Goal: Task Accomplishment & Management: Manage account settings

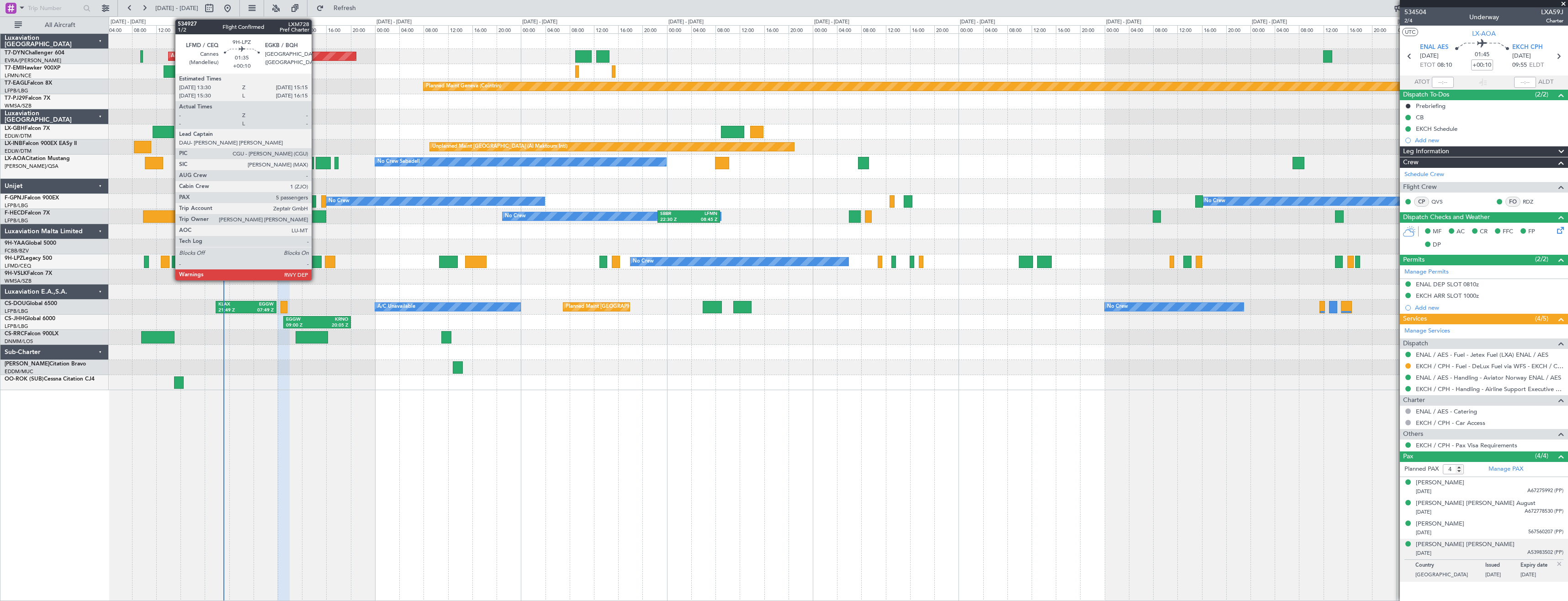
click at [316, 263] on div at bounding box center [316, 261] width 11 height 12
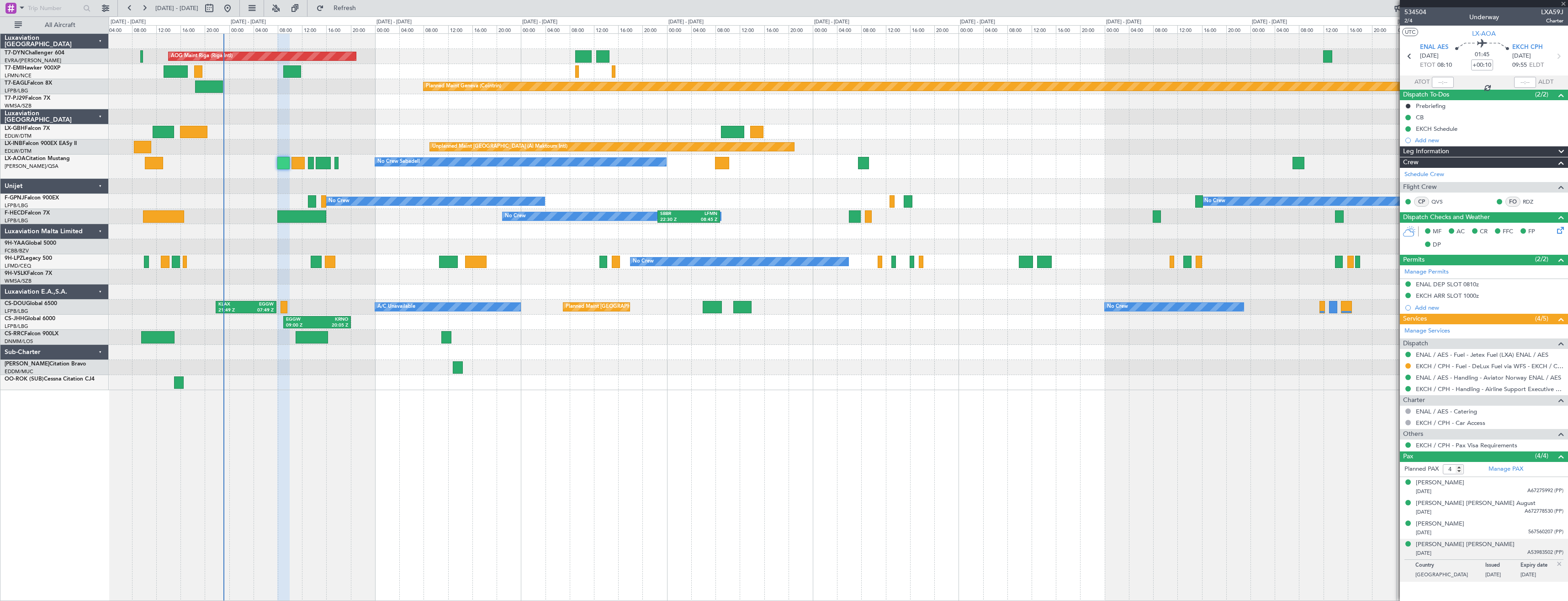
type input "5"
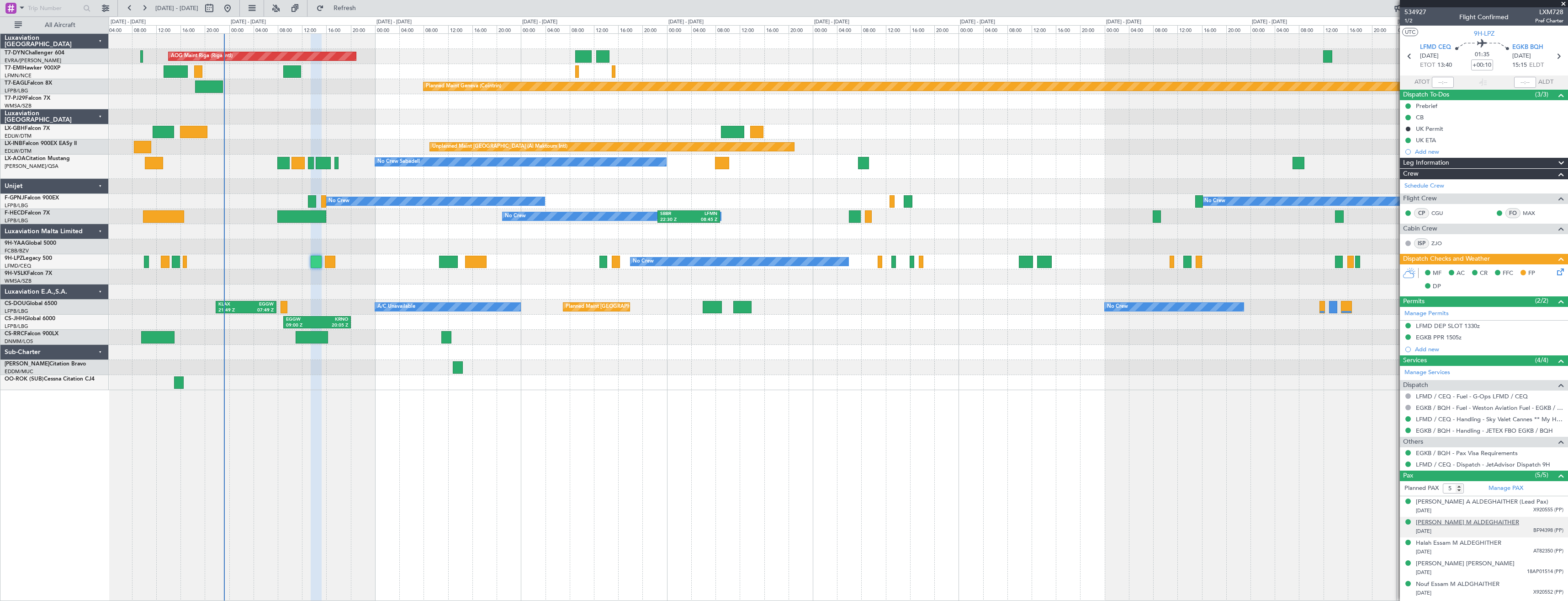
click at [1450, 519] on div "Deena Essam M ALDEGHAITHER" at bounding box center [1467, 522] width 103 height 9
click at [1446, 526] on div "Deena Essam M ALDEGHAITHER" at bounding box center [1467, 522] width 103 height 9
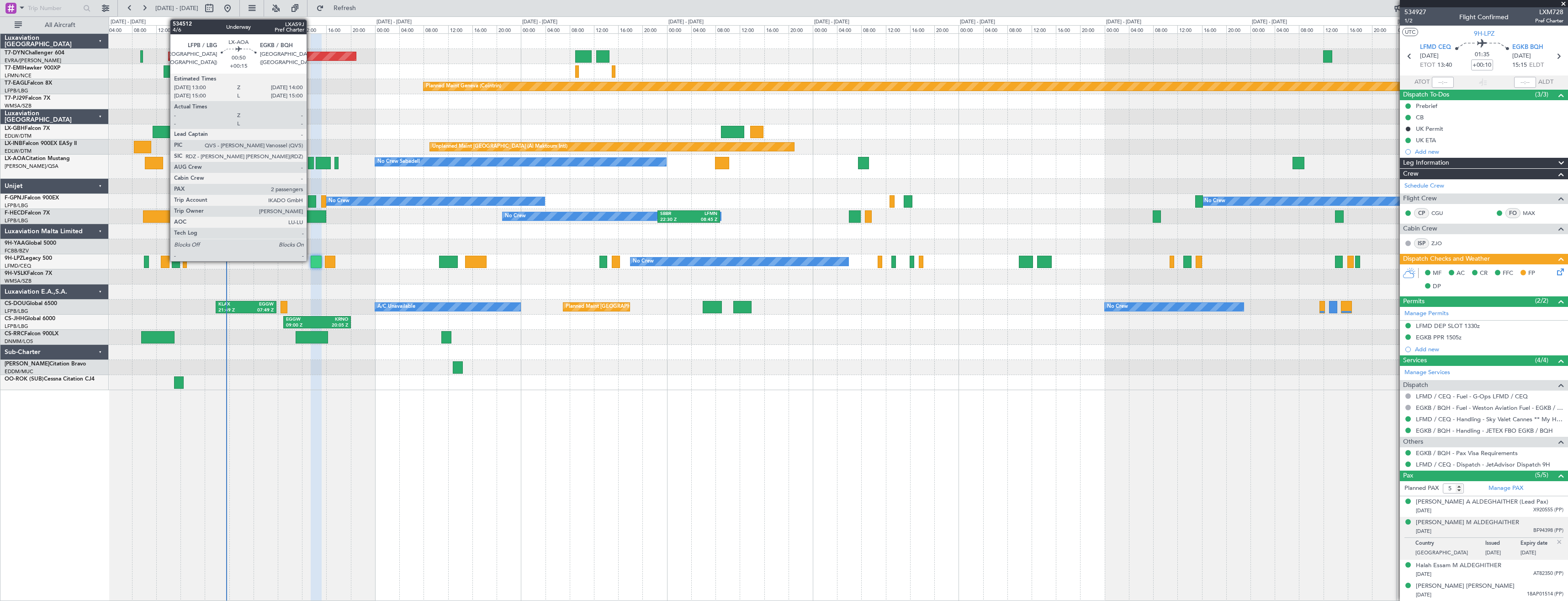
click at [311, 162] on div at bounding box center [311, 162] width 6 height 12
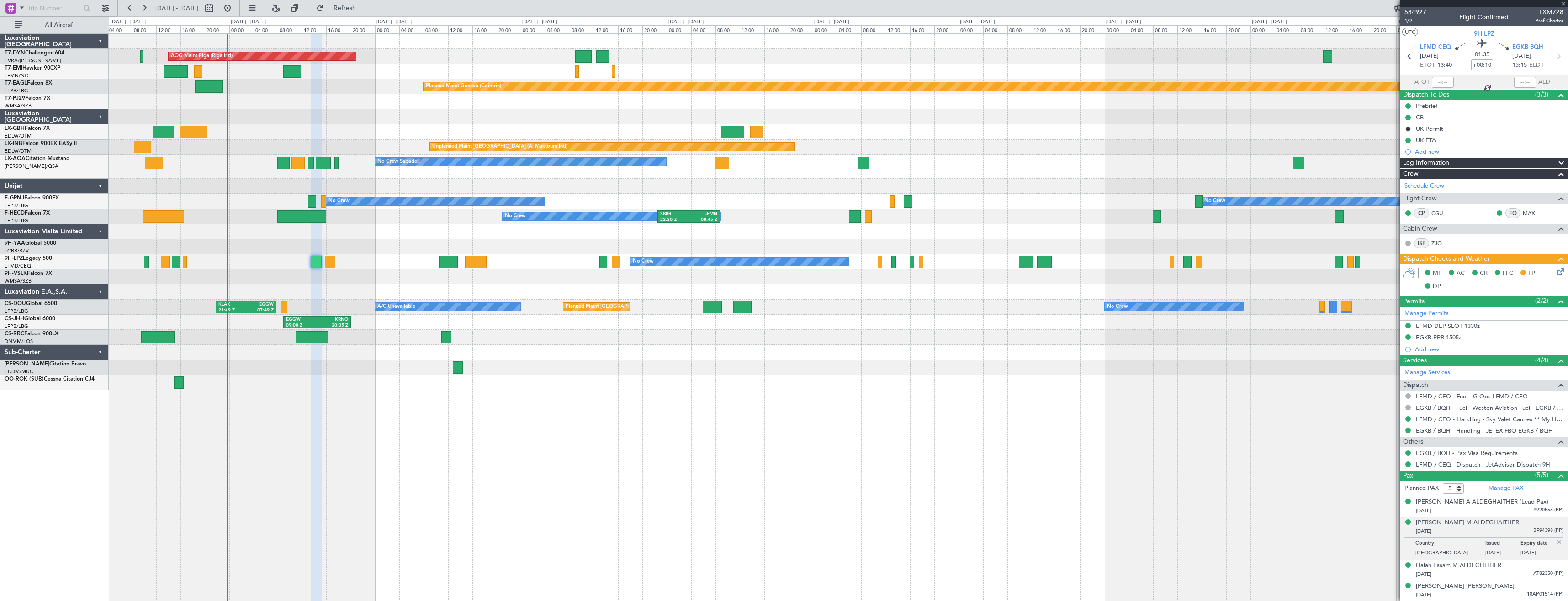
type input "+00:15"
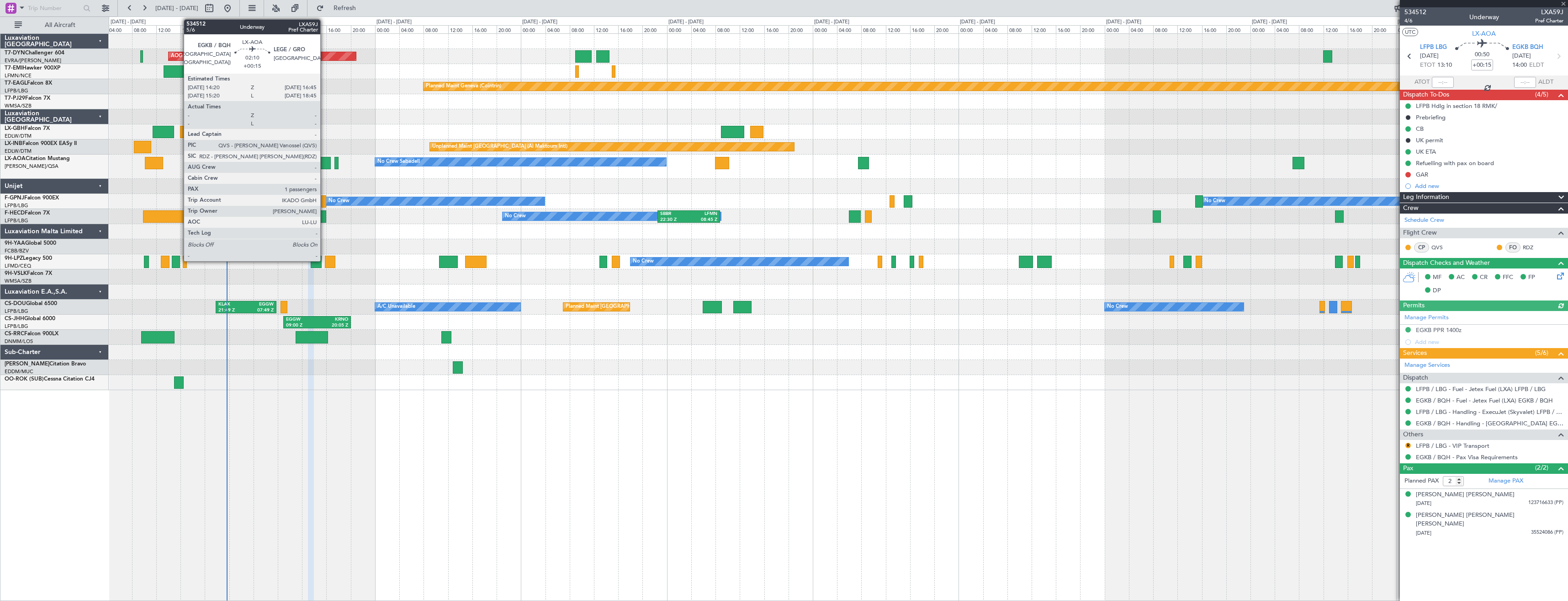
click at [324, 163] on div at bounding box center [323, 162] width 15 height 12
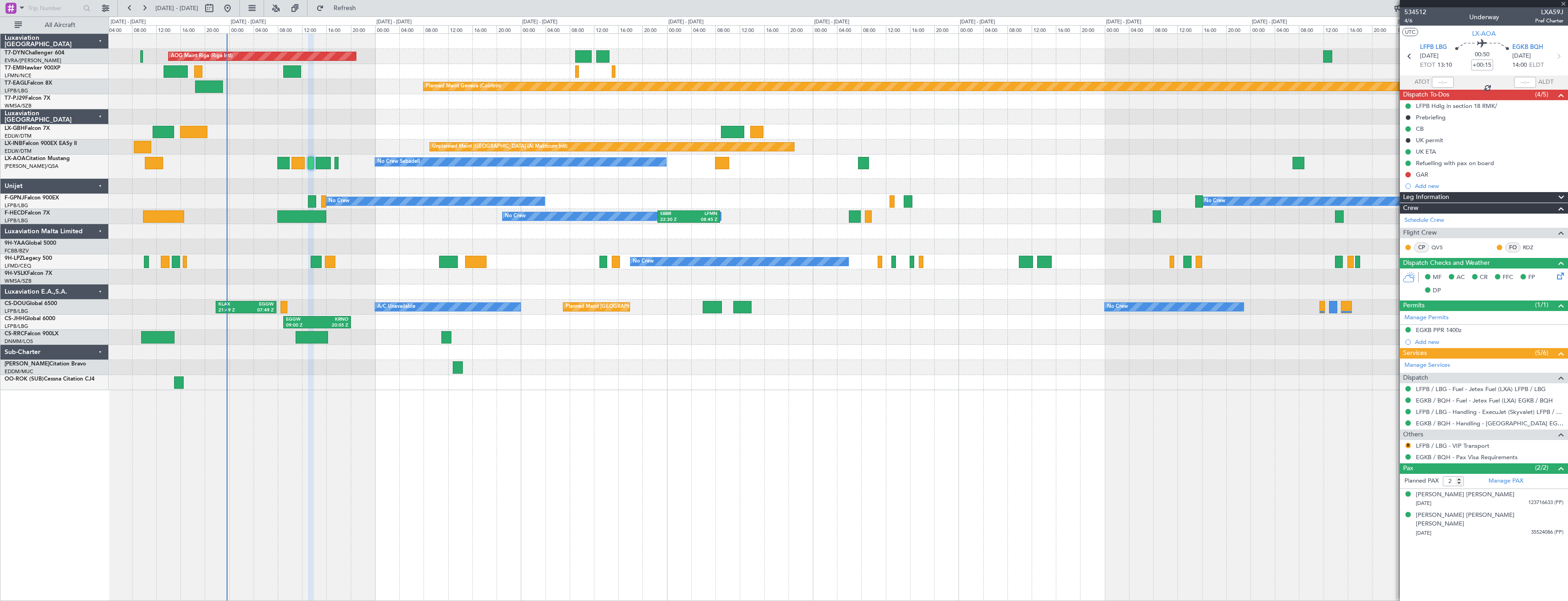
type input "1"
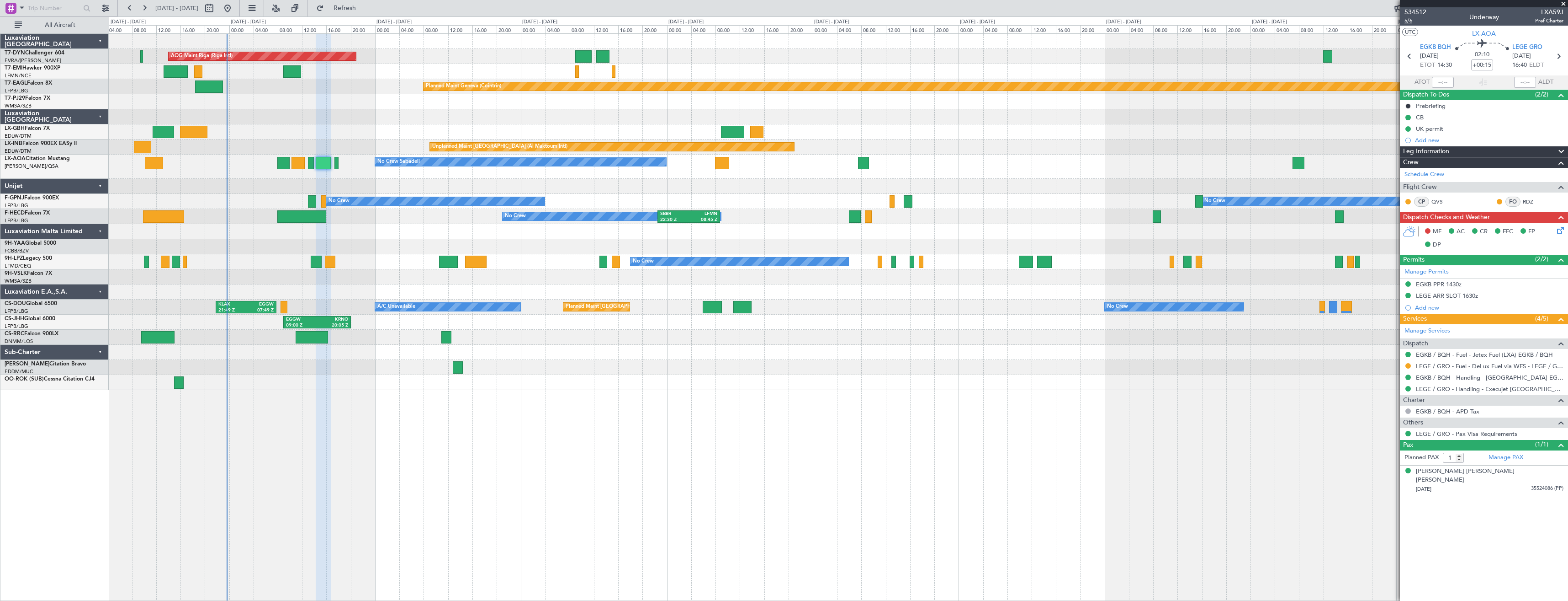
click at [1413, 20] on span "5/6" at bounding box center [1415, 20] width 22 height 8
click at [1440, 377] on link "EGKB / BQH - Handling - Biggin Hill Airport EGKB / BQH" at bounding box center [1489, 377] width 148 height 8
click at [1562, 227] on icon at bounding box center [1559, 229] width 7 height 7
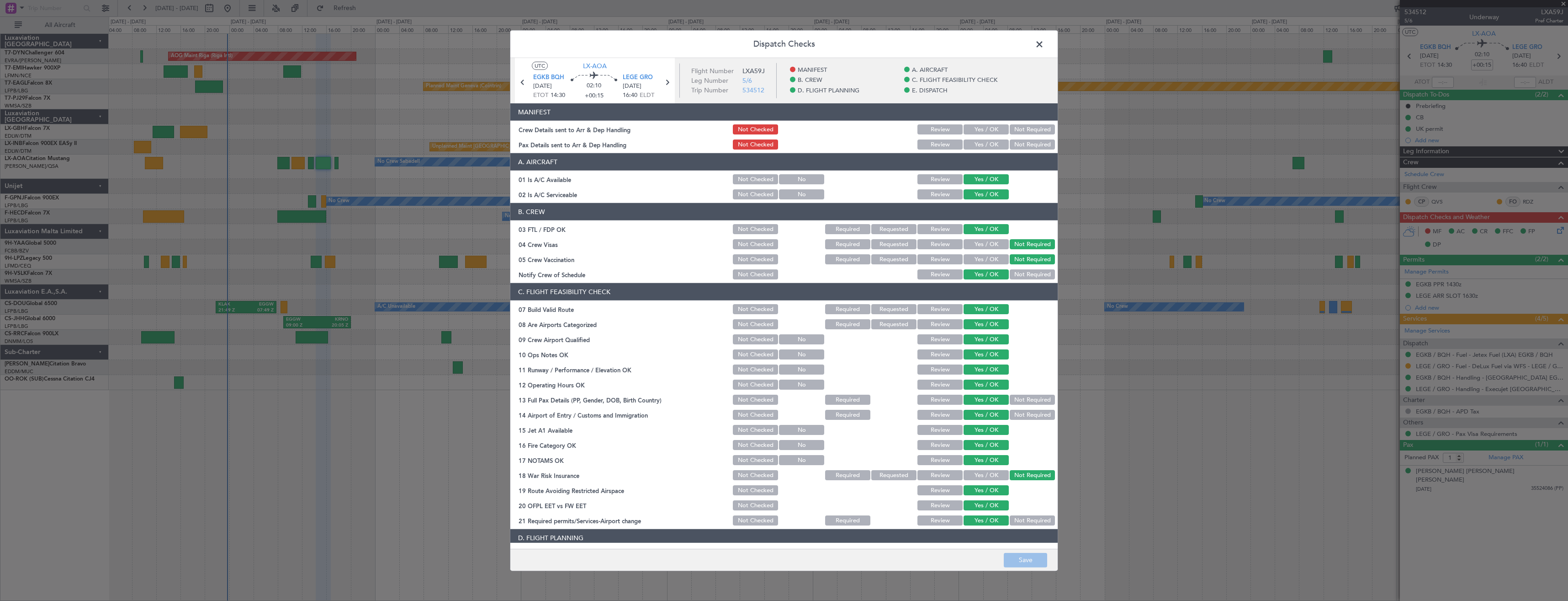
click at [975, 138] on div "Yes / OK" at bounding box center [985, 144] width 46 height 13
drag, startPoint x: 975, startPoint y: 126, endPoint x: 978, endPoint y: 148, distance: 22.2
click at [975, 126] on button "Yes / OK" at bounding box center [985, 129] width 45 height 10
click at [978, 149] on div "Yes / OK" at bounding box center [985, 144] width 46 height 13
click at [977, 136] on section "MANIFEST Crew Details sent to Arr & Dep Handling Not Checked Review Yes / OK No…" at bounding box center [784, 127] width 547 height 48
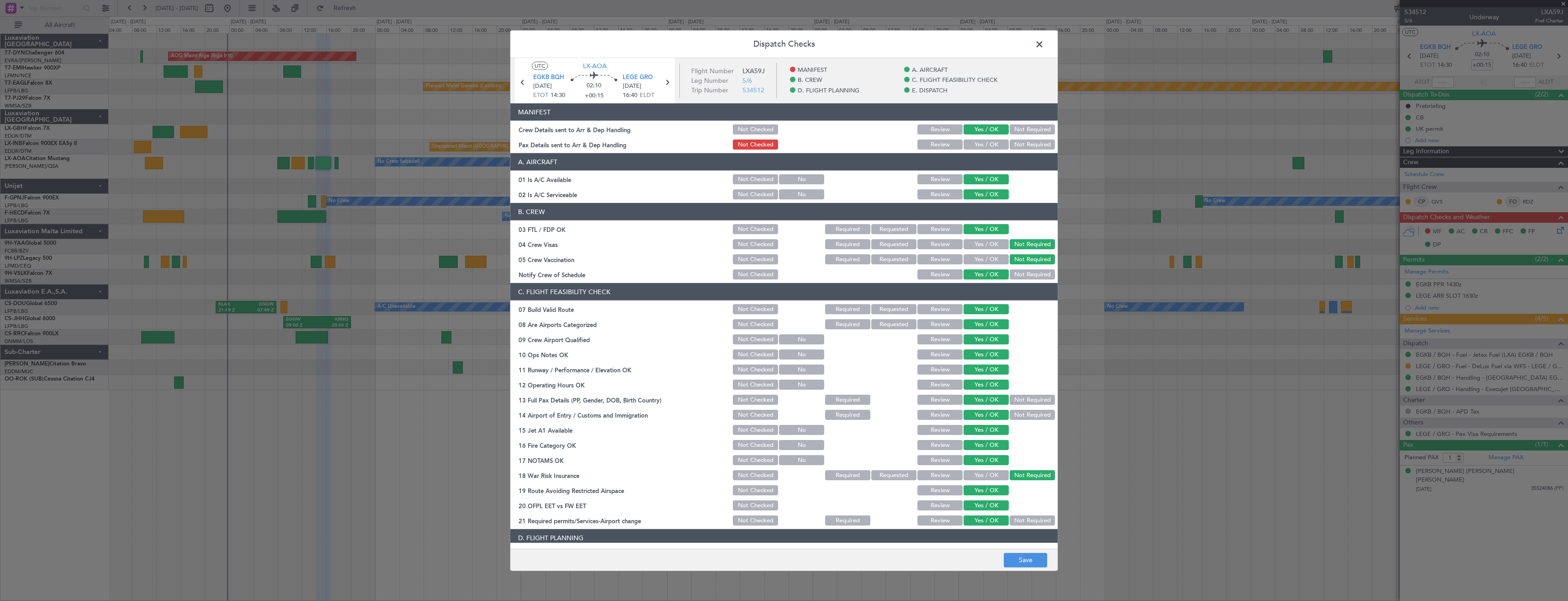
click at [978, 148] on button "Yes / OK" at bounding box center [985, 144] width 45 height 10
click at [1040, 558] on button "Save" at bounding box center [1025, 559] width 43 height 14
click at [1044, 47] on span at bounding box center [1044, 46] width 0 height 18
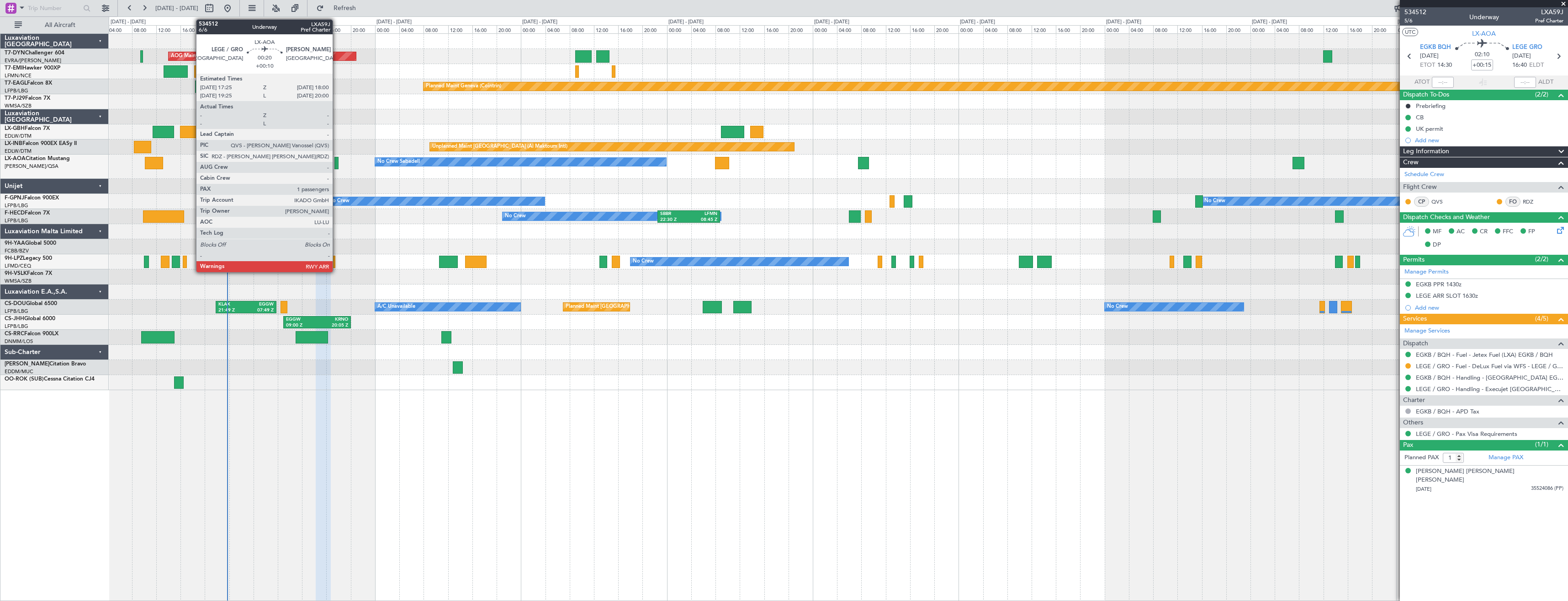
click at [337, 168] on div at bounding box center [336, 162] width 4 height 12
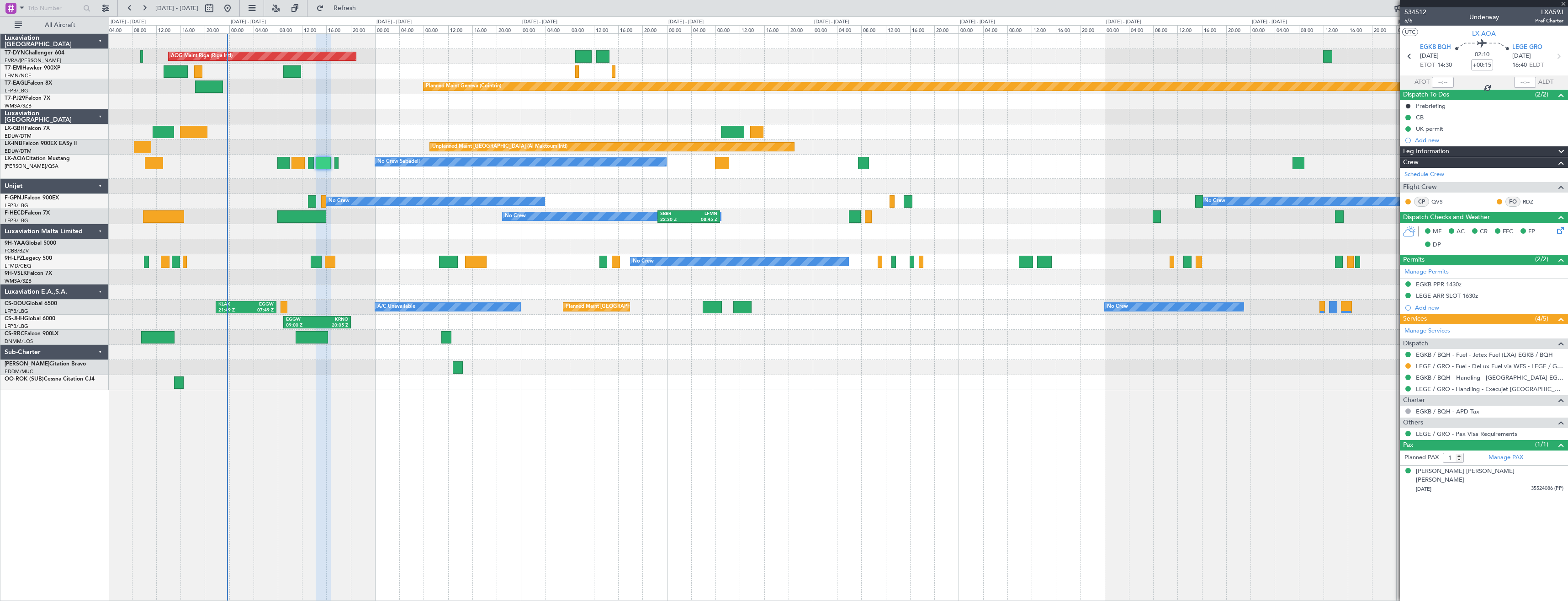
type input "+00:10"
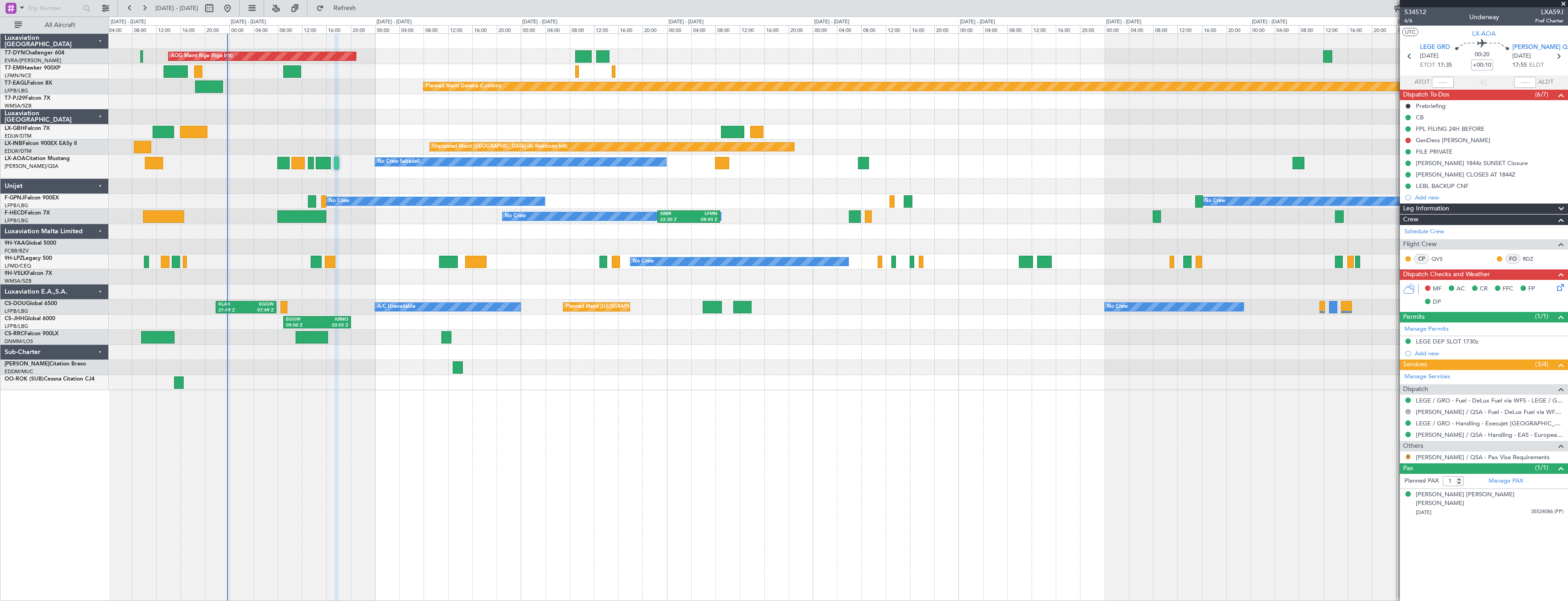
click at [1407, 457] on button "R" at bounding box center [1408, 457] width 6 height 6
click at [1384, 564] on span "Confirmed" at bounding box center [1381, 565] width 28 height 9
click at [1409, 19] on mat-tooltip-component "Trip Number" at bounding box center [1414, 29] width 45 height 25
click at [1412, 17] on span "6/6" at bounding box center [1415, 20] width 22 height 8
click at [1413, 19] on span "6/6" at bounding box center [1415, 20] width 22 height 8
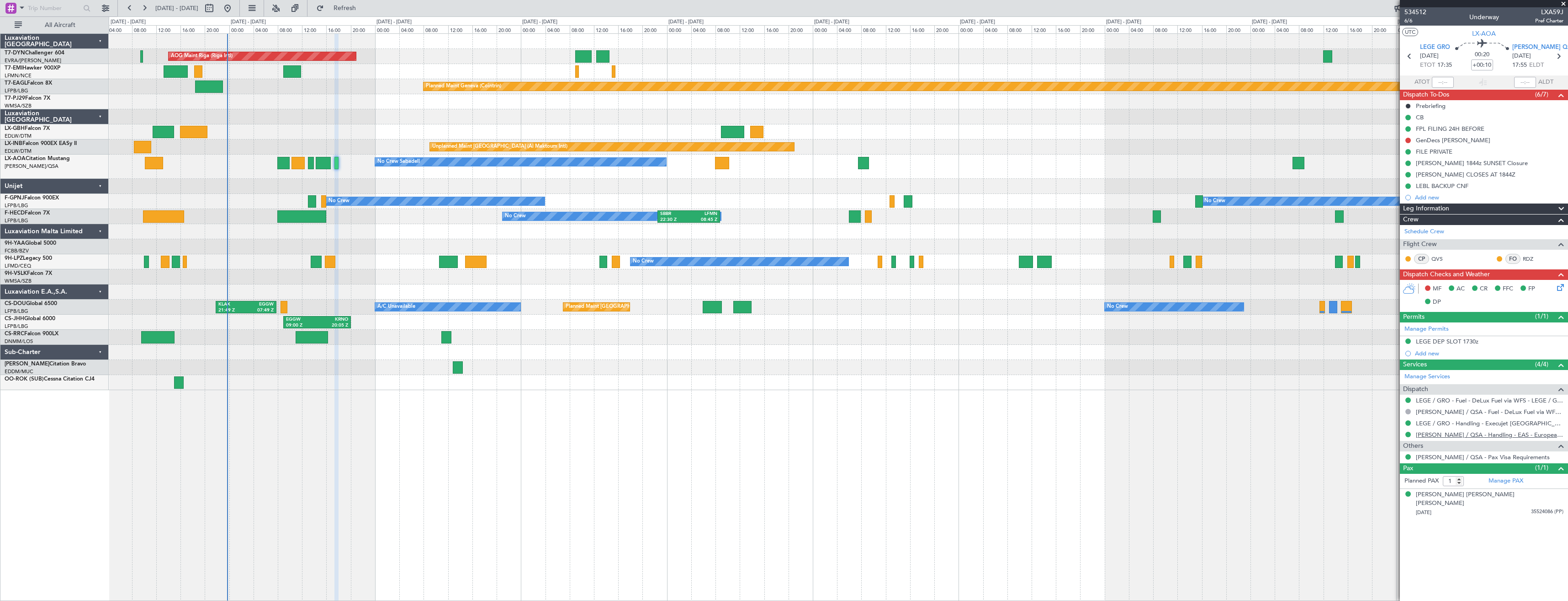
click at [1426, 434] on link "LELL / QSA - Handling - EAS - European Aviation School" at bounding box center [1489, 434] width 148 height 8
click at [1481, 141] on div "GenDecs LELL" at bounding box center [1484, 140] width 168 height 12
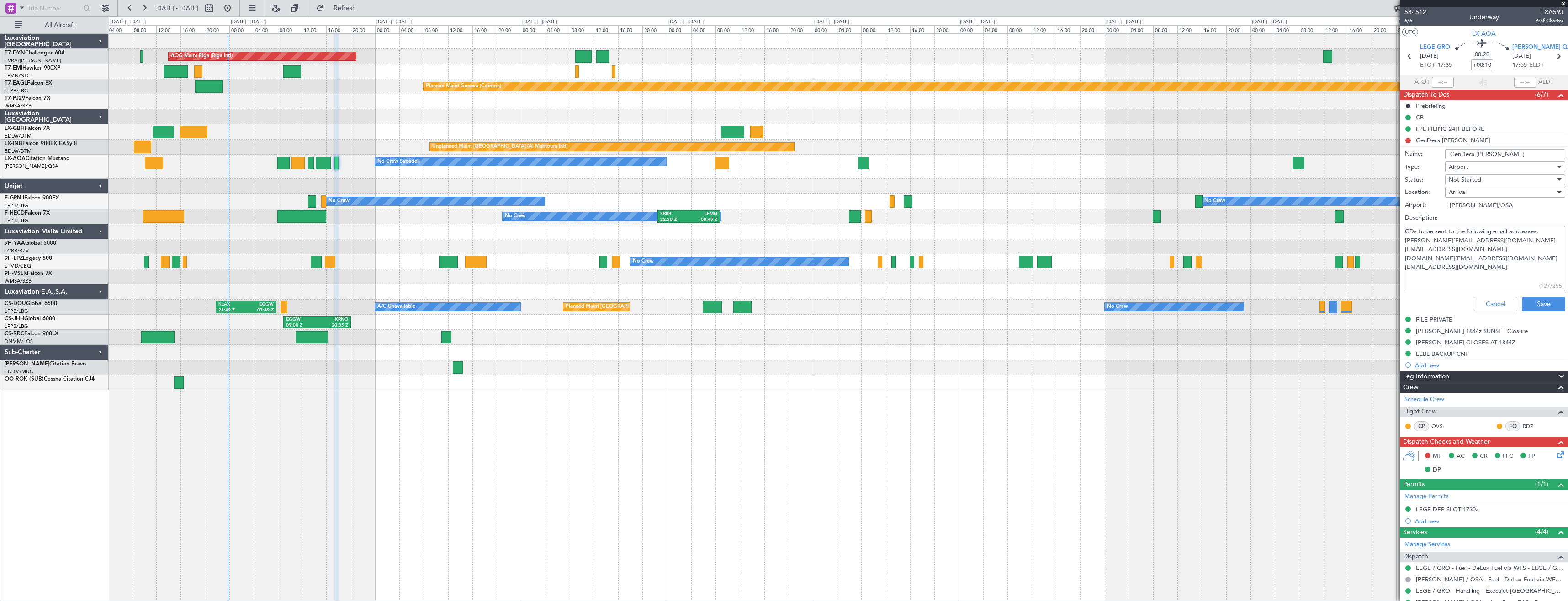
drag, startPoint x: 1467, startPoint y: 273, endPoint x: 1404, endPoint y: 242, distance: 70.2
click at [1404, 242] on textarea "GDs to be sent to the following email addresses: jorge@easbcn.com rgarcia@easbc…" at bounding box center [1484, 258] width 161 height 66
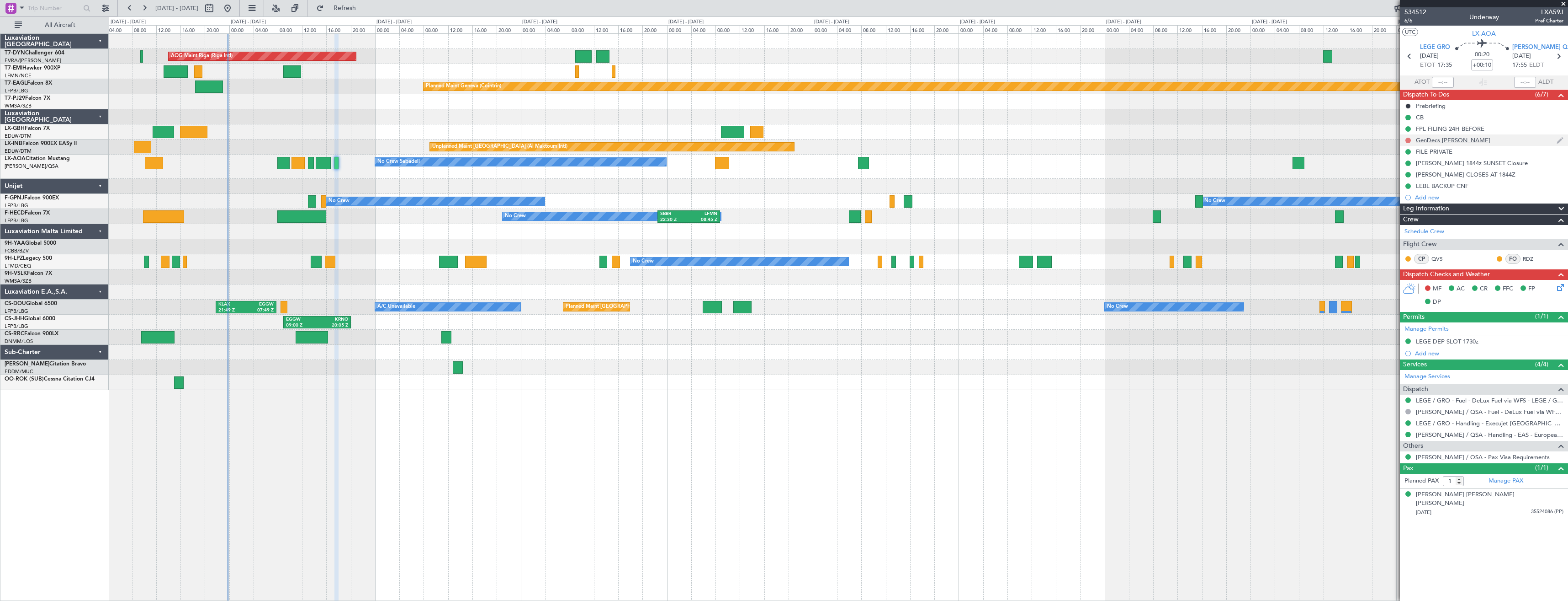
click at [1406, 138] on button at bounding box center [1408, 141] width 6 height 6
click at [1404, 180] on span "Completed" at bounding box center [1412, 180] width 30 height 9
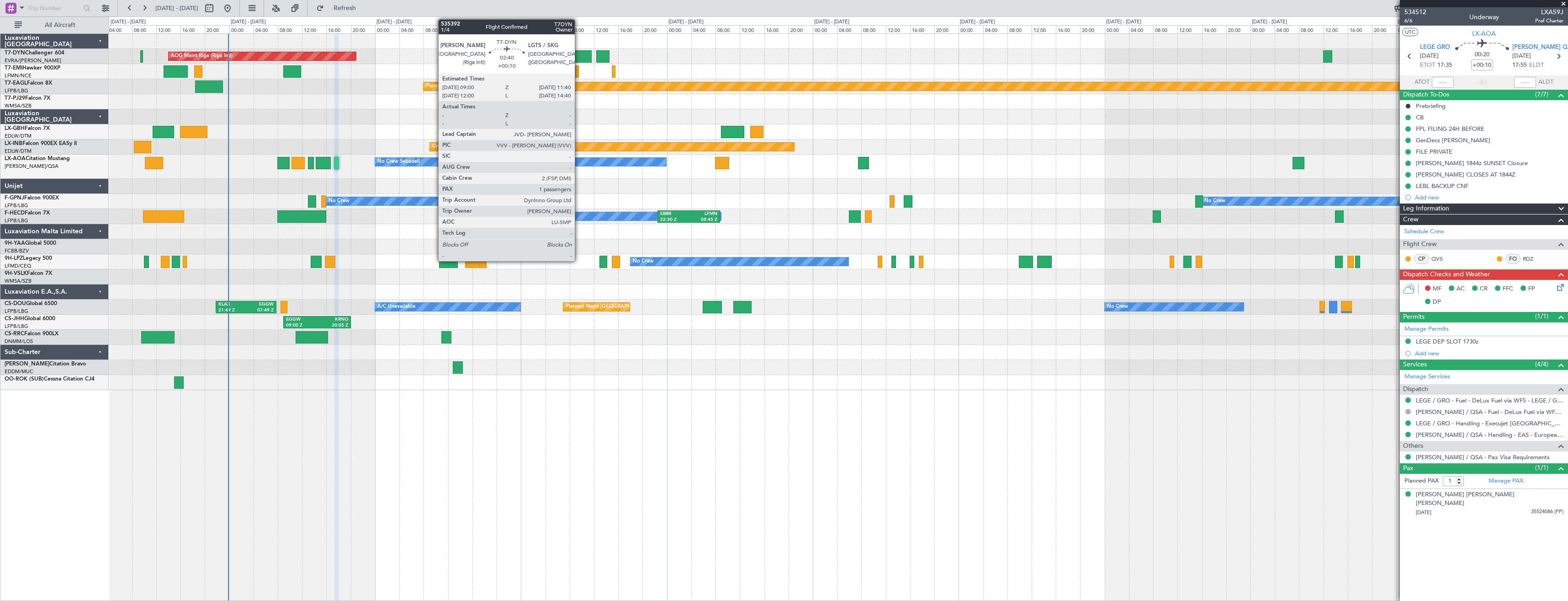
click at [579, 56] on div at bounding box center [583, 56] width 17 height 12
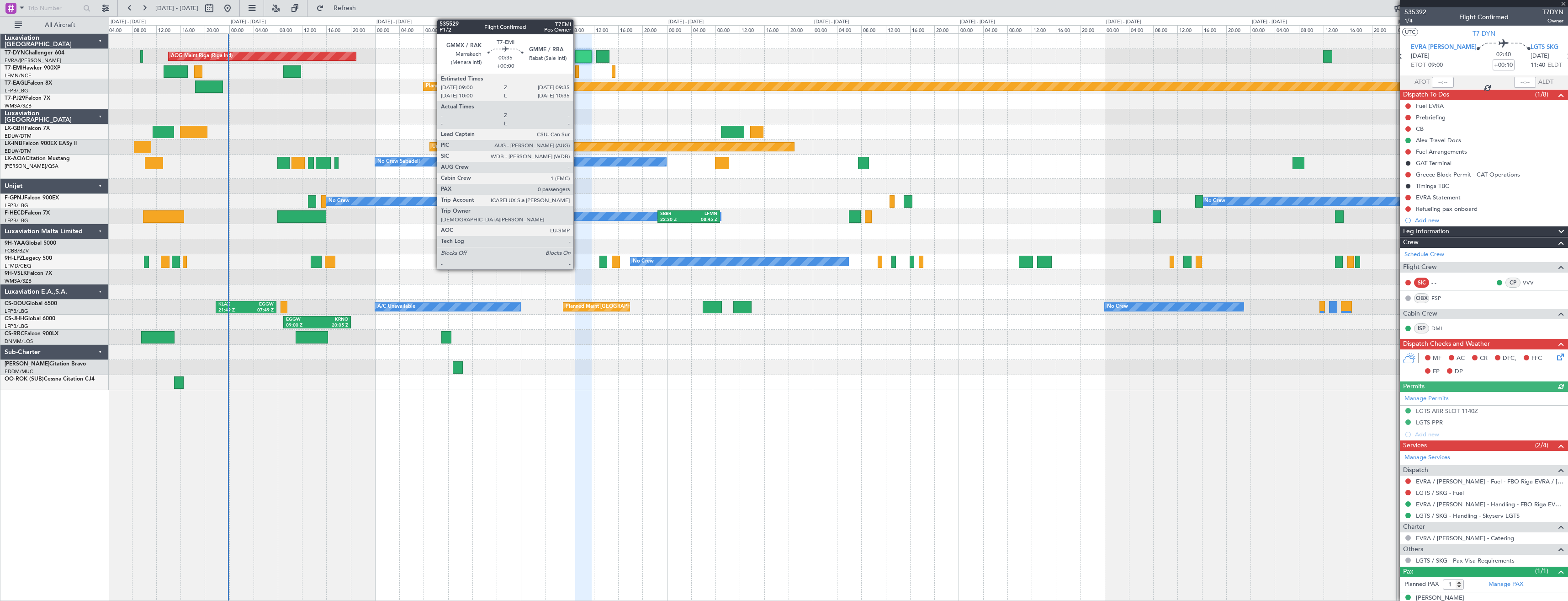
click at [577, 73] on div at bounding box center [577, 71] width 4 height 12
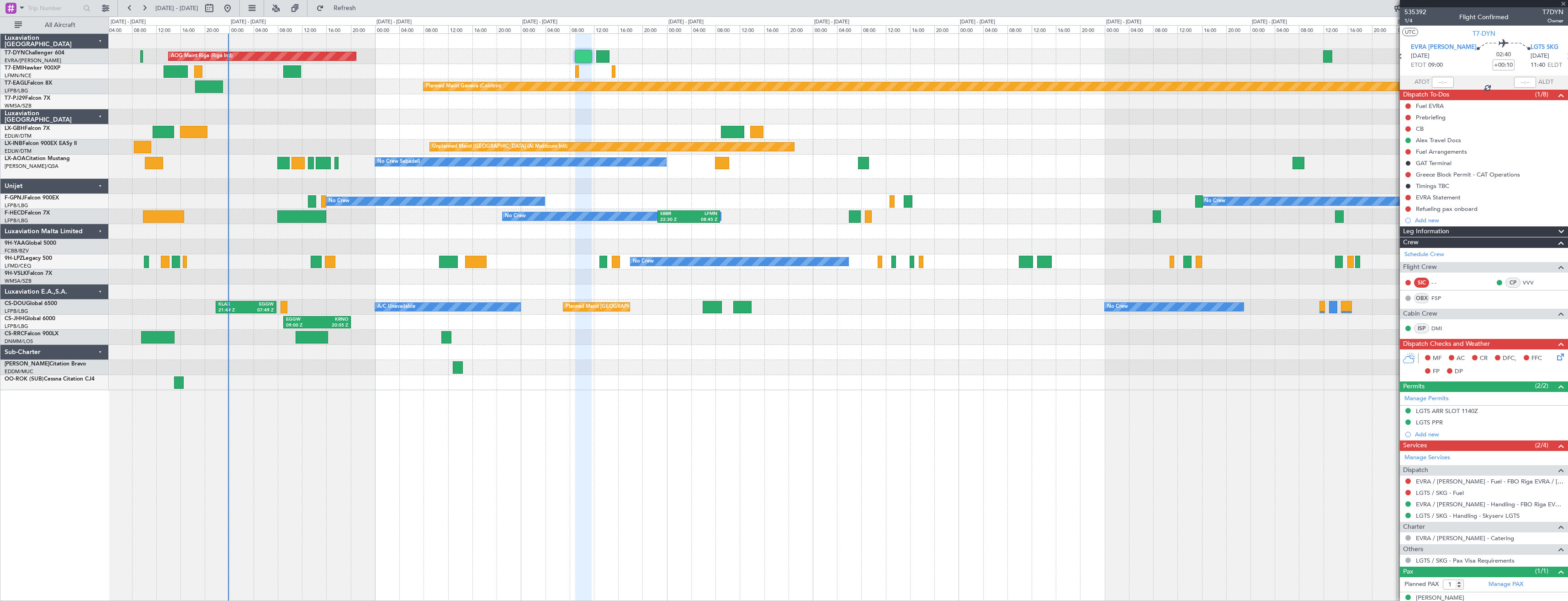
type input "0"
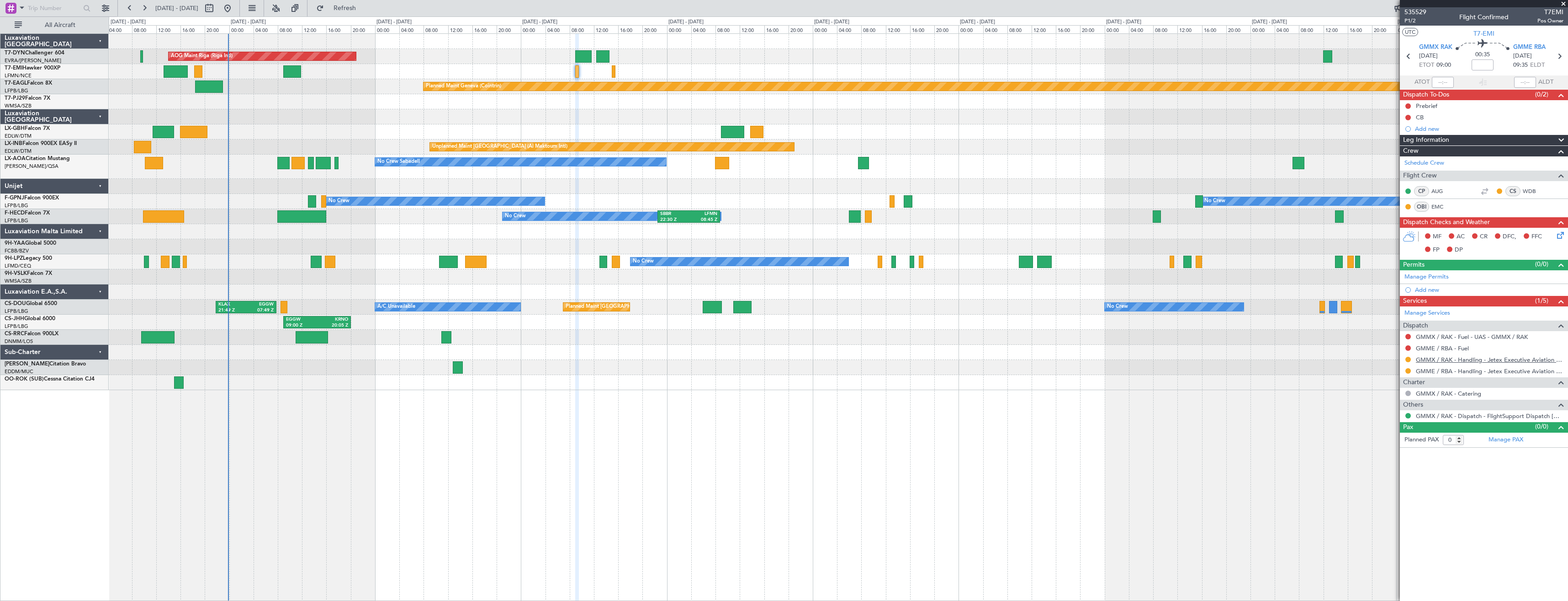
click at [1450, 358] on link "GMMX / RAK - Handling - Jetex Executive Aviation GMMX / RAK" at bounding box center [1489, 359] width 148 height 8
click at [1414, 22] on span "P1/2" at bounding box center [1415, 20] width 22 height 8
click at [1438, 369] on link "GMME / RBA - Handling - Jetex Executive Aviation Morocco GMME / RBA" at bounding box center [1489, 371] width 148 height 8
click at [1562, 235] on icon at bounding box center [1559, 234] width 7 height 7
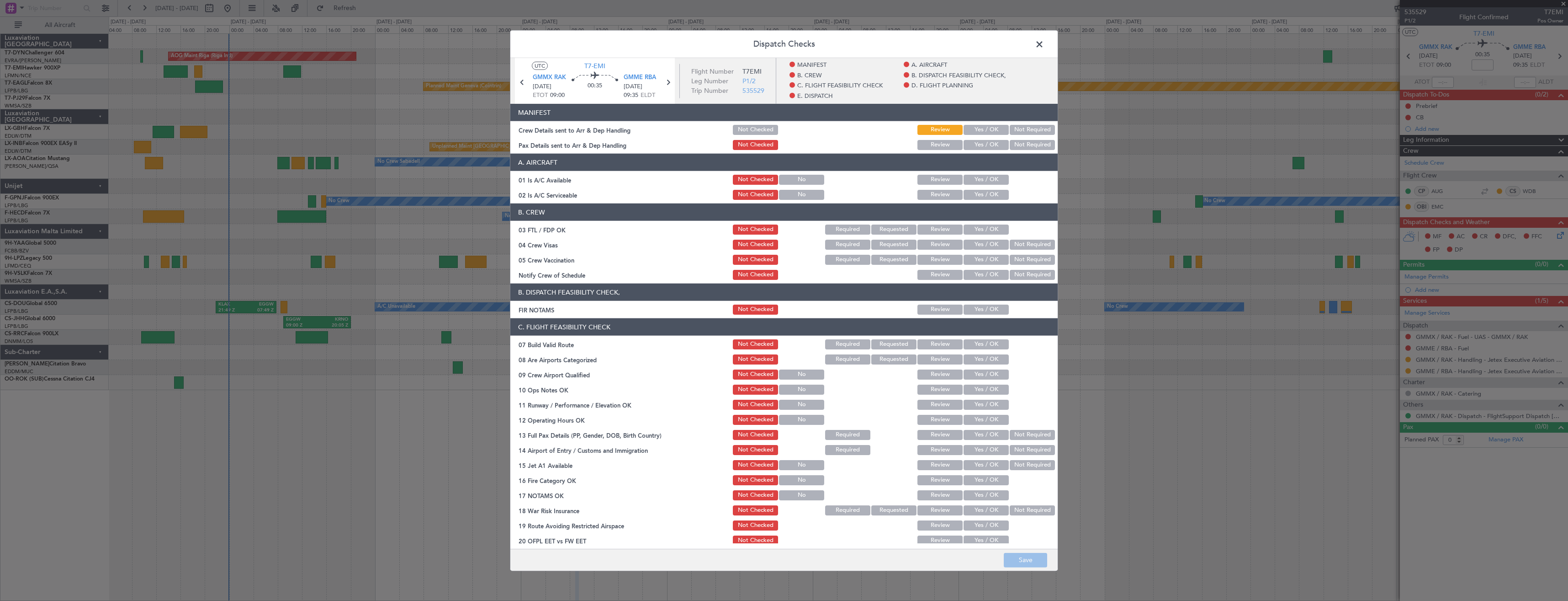
click at [983, 137] on section "MANIFEST Crew Details sent to Arr & Dep Handling Not Checked Review Yes / OK No…" at bounding box center [784, 128] width 547 height 48
click at [980, 129] on button "Yes / OK" at bounding box center [985, 130] width 45 height 10
click at [980, 143] on button "Yes / OK" at bounding box center [985, 145] width 45 height 10
click at [1024, 560] on button "Save" at bounding box center [1025, 559] width 43 height 14
click at [1044, 48] on span at bounding box center [1044, 46] width 0 height 18
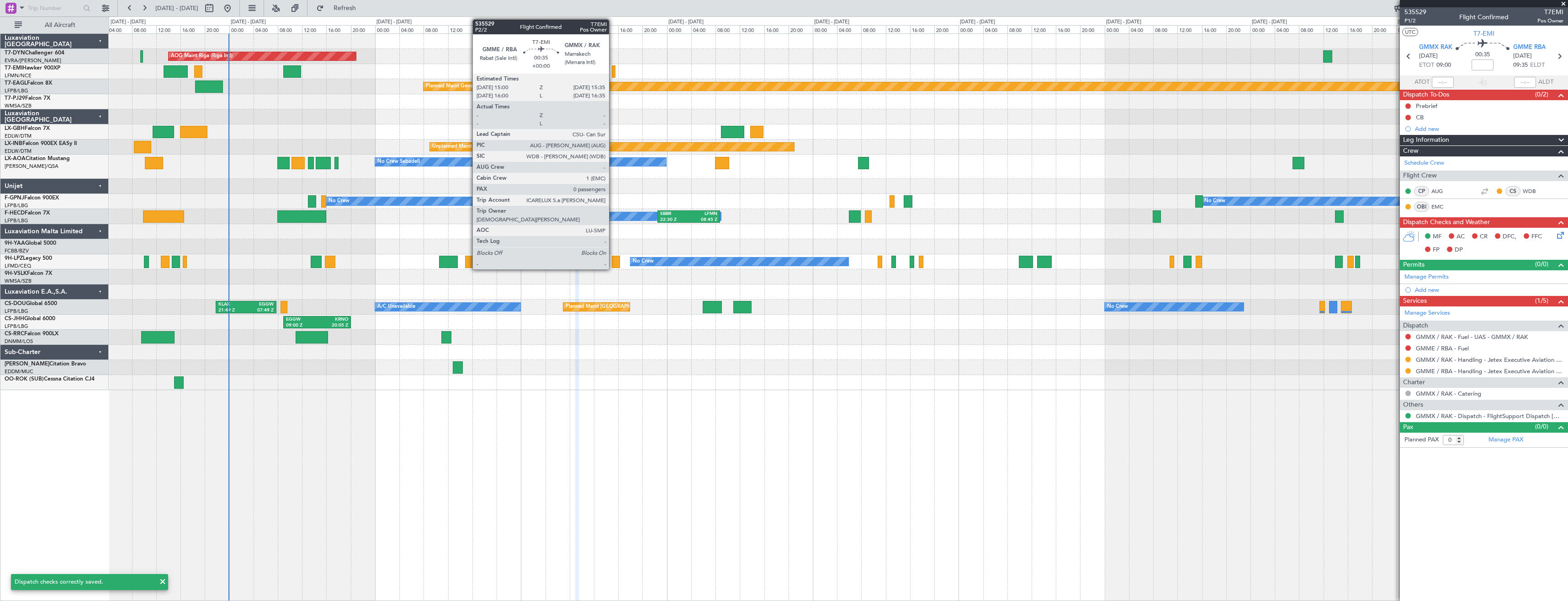
click at [613, 71] on div at bounding box center [613, 71] width 4 height 12
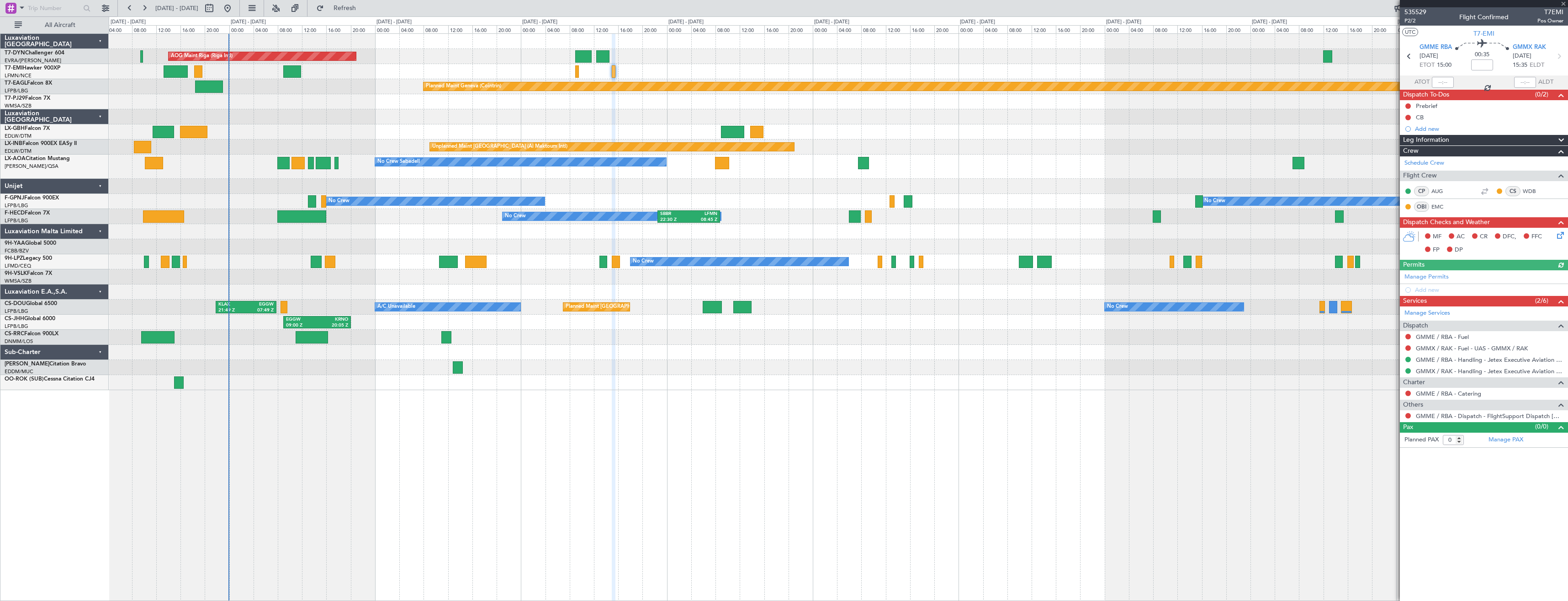
click at [1561, 237] on icon at bounding box center [1559, 234] width 7 height 7
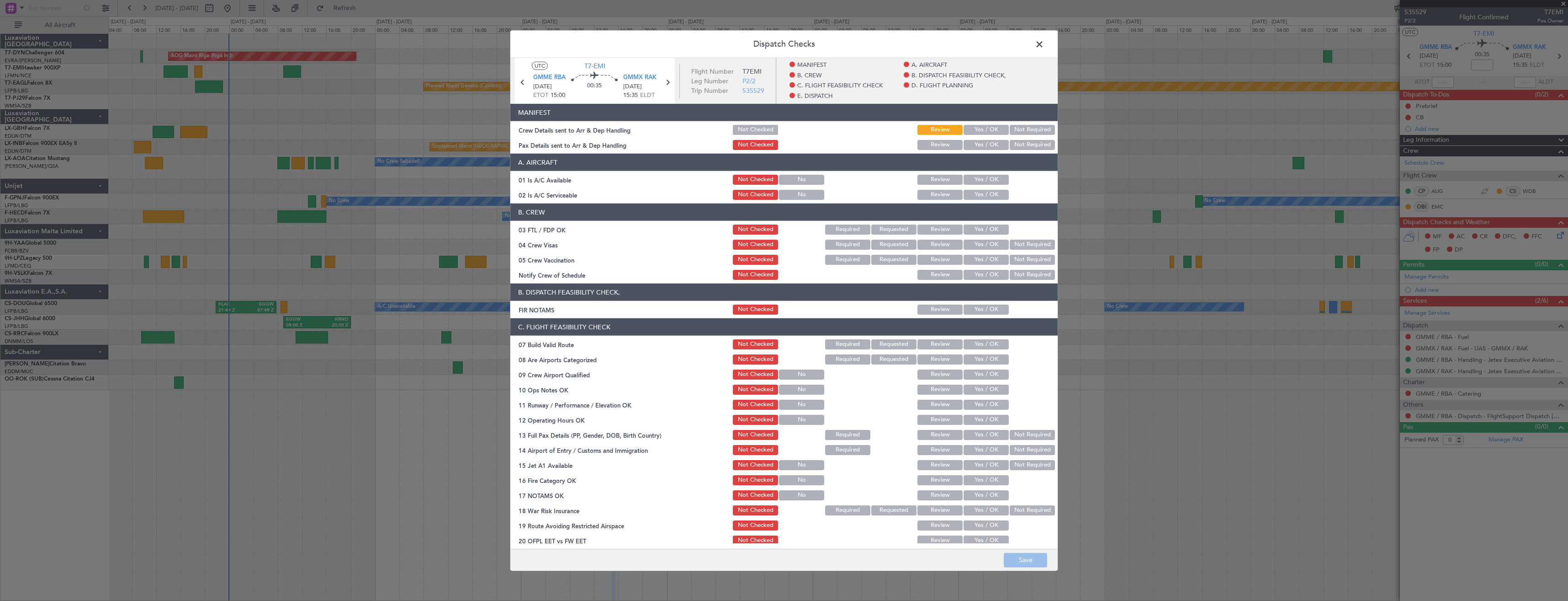
click at [975, 131] on button "Yes / OK" at bounding box center [985, 130] width 45 height 10
click at [977, 144] on button "Yes / OK" at bounding box center [985, 145] width 45 height 10
click at [1020, 566] on button "Save" at bounding box center [1025, 559] width 43 height 14
click at [1044, 44] on span at bounding box center [1044, 46] width 0 height 18
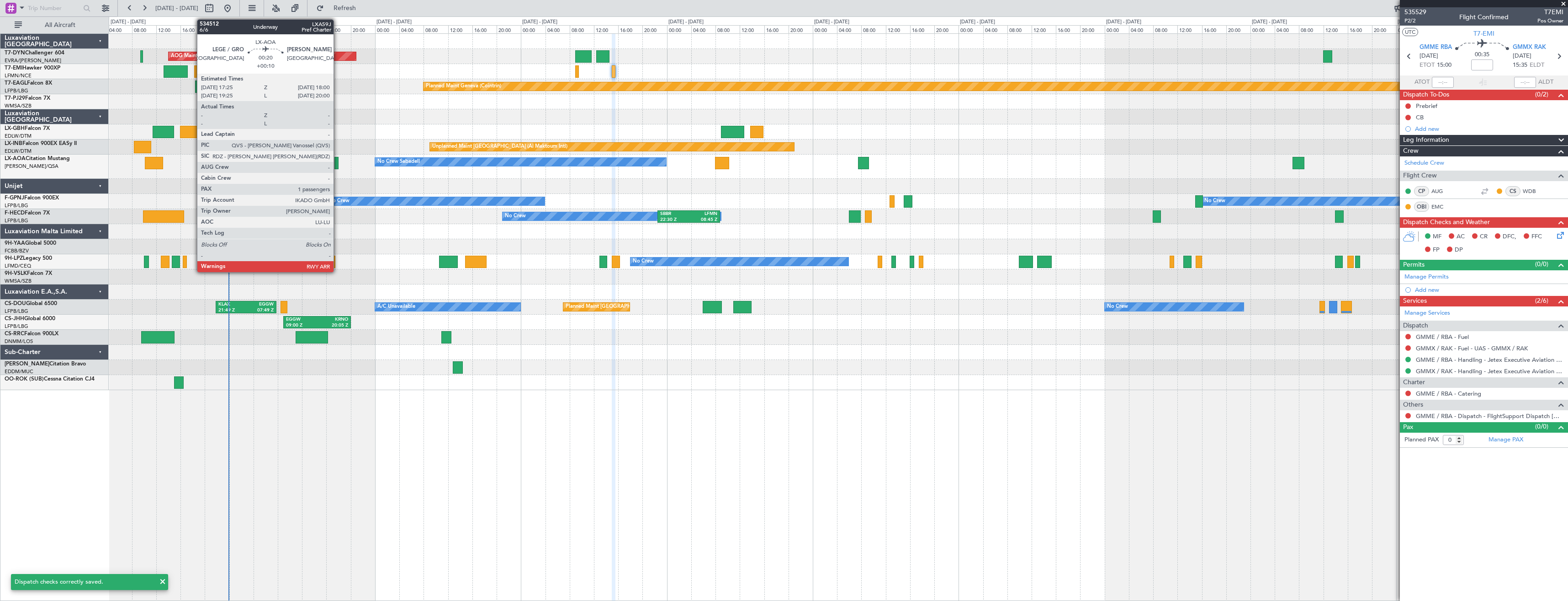
click at [337, 163] on div at bounding box center [336, 162] width 4 height 12
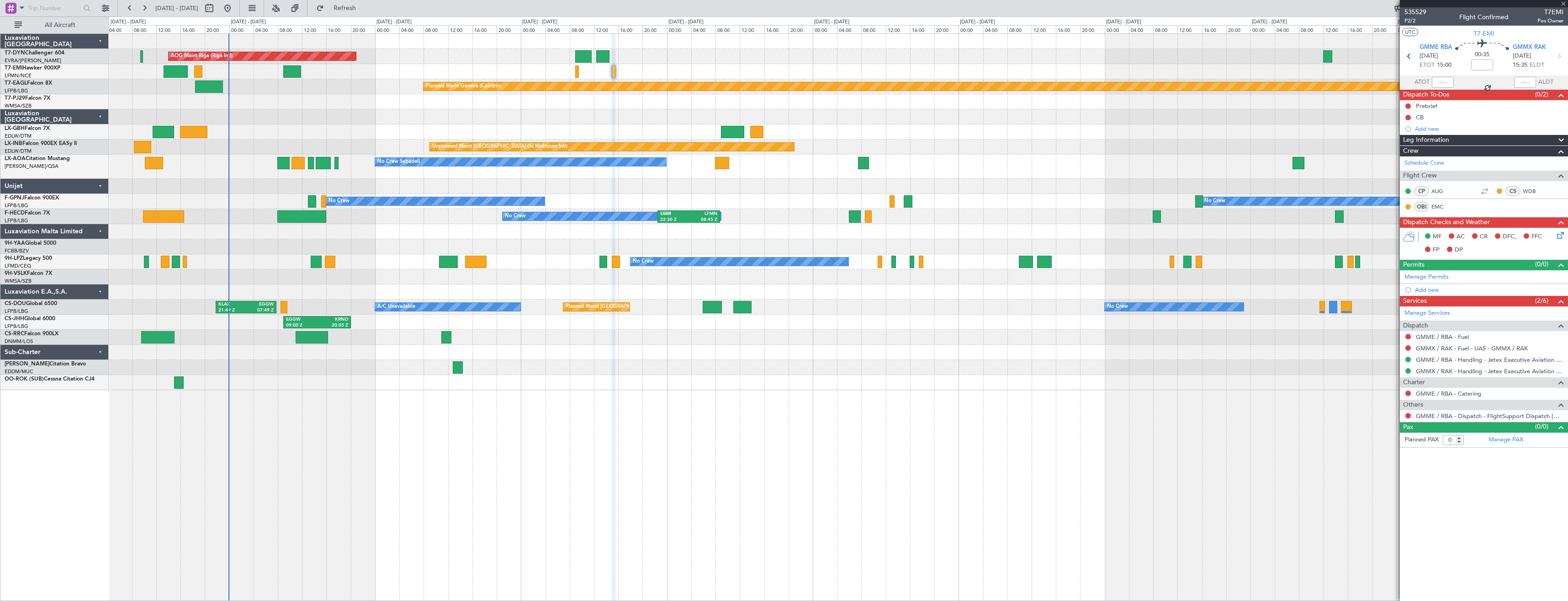
type input "+00:10"
type input "1"
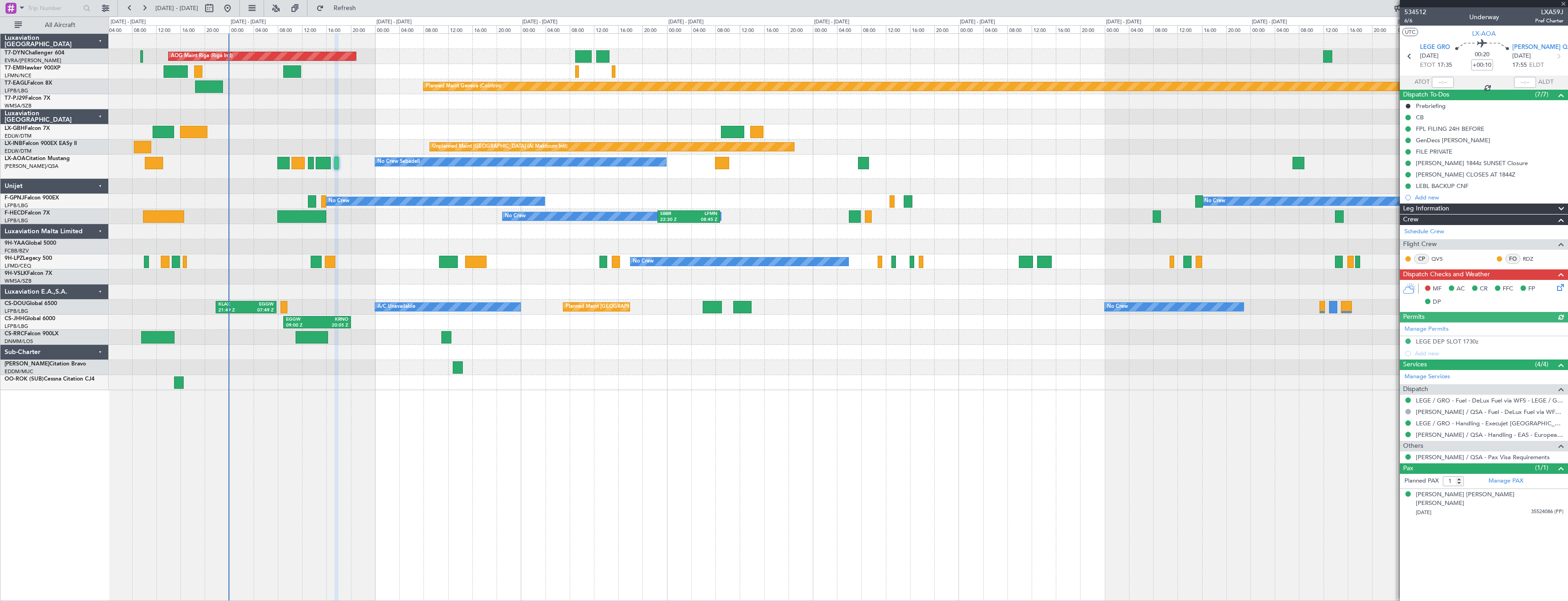
click at [1559, 288] on icon at bounding box center [1559, 286] width 7 height 7
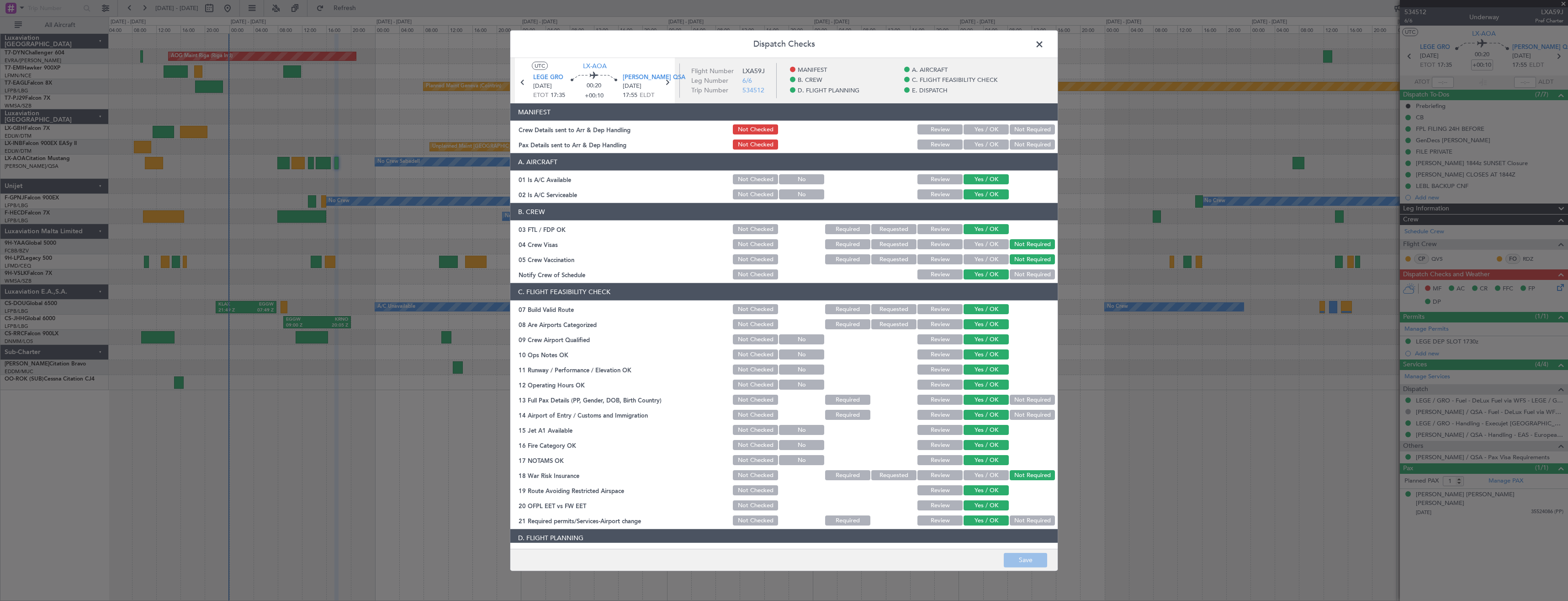
click at [977, 148] on button "Yes / OK" at bounding box center [985, 144] width 45 height 10
click at [973, 123] on div "Yes / OK" at bounding box center [985, 129] width 46 height 13
click at [976, 131] on button "Yes / OK" at bounding box center [985, 129] width 45 height 10
click at [1033, 562] on button "Save" at bounding box center [1025, 559] width 43 height 14
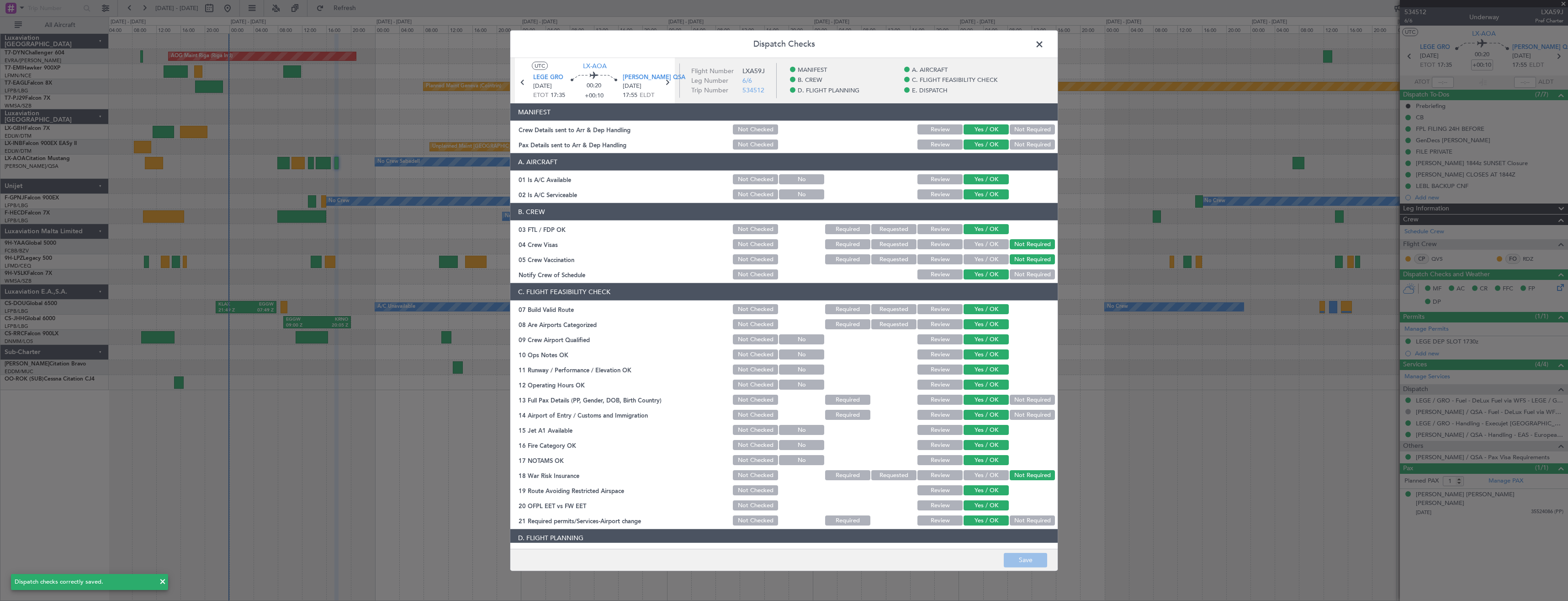
click at [1044, 48] on span at bounding box center [1044, 46] width 0 height 18
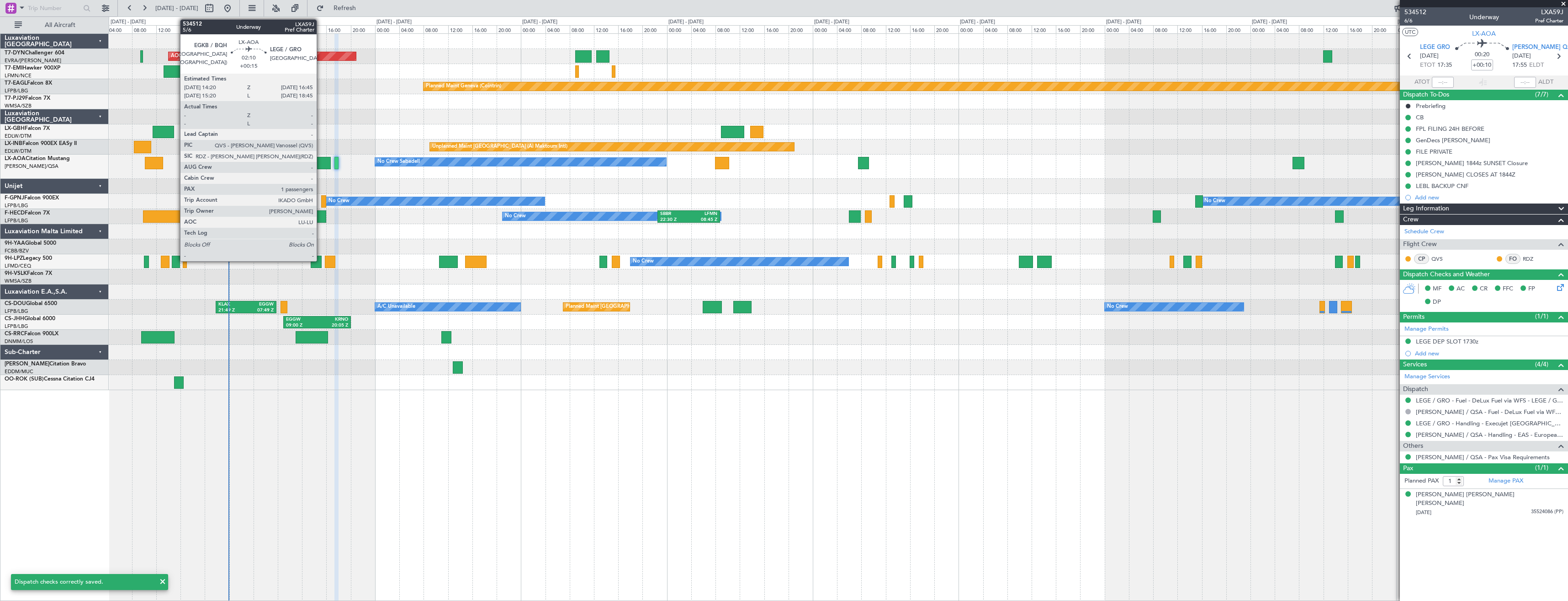
click at [321, 163] on div at bounding box center [323, 162] width 15 height 12
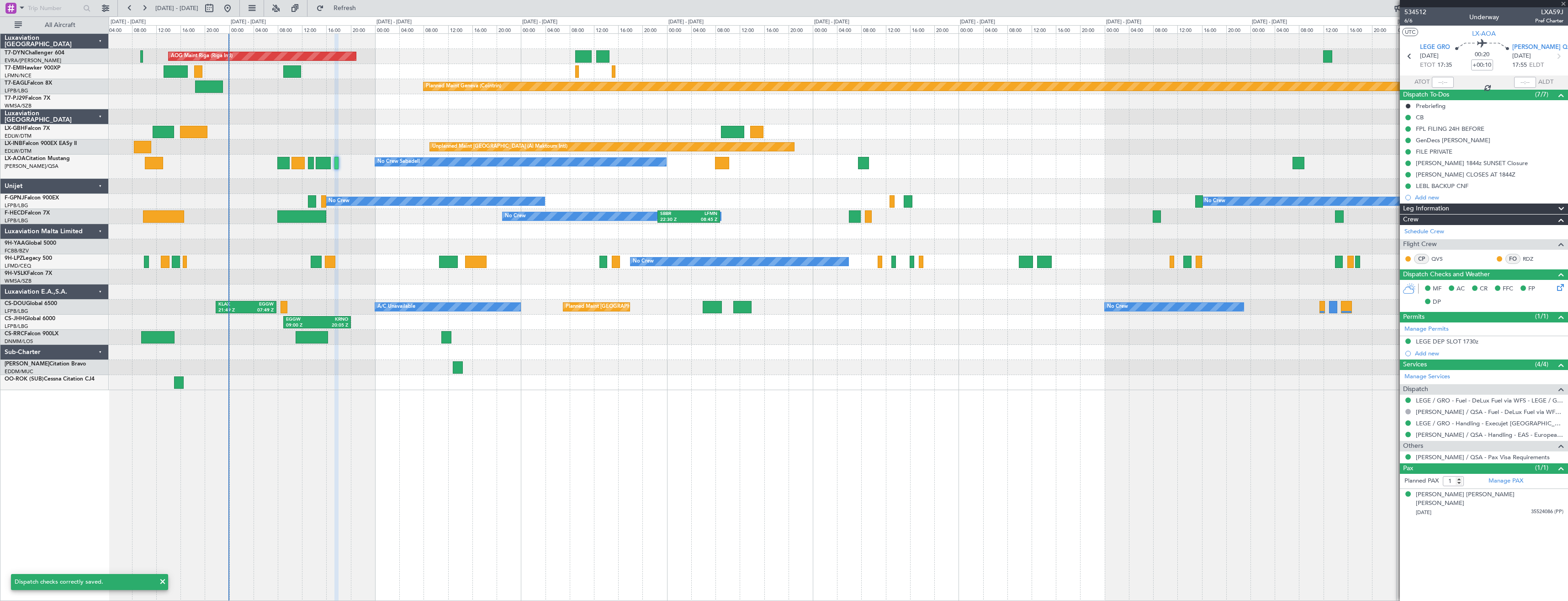
type input "+00:15"
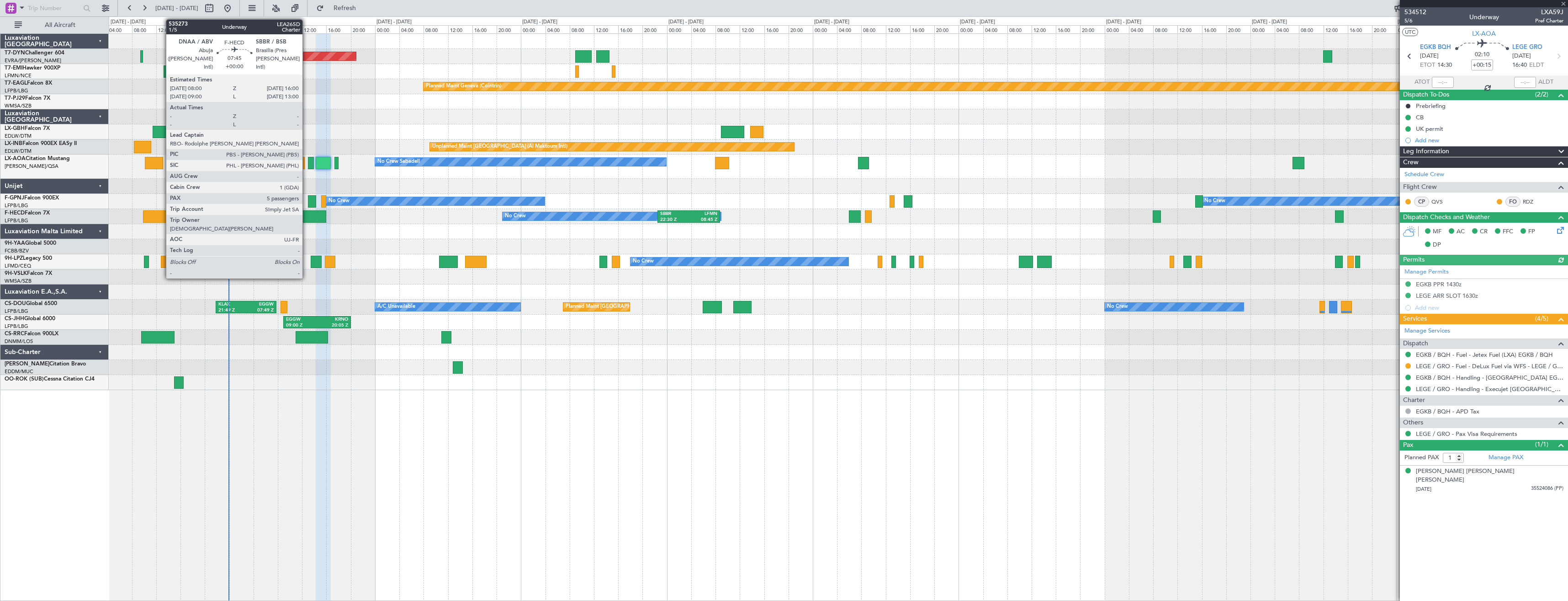
click at [306, 220] on div at bounding box center [302, 216] width 49 height 12
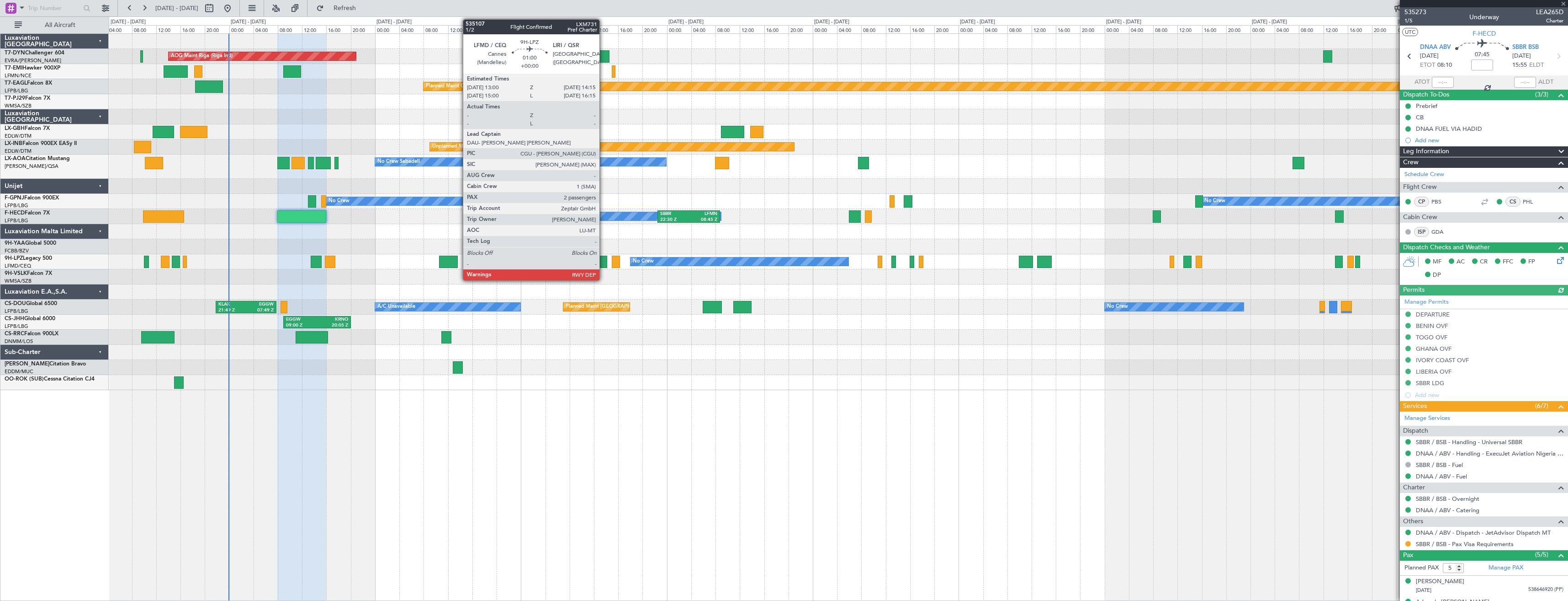
click at [603, 261] on div at bounding box center [603, 261] width 8 height 12
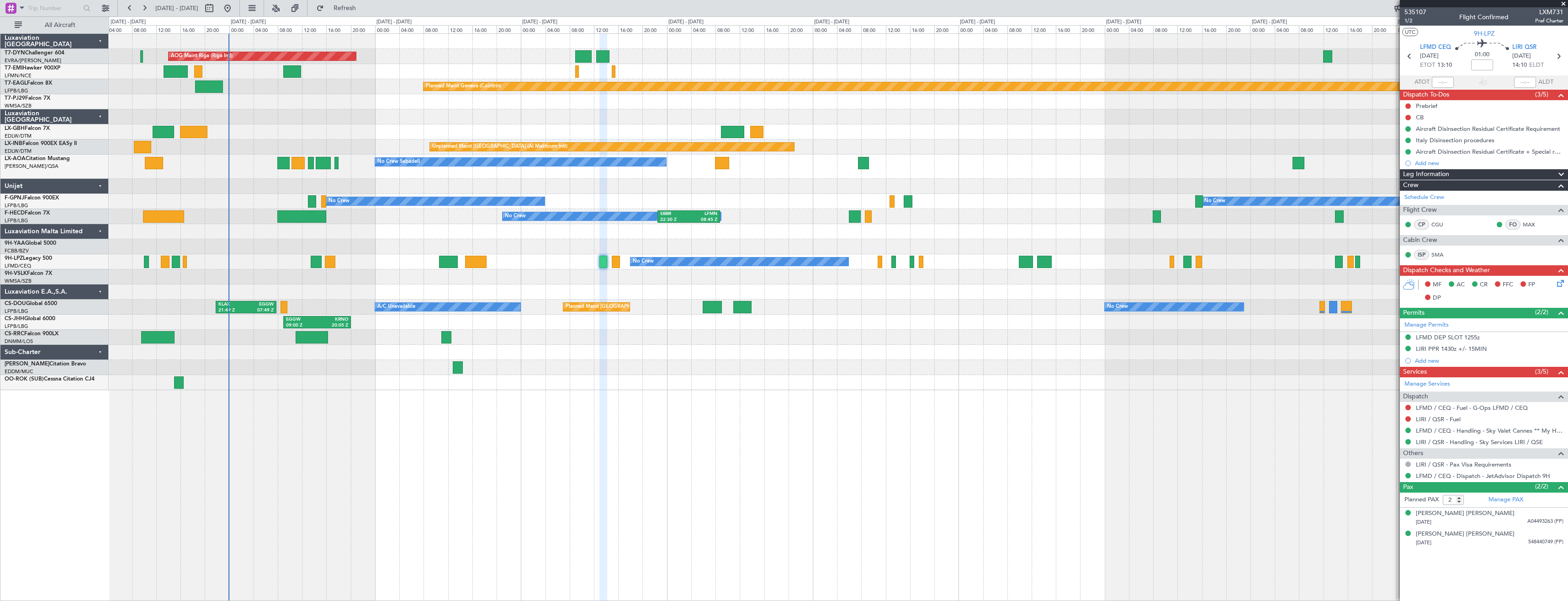
click at [621, 260] on div "No Crew No Crew" at bounding box center [838, 261] width 1458 height 15
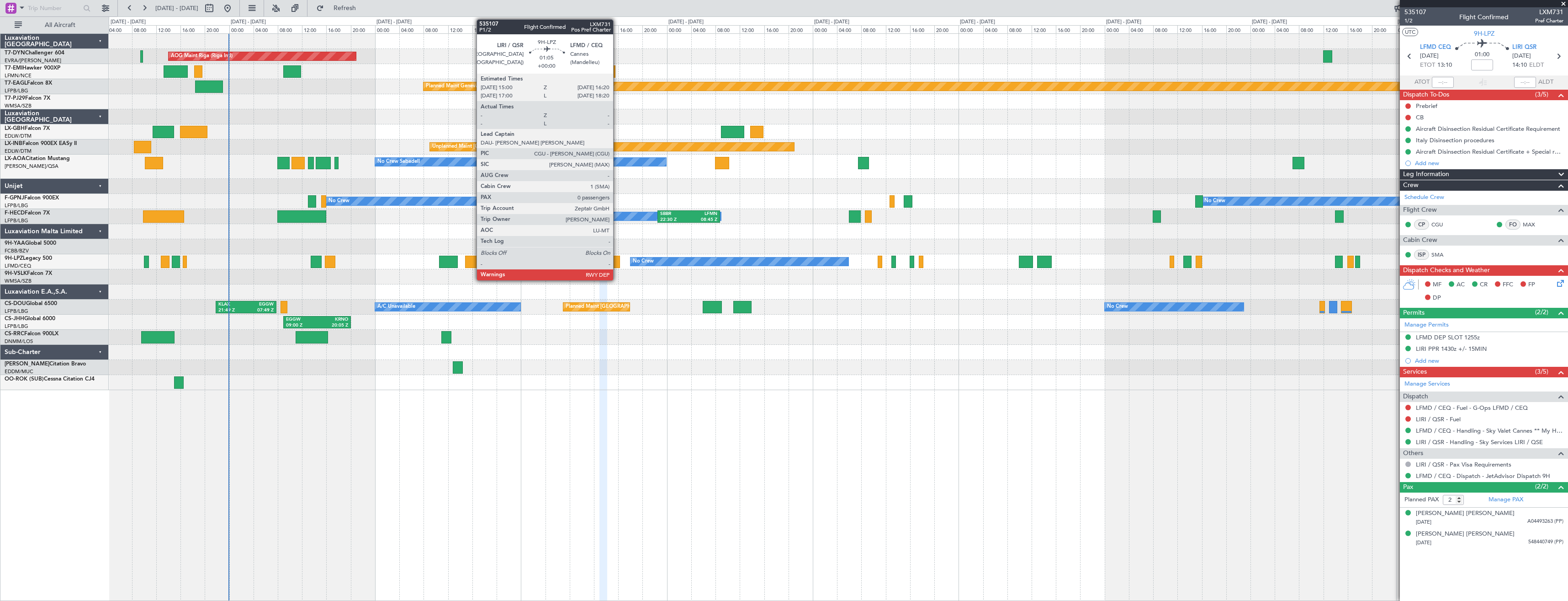
click at [617, 259] on div at bounding box center [615, 261] width 8 height 12
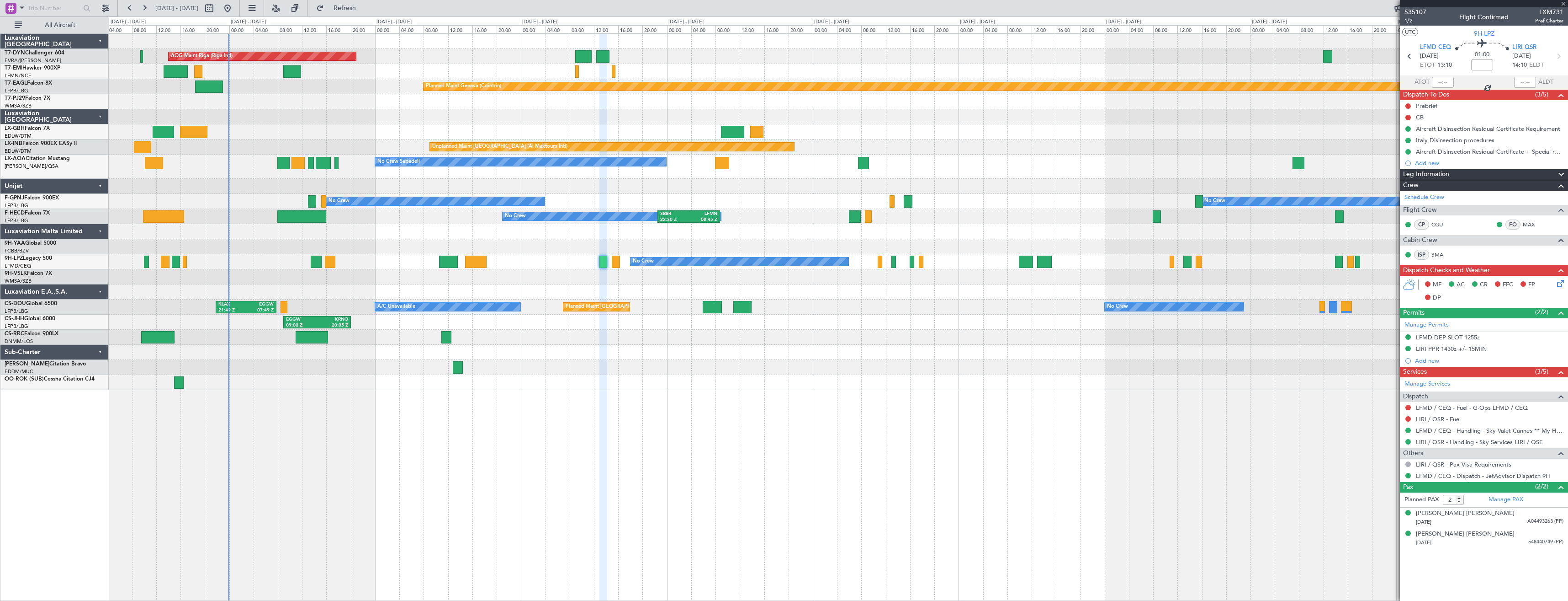
type input "0"
click at [593, 274] on div at bounding box center [838, 276] width 1458 height 15
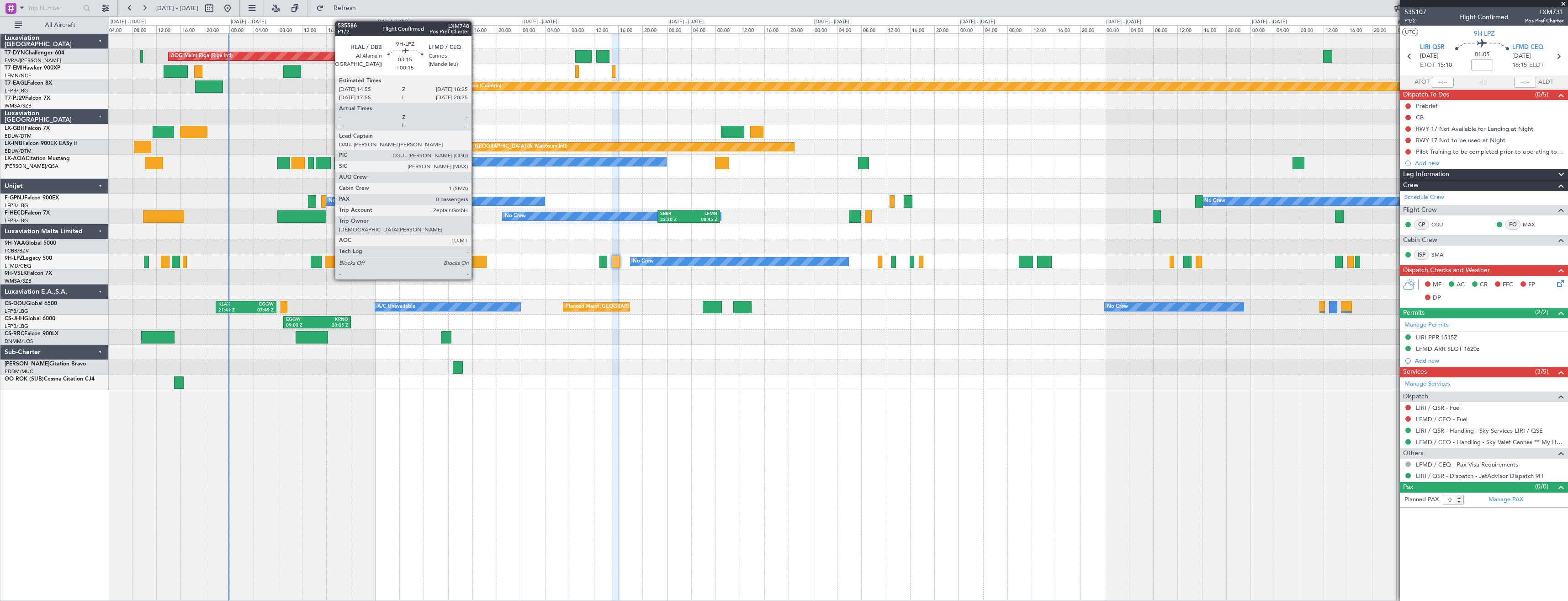
click at [476, 262] on div at bounding box center [476, 261] width 22 height 12
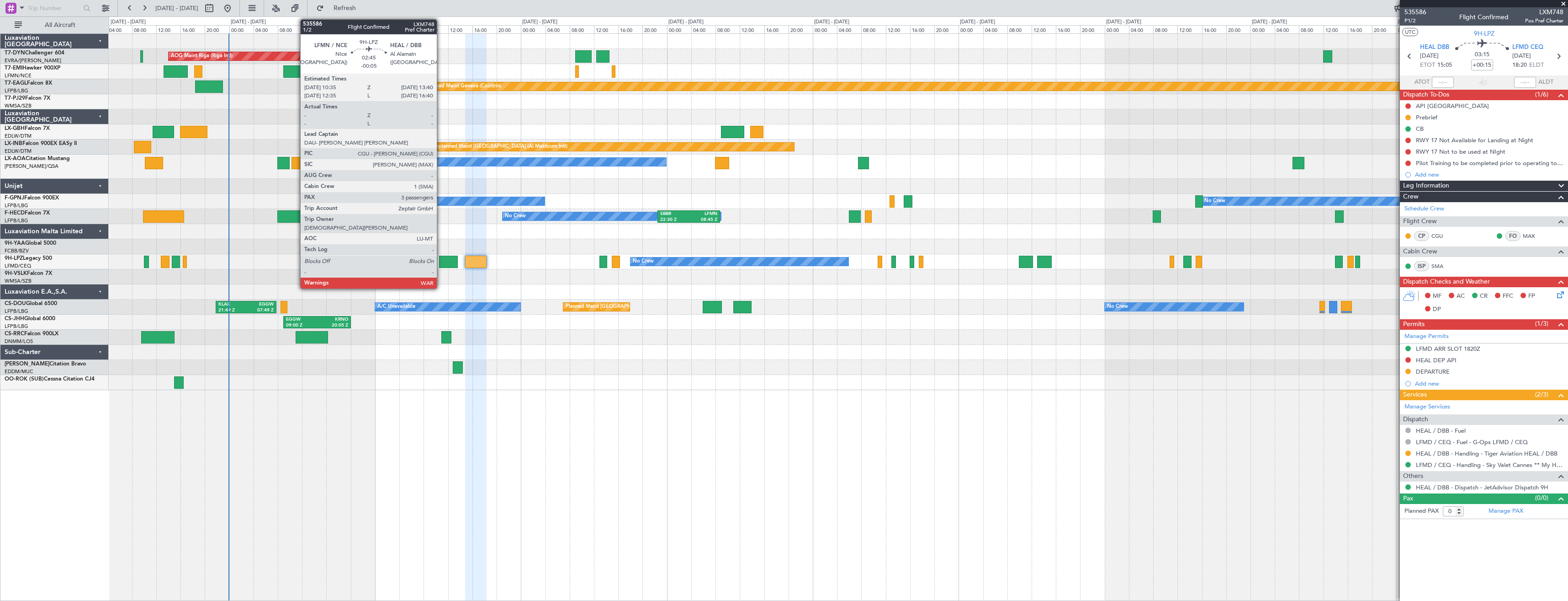
click at [440, 258] on div at bounding box center [448, 261] width 19 height 12
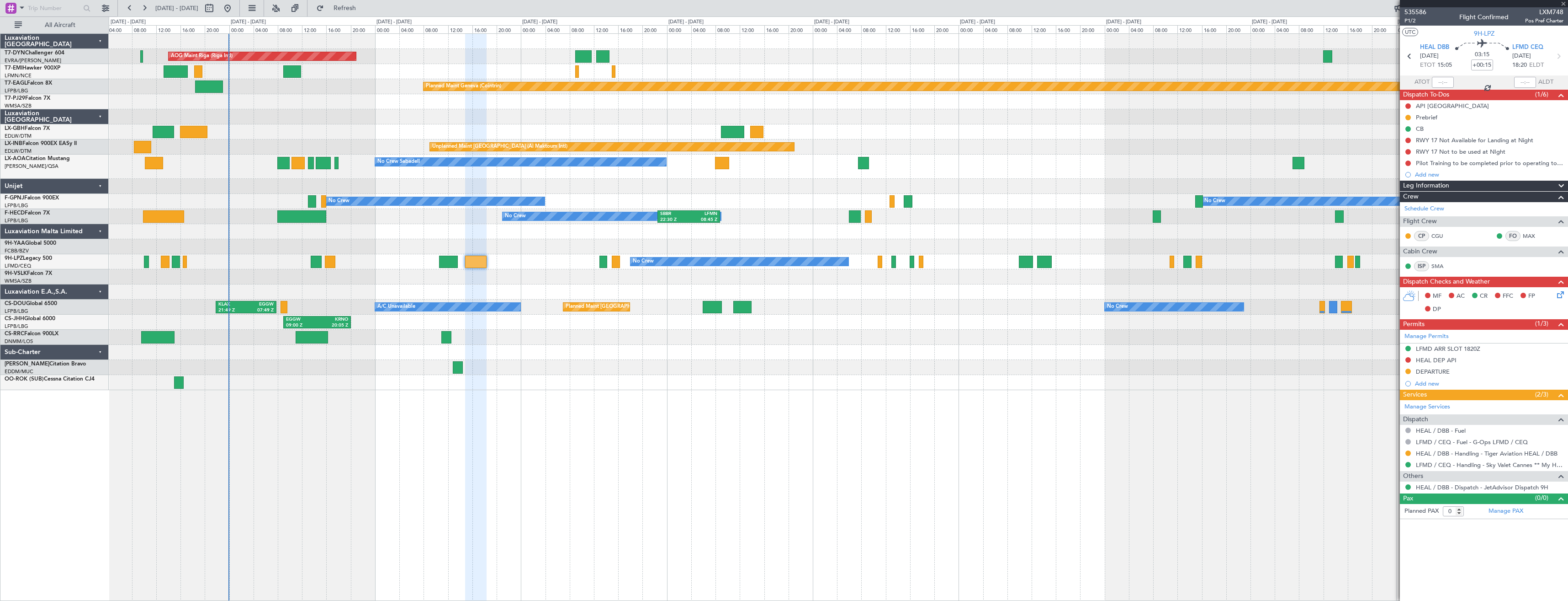
type input "-00:05"
type input "3"
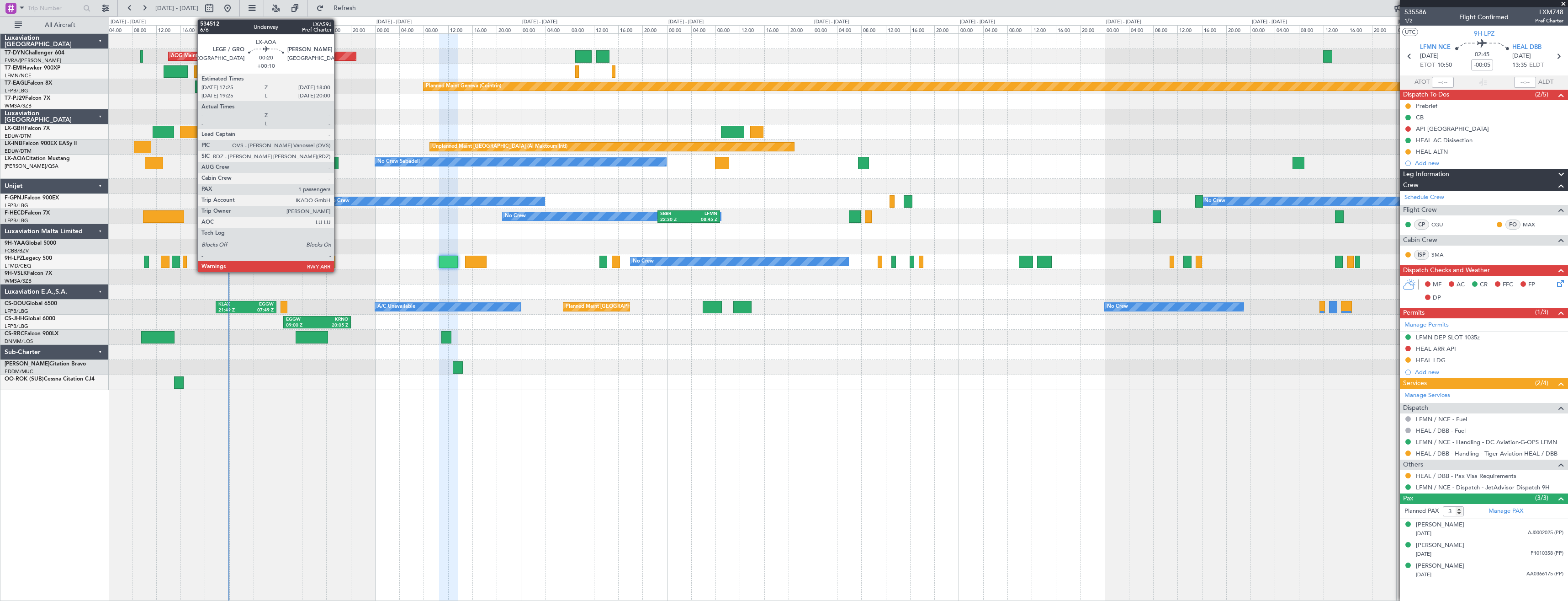
click at [338, 160] on div at bounding box center [336, 162] width 4 height 12
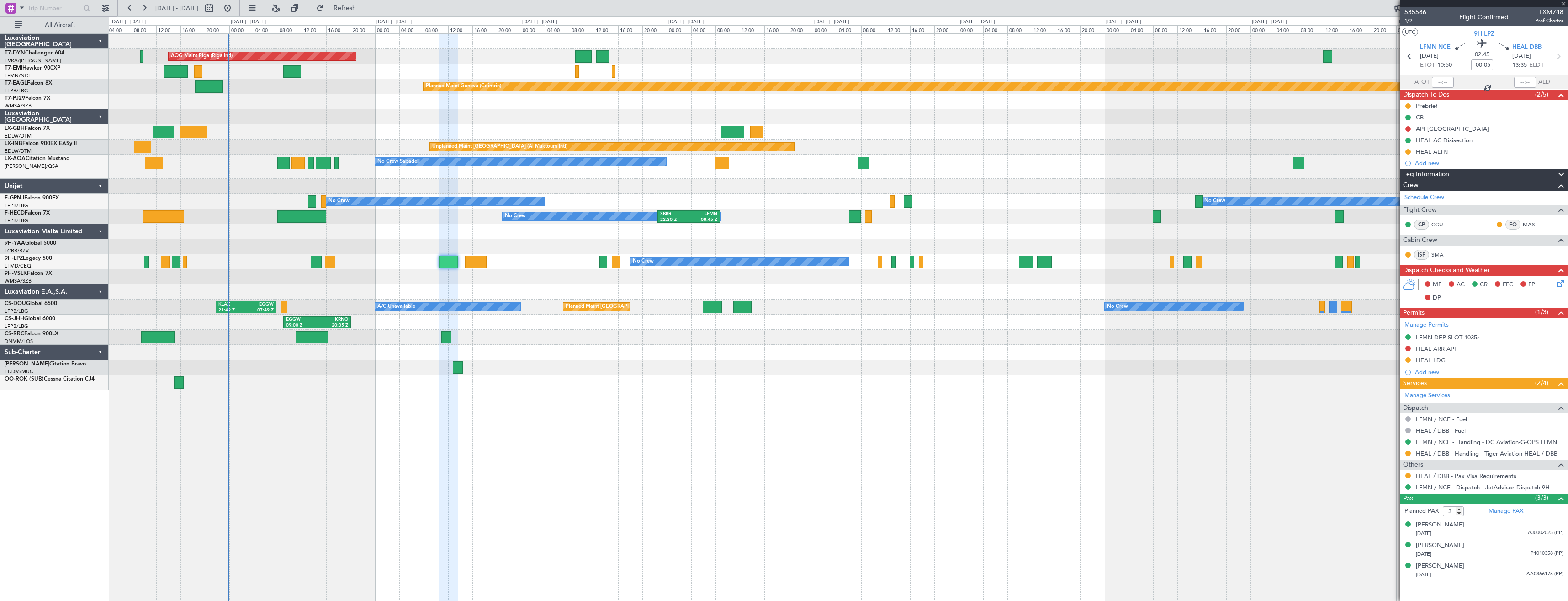
click at [336, 167] on div at bounding box center [336, 162] width 4 height 12
type input "+00:10"
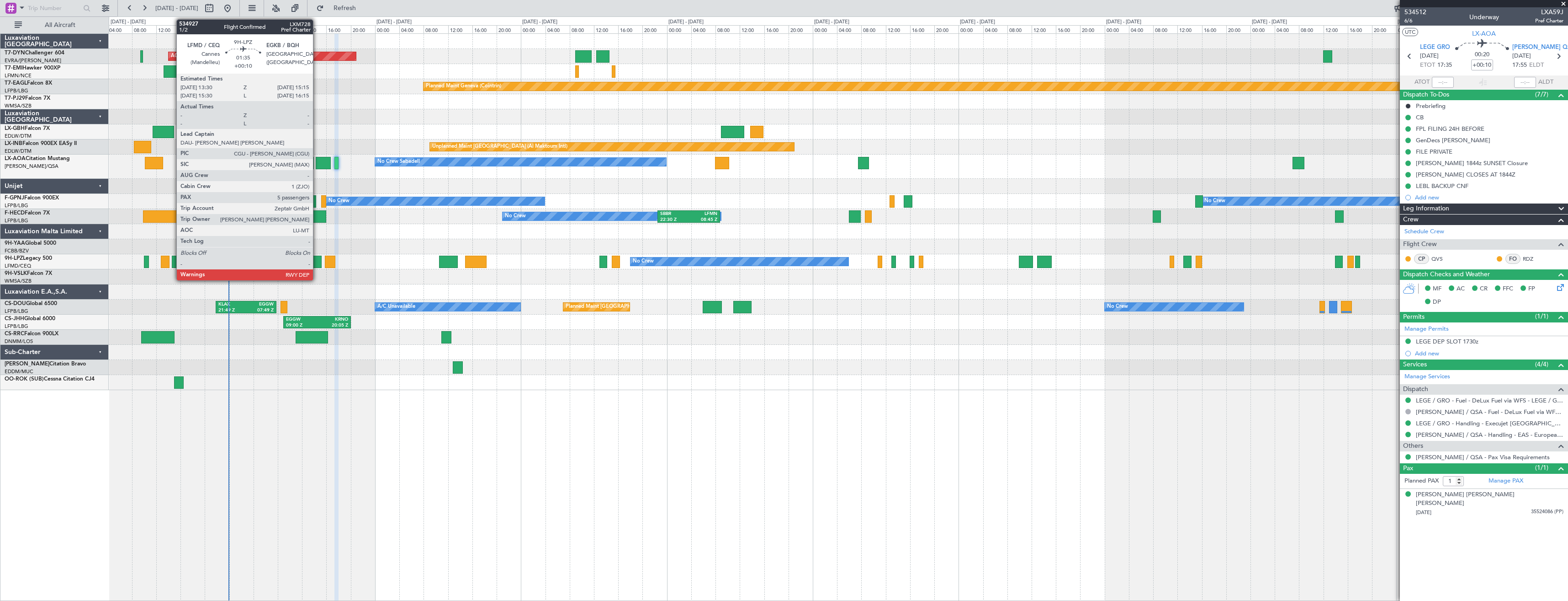
click at [317, 260] on div at bounding box center [316, 261] width 11 height 12
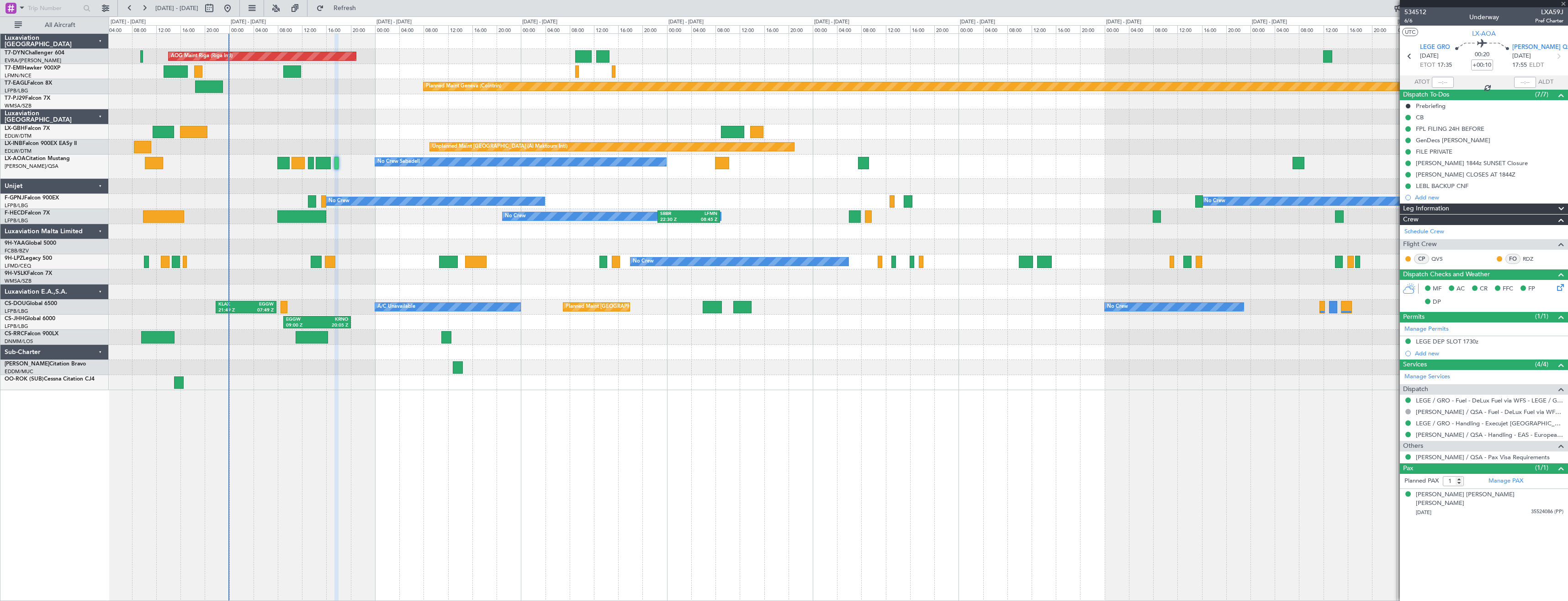
type input "5"
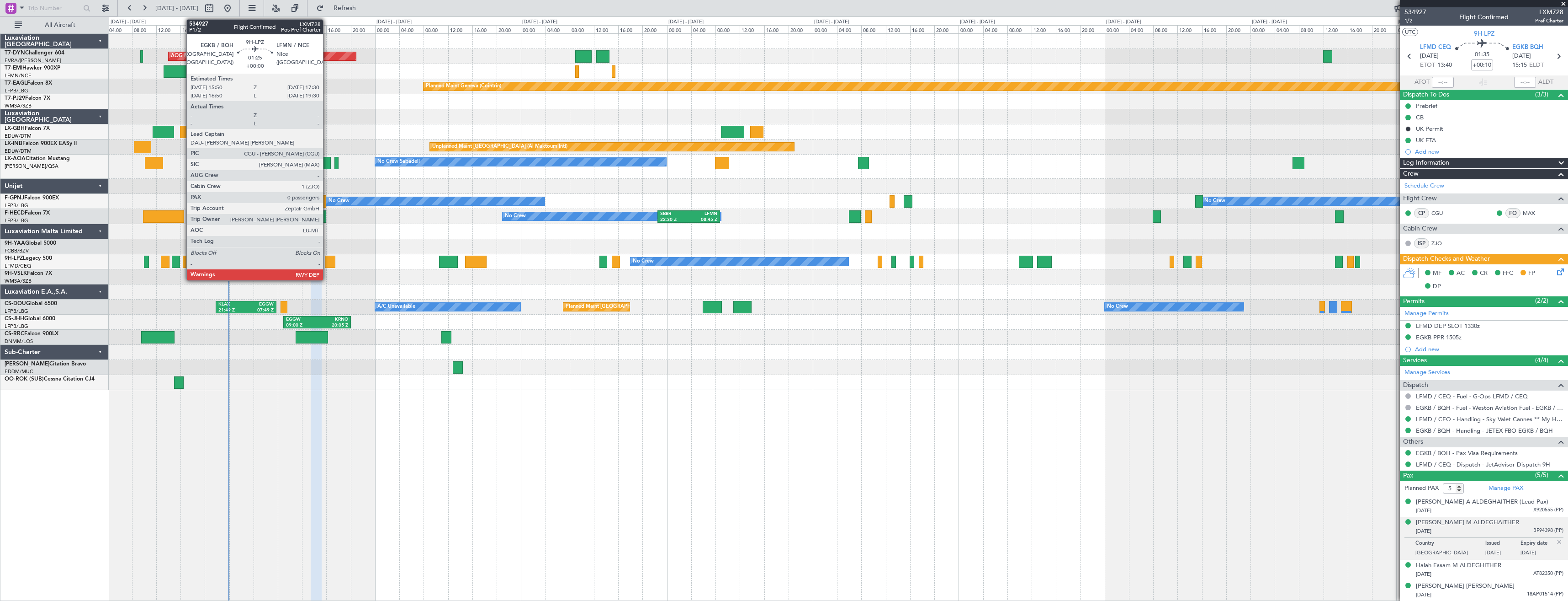
click at [327, 263] on div at bounding box center [330, 261] width 11 height 12
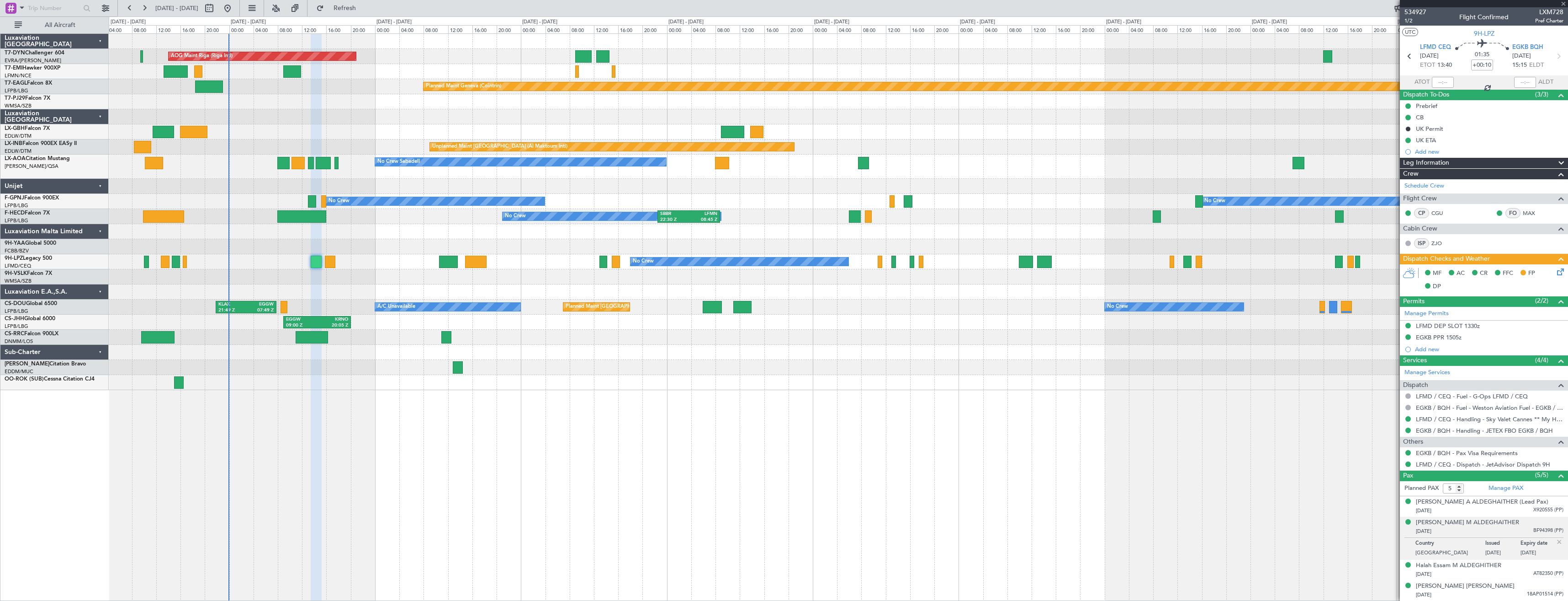
type input "0"
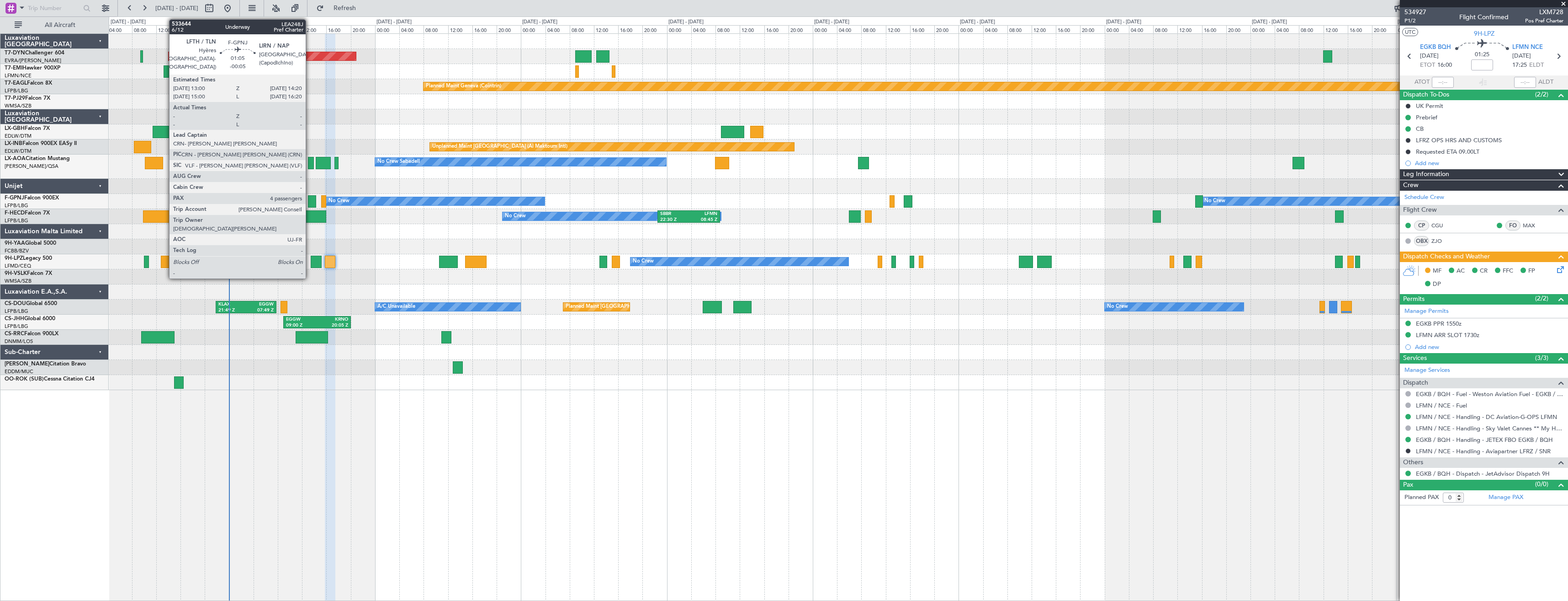
click at [310, 200] on div at bounding box center [311, 201] width 8 height 12
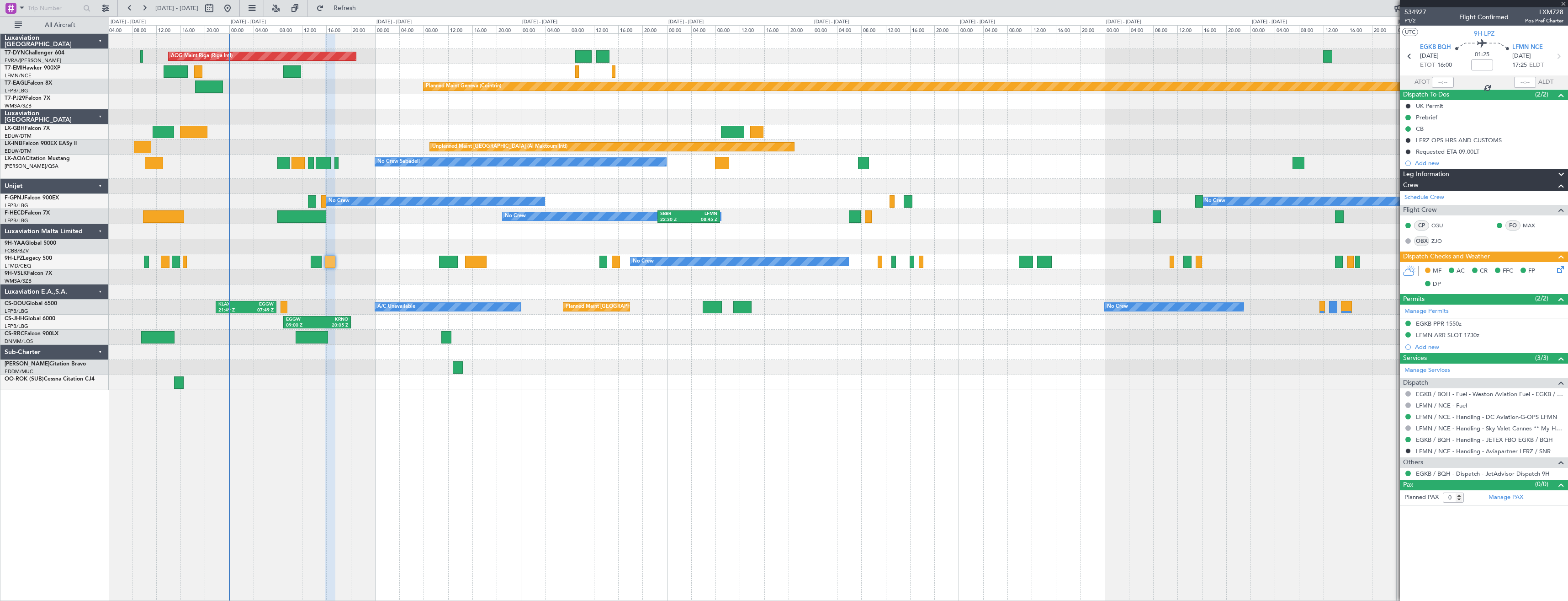
type input "-00:05"
type input "4"
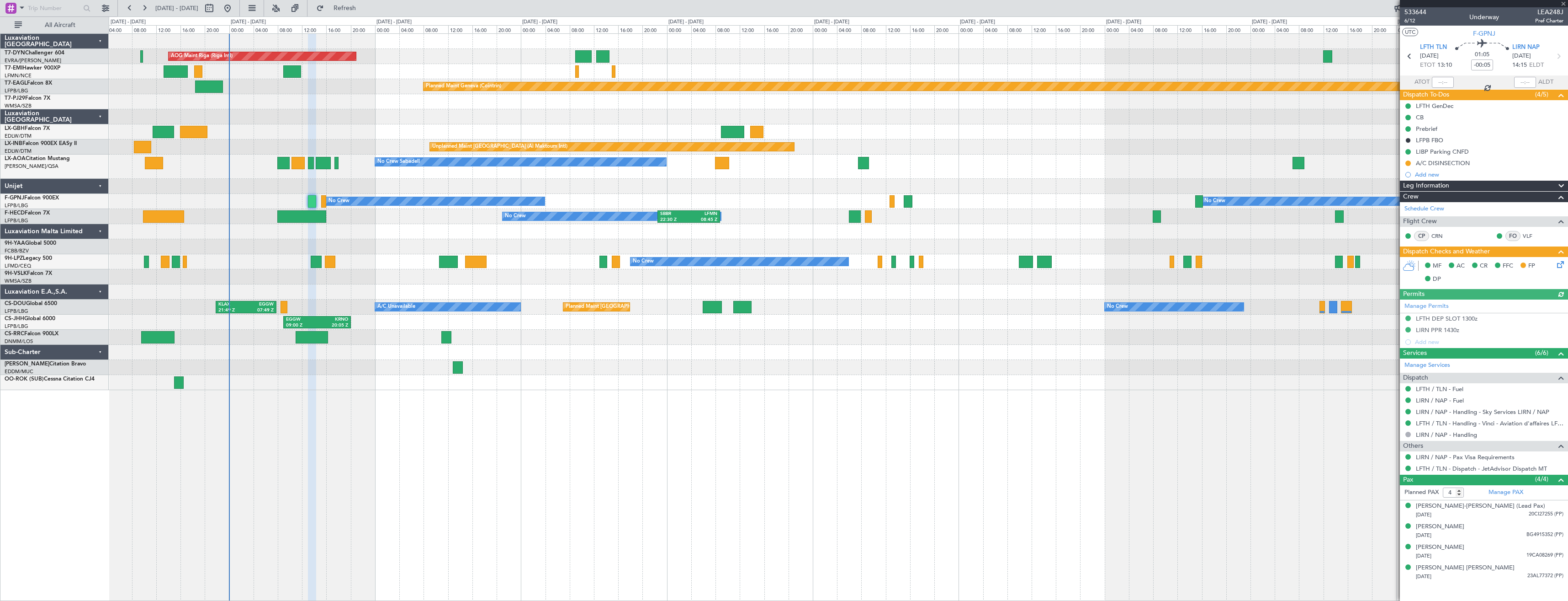
click at [320, 203] on div "No Crew Planned Maint Paris (Le Bourget) No Crew AOG Maint Hyères (Toulon-Hyère…" at bounding box center [838, 201] width 1458 height 15
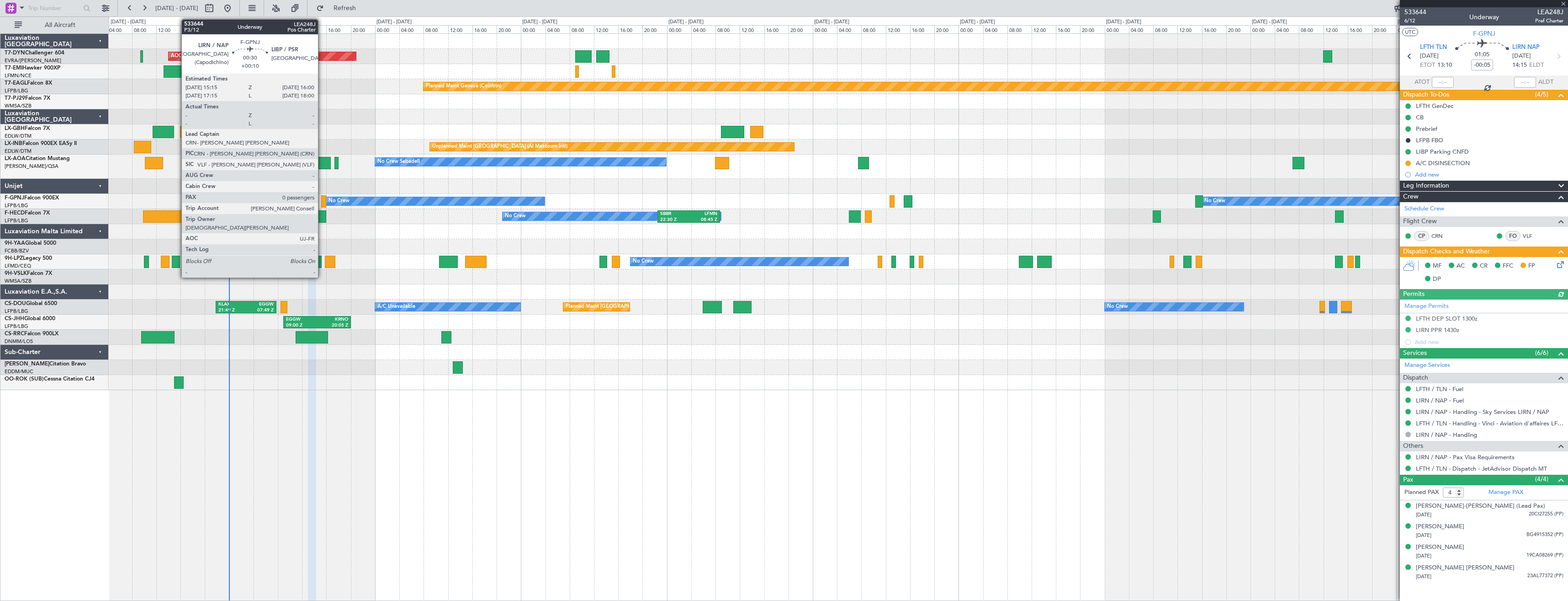
click at [322, 203] on div at bounding box center [323, 201] width 4 height 12
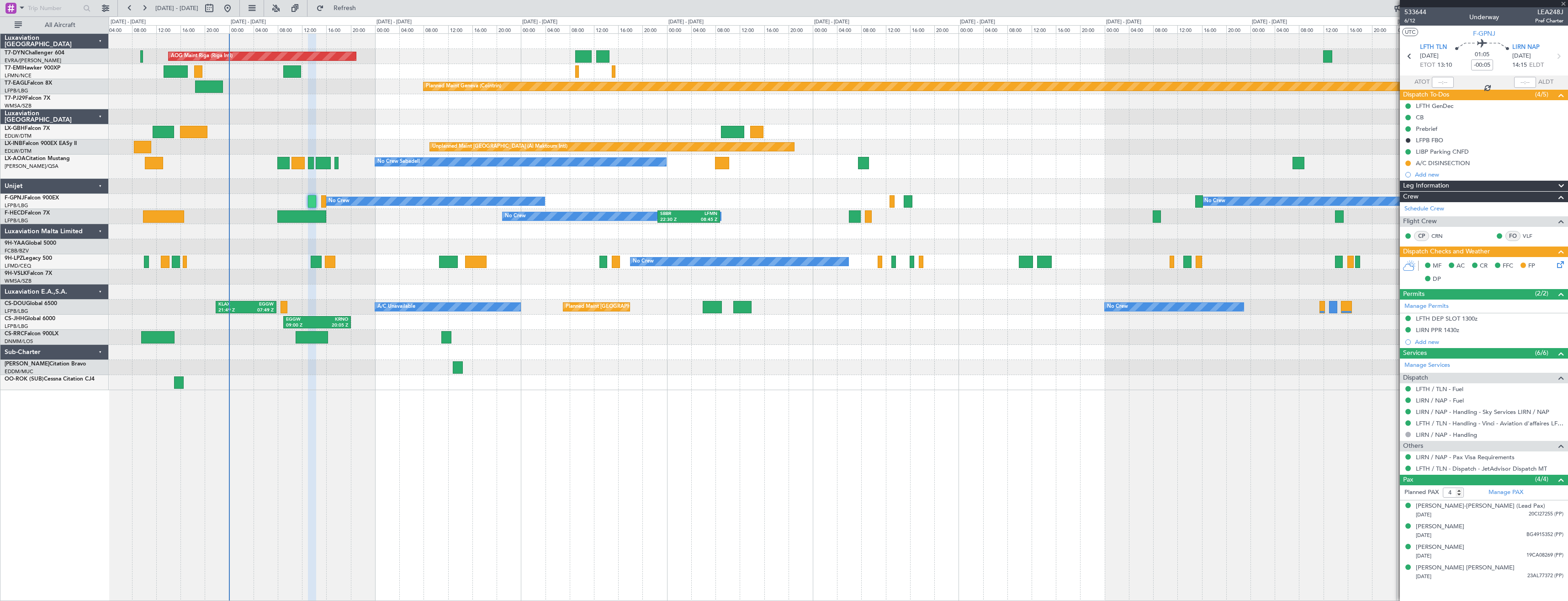
type input "+00:10"
type input "0"
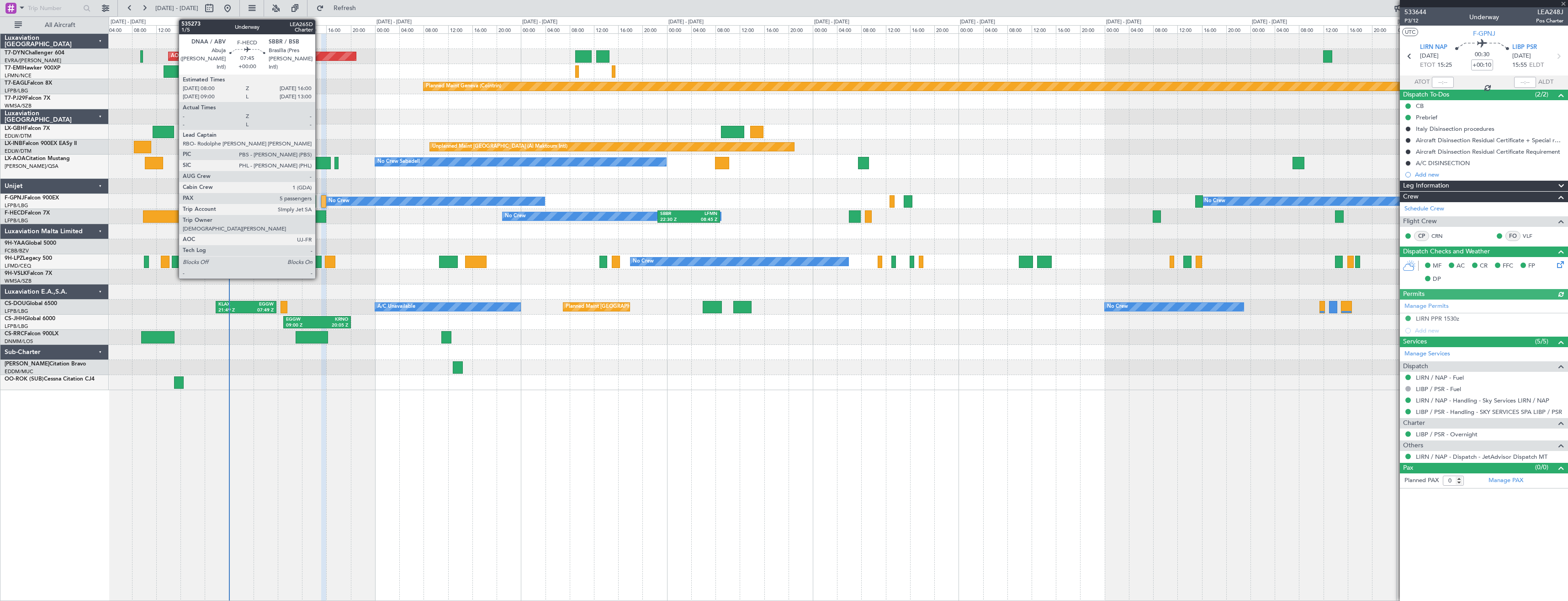
click at [319, 214] on div at bounding box center [302, 216] width 49 height 12
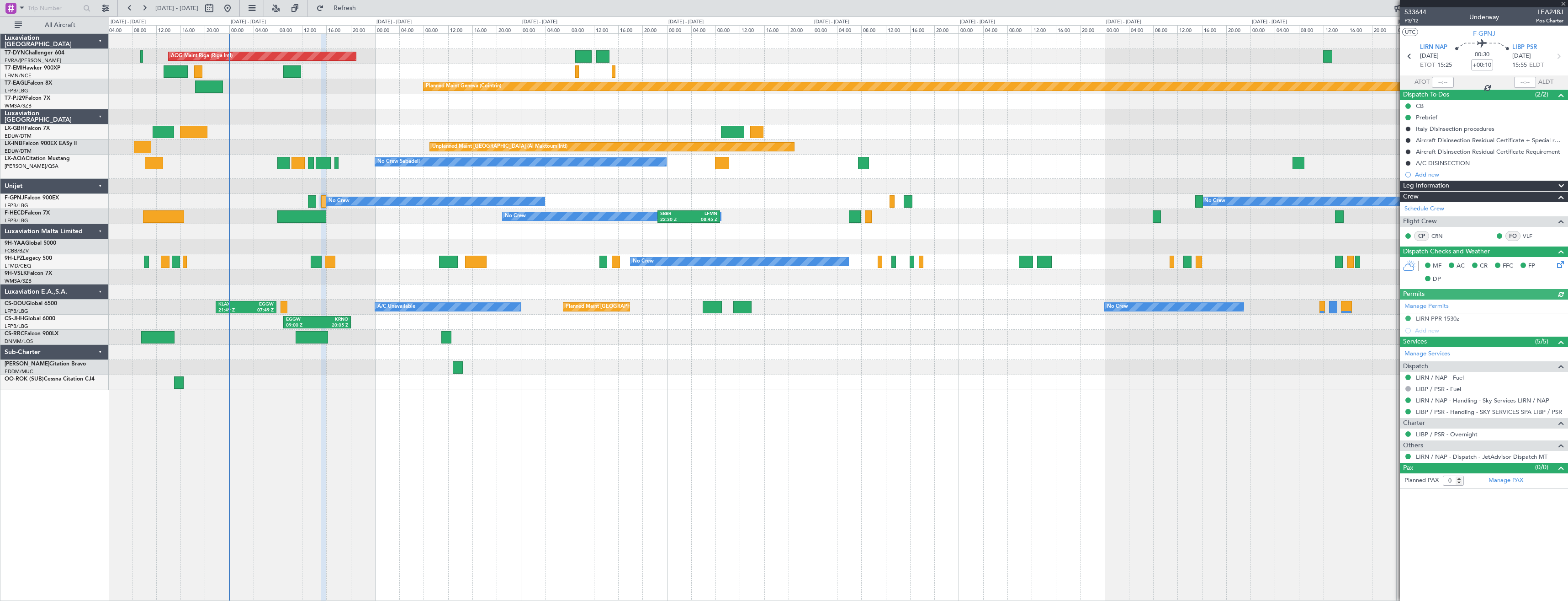
type input "5"
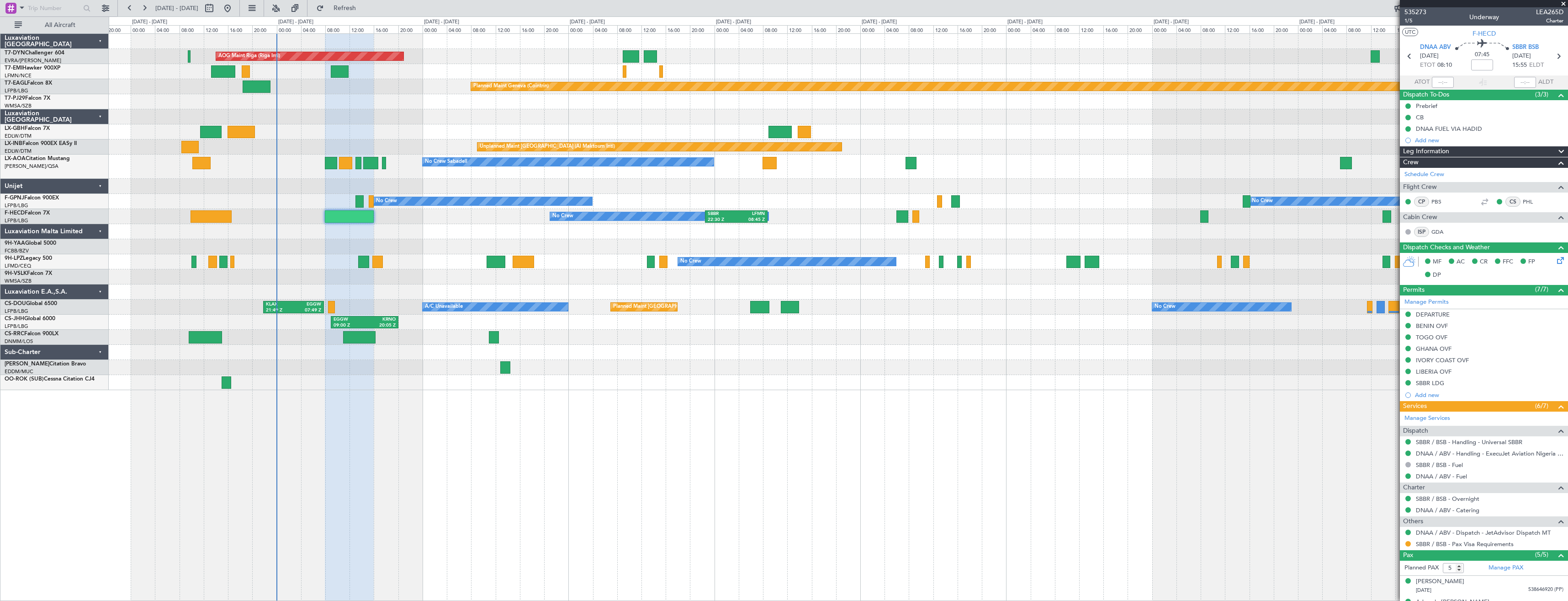
click at [578, 237] on div at bounding box center [838, 231] width 1458 height 15
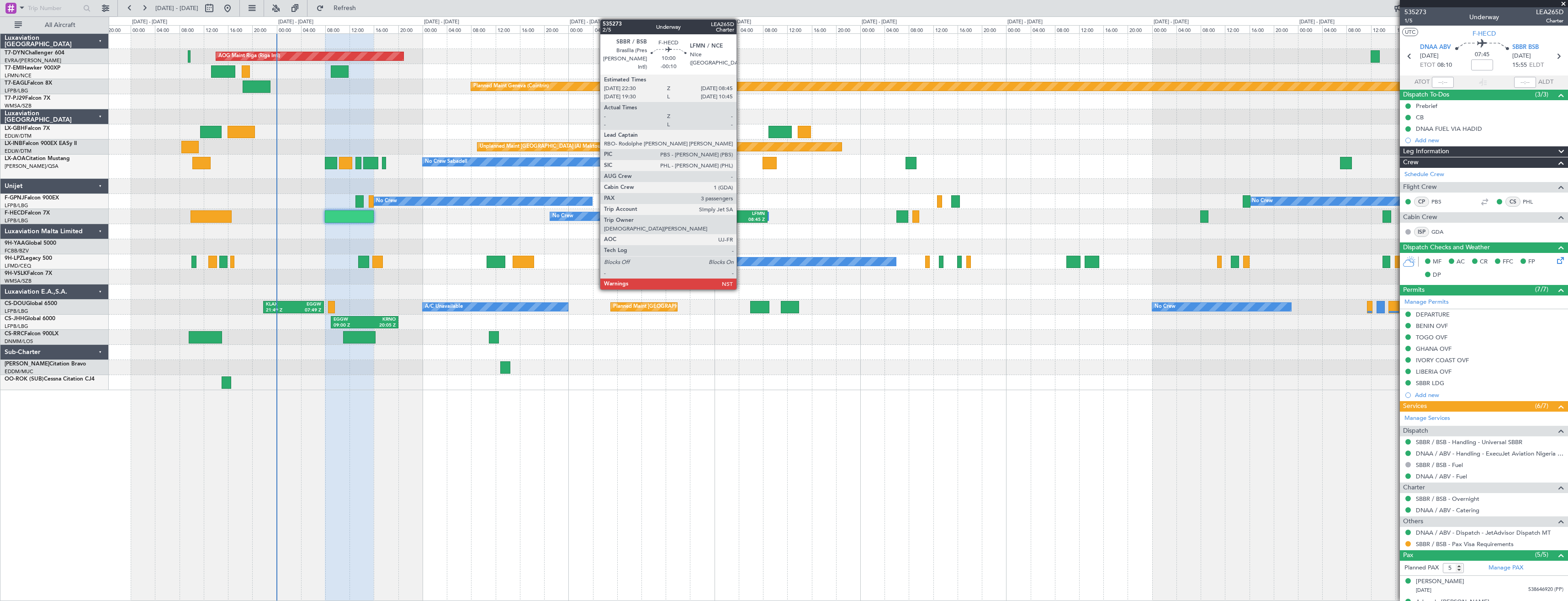
click at [740, 221] on div "08:45 Z" at bounding box center [750, 219] width 28 height 6
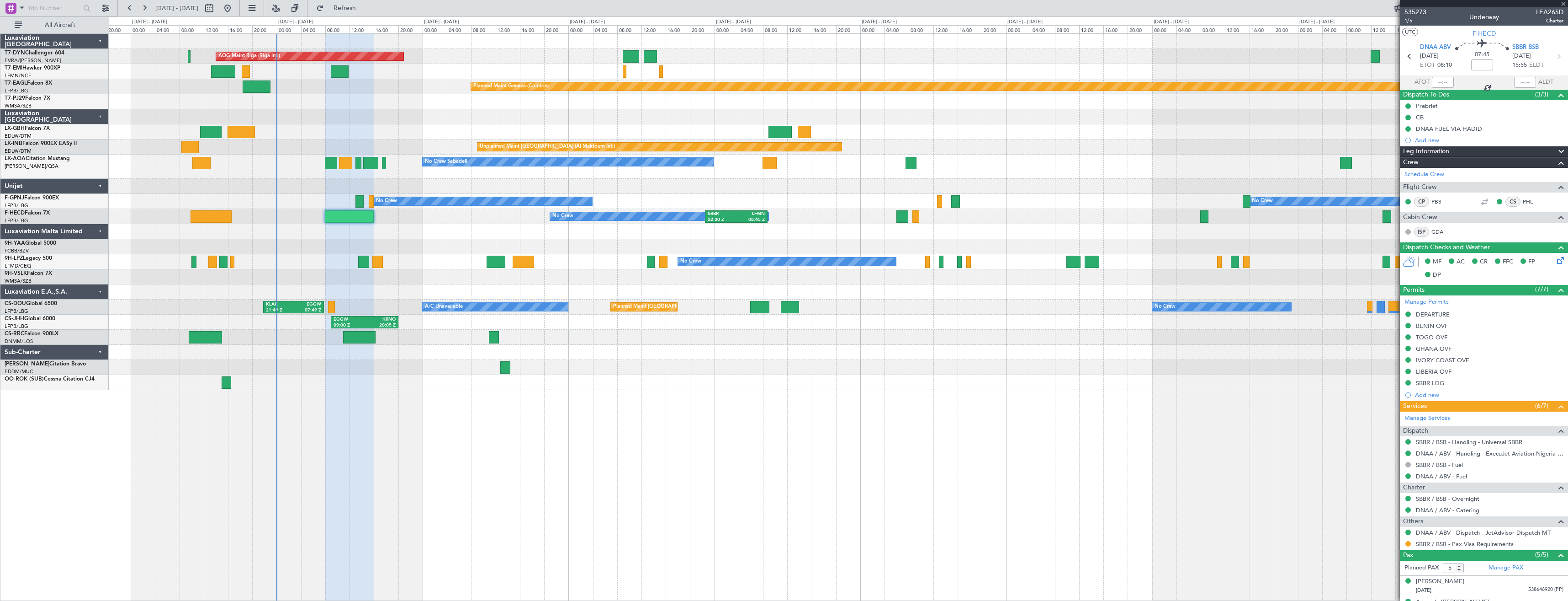
type input "-00:10"
type input "3"
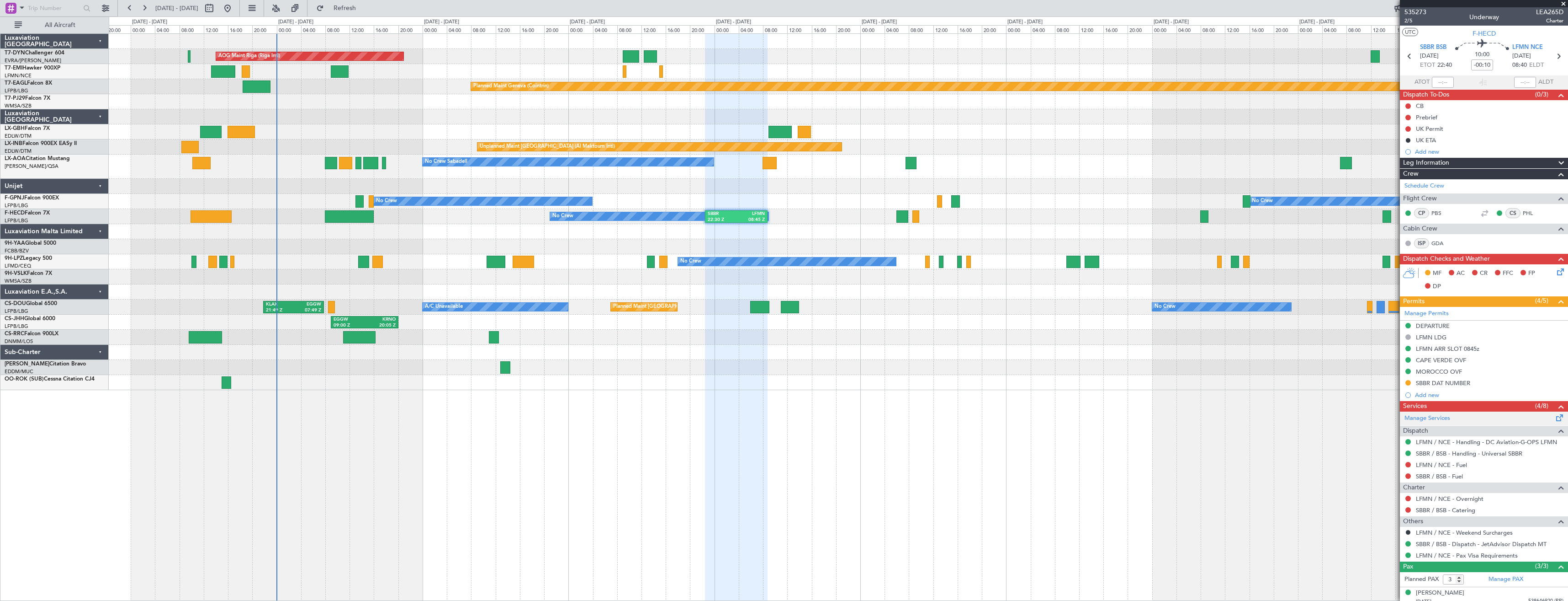
scroll to position [48, 0]
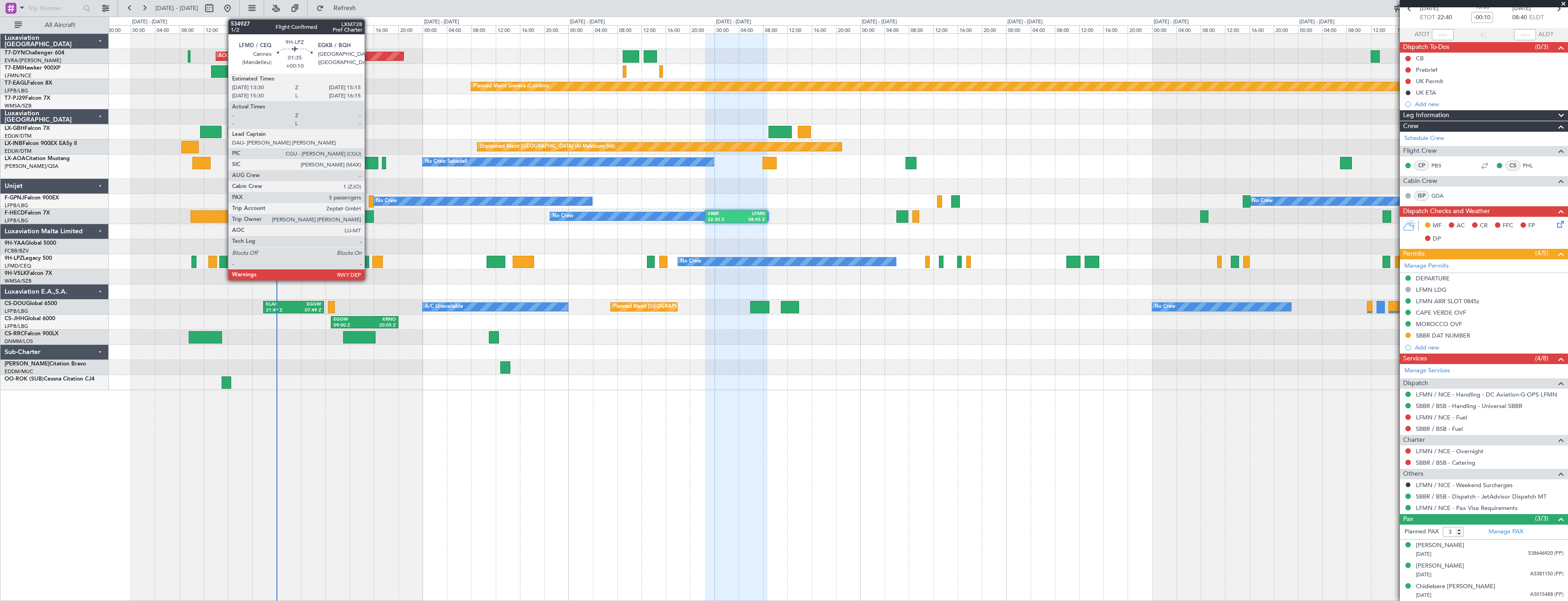
click at [368, 262] on div at bounding box center [363, 261] width 11 height 12
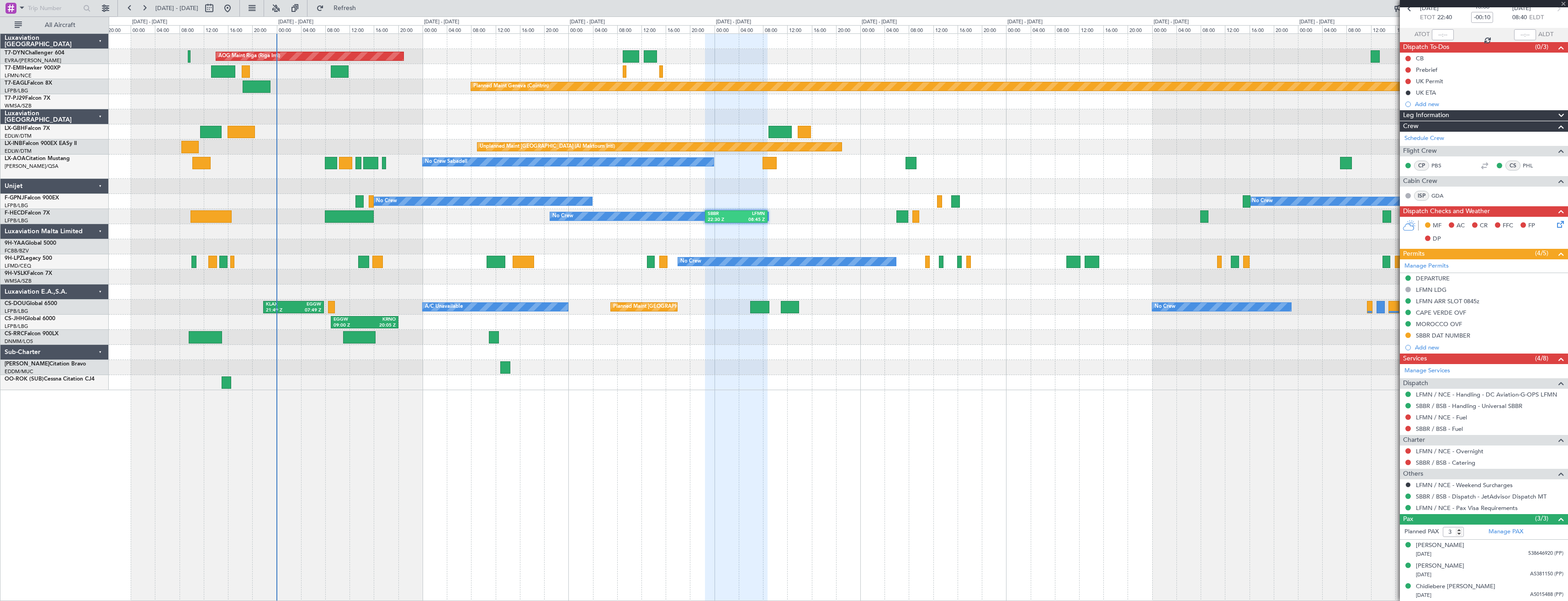
type input "+00:10"
type input "5"
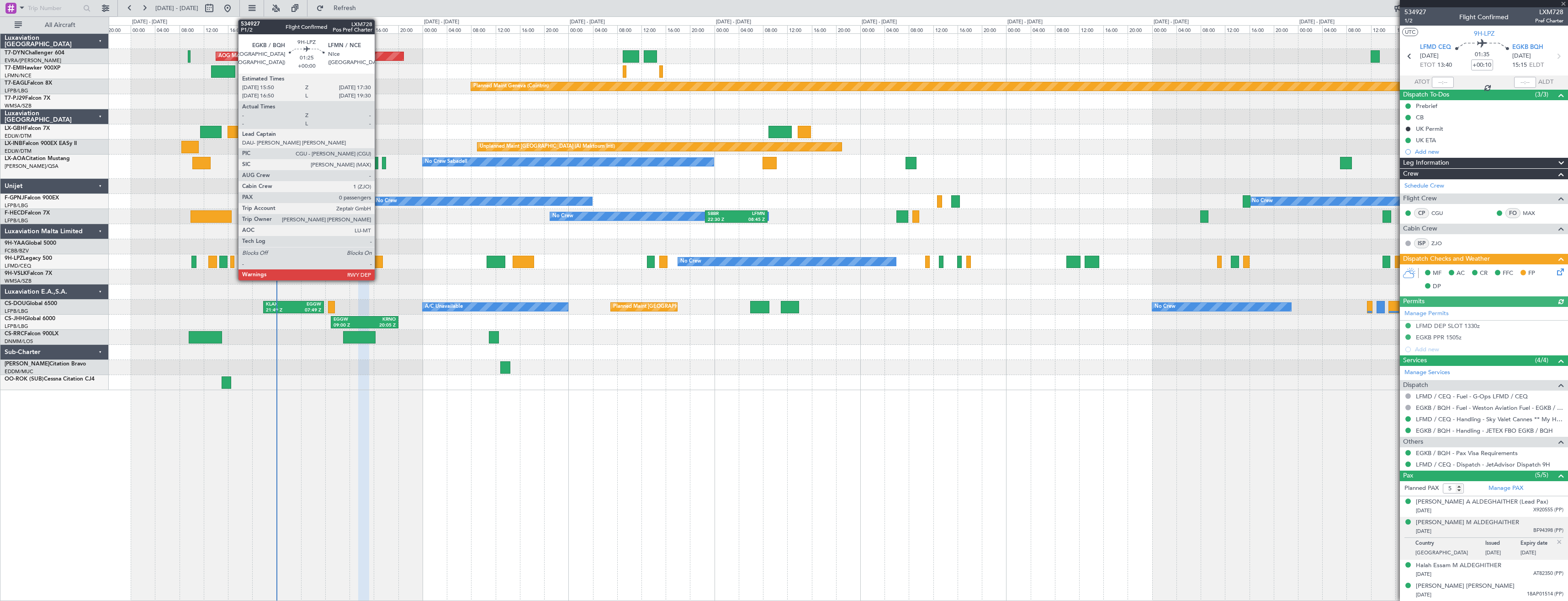
click at [378, 264] on div at bounding box center [377, 261] width 11 height 12
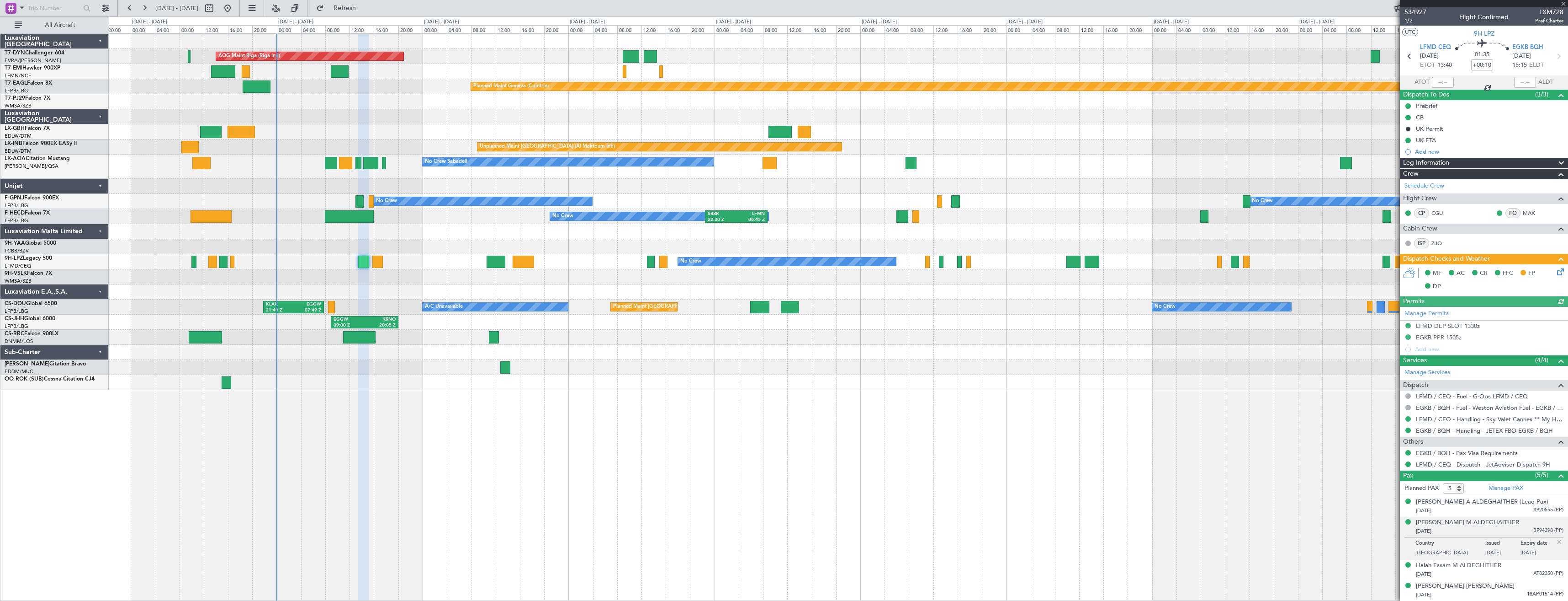
type input "0"
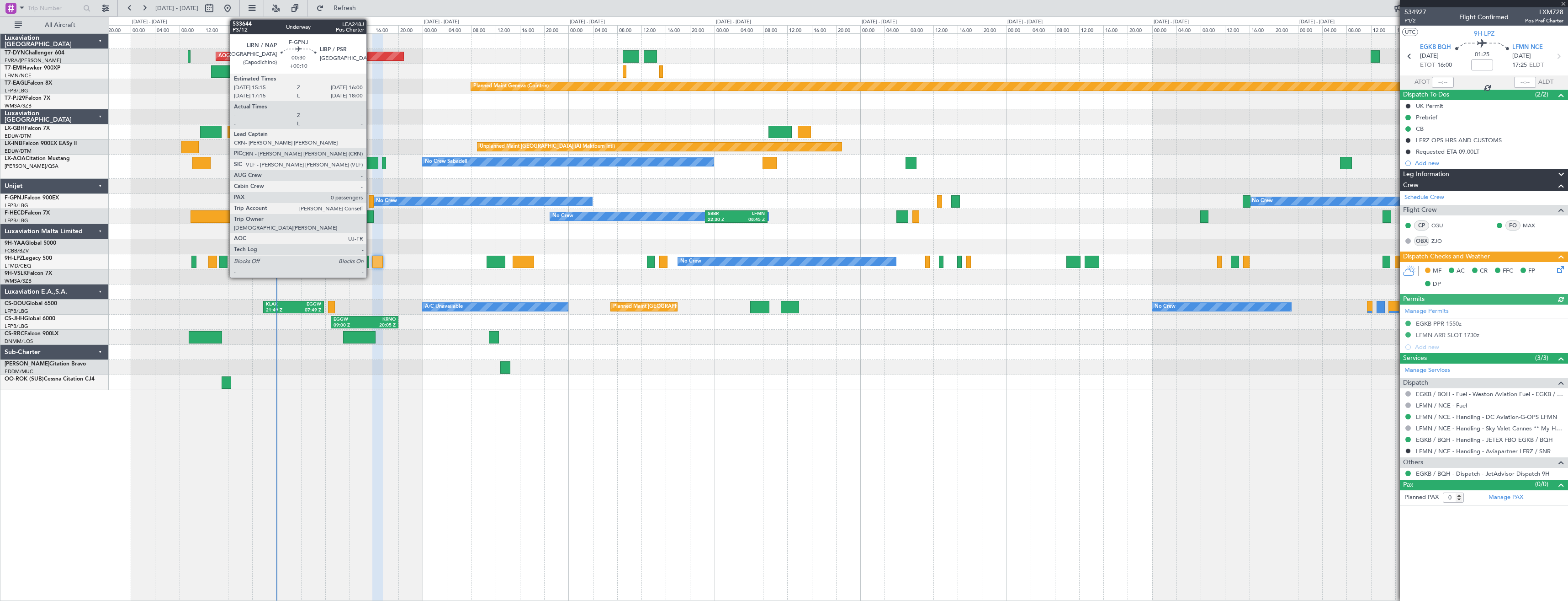
click at [371, 198] on div at bounding box center [371, 201] width 4 height 12
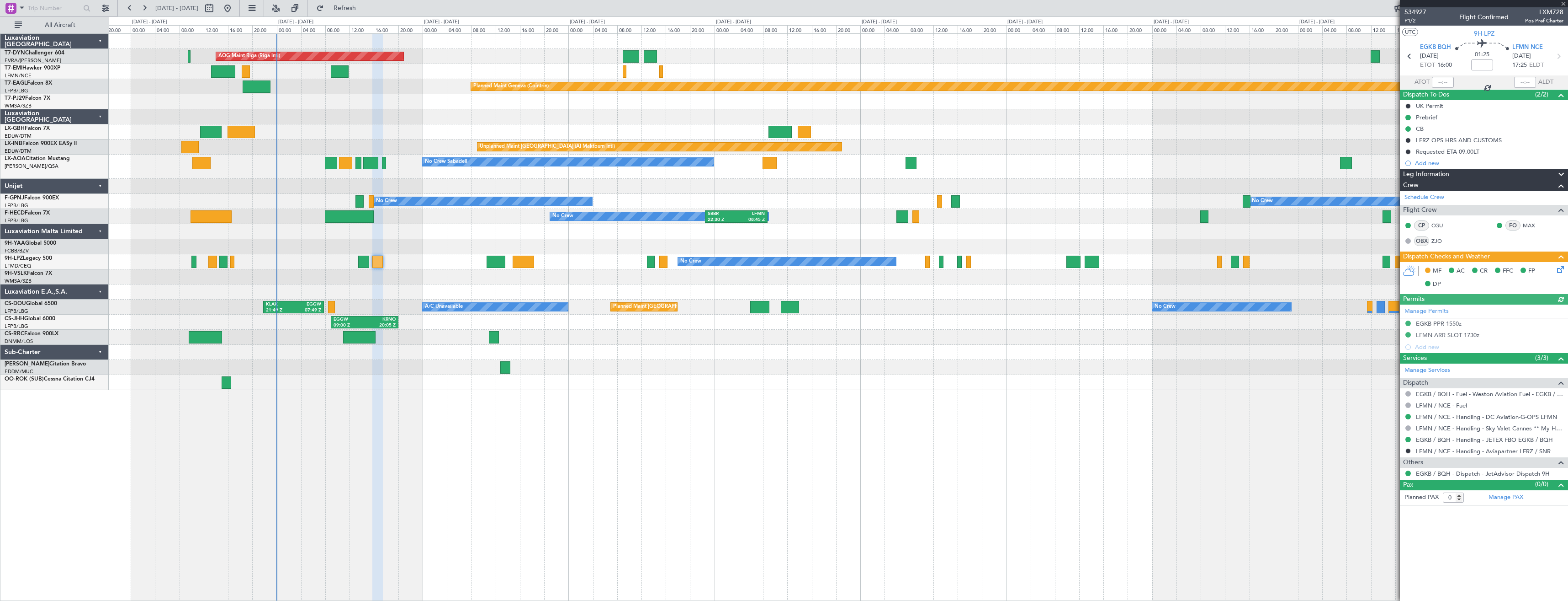
type input "+00:10"
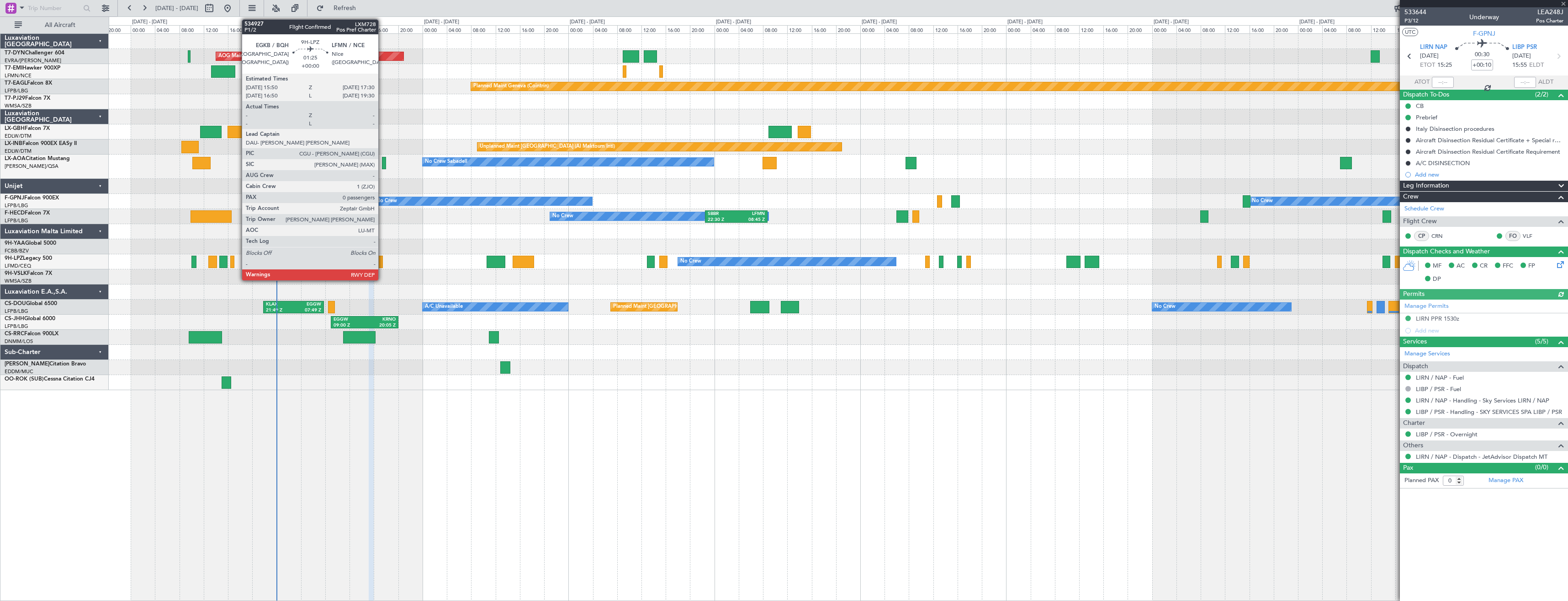
click at [382, 262] on div at bounding box center [377, 261] width 11 height 12
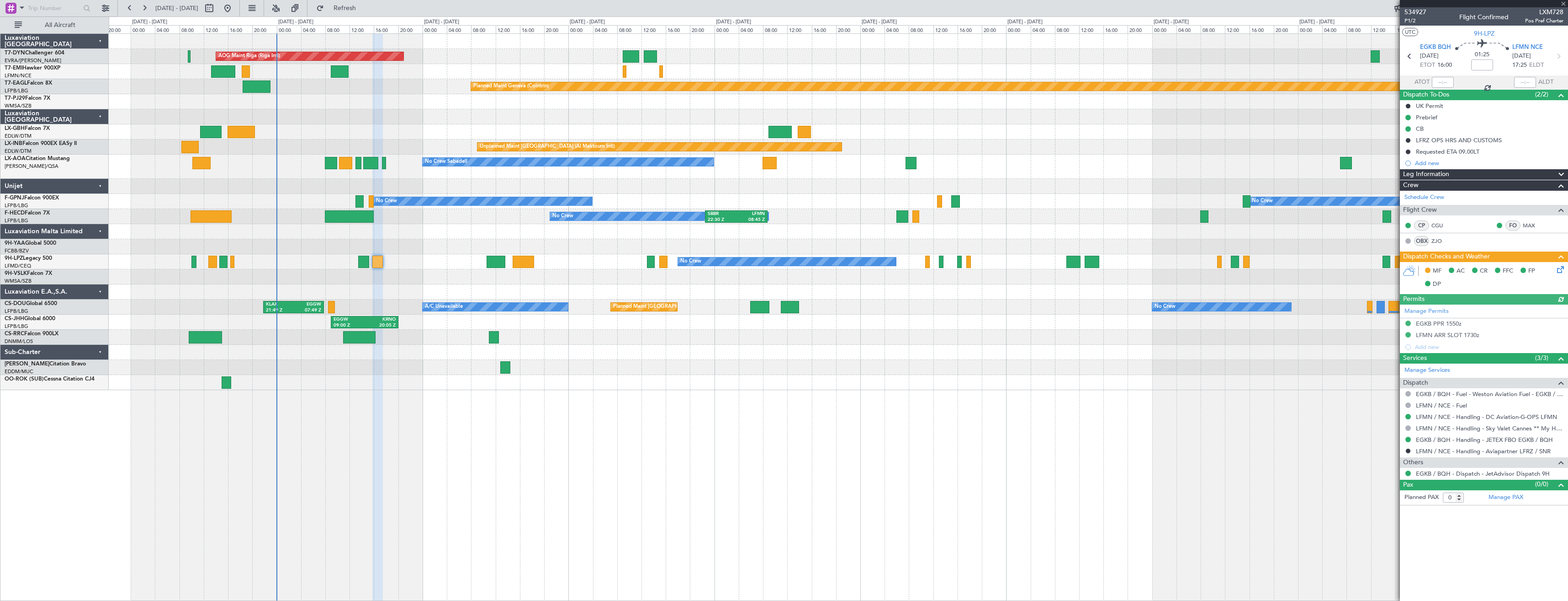
click at [1562, 271] on icon at bounding box center [1559, 268] width 7 height 7
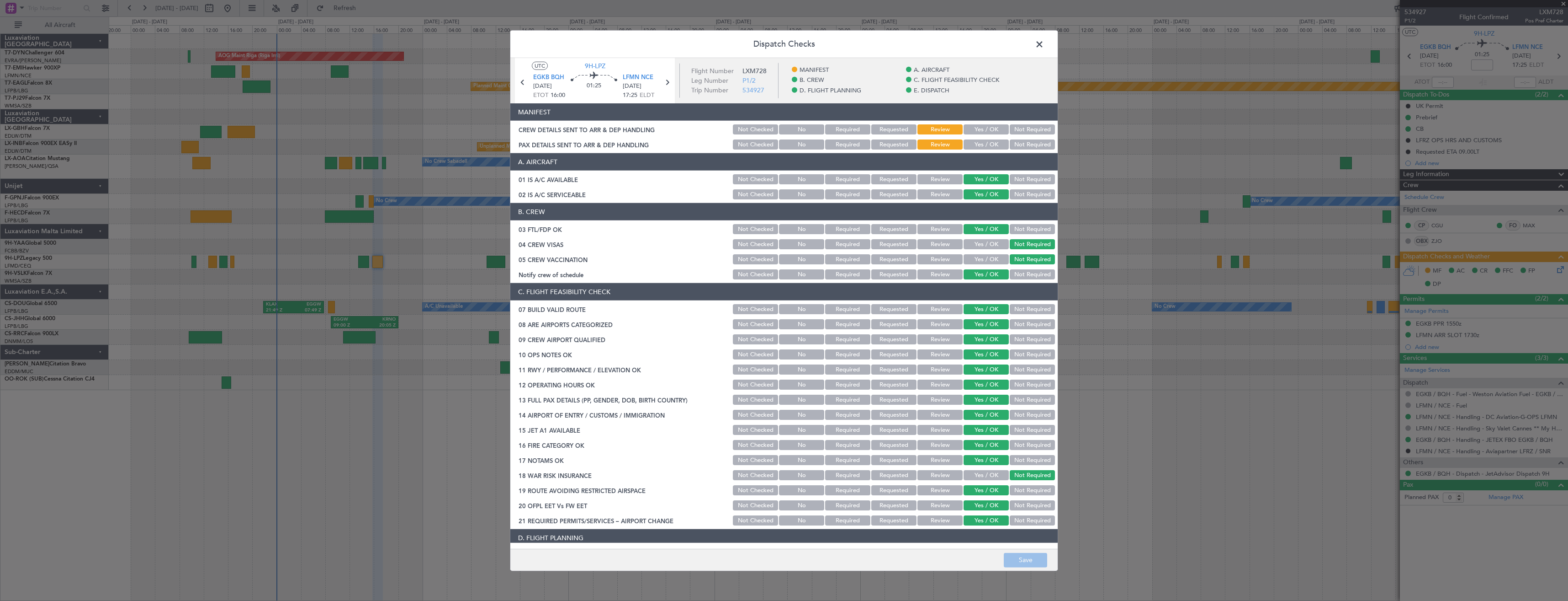
click at [1044, 48] on span at bounding box center [1044, 46] width 0 height 18
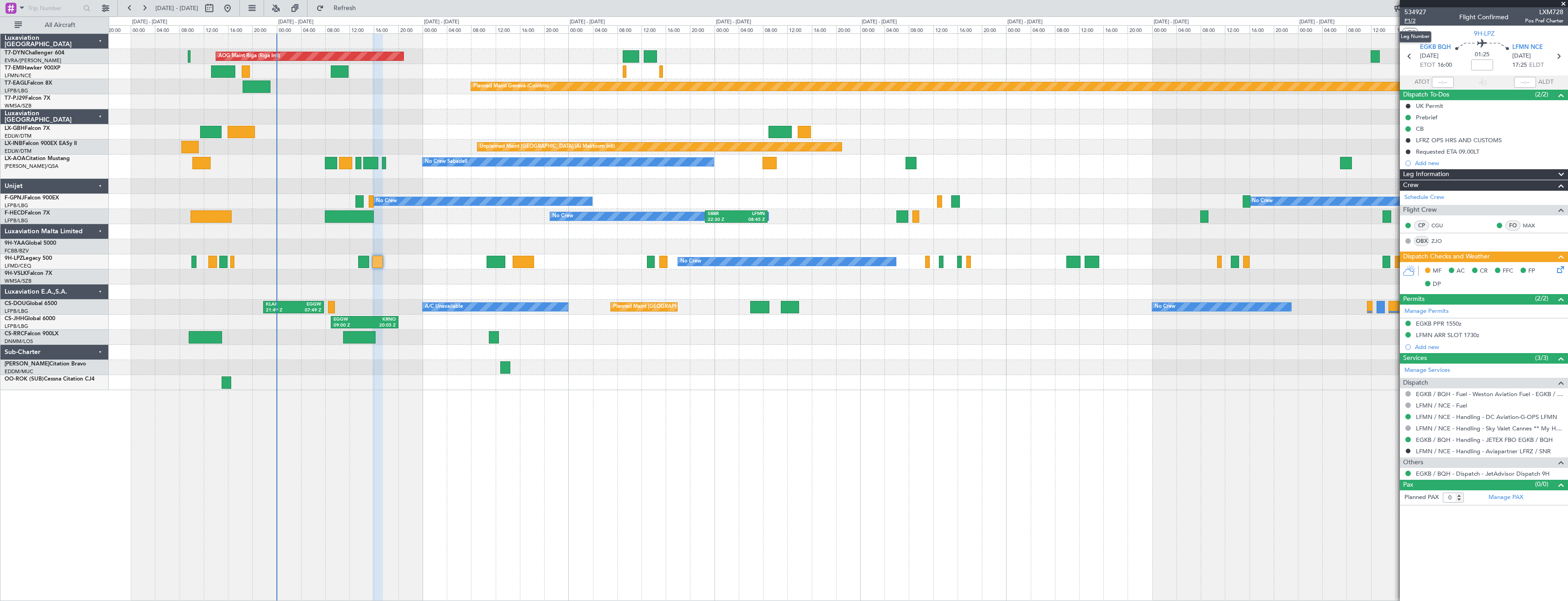
click at [1414, 22] on span "P1/2" at bounding box center [1415, 20] width 22 height 8
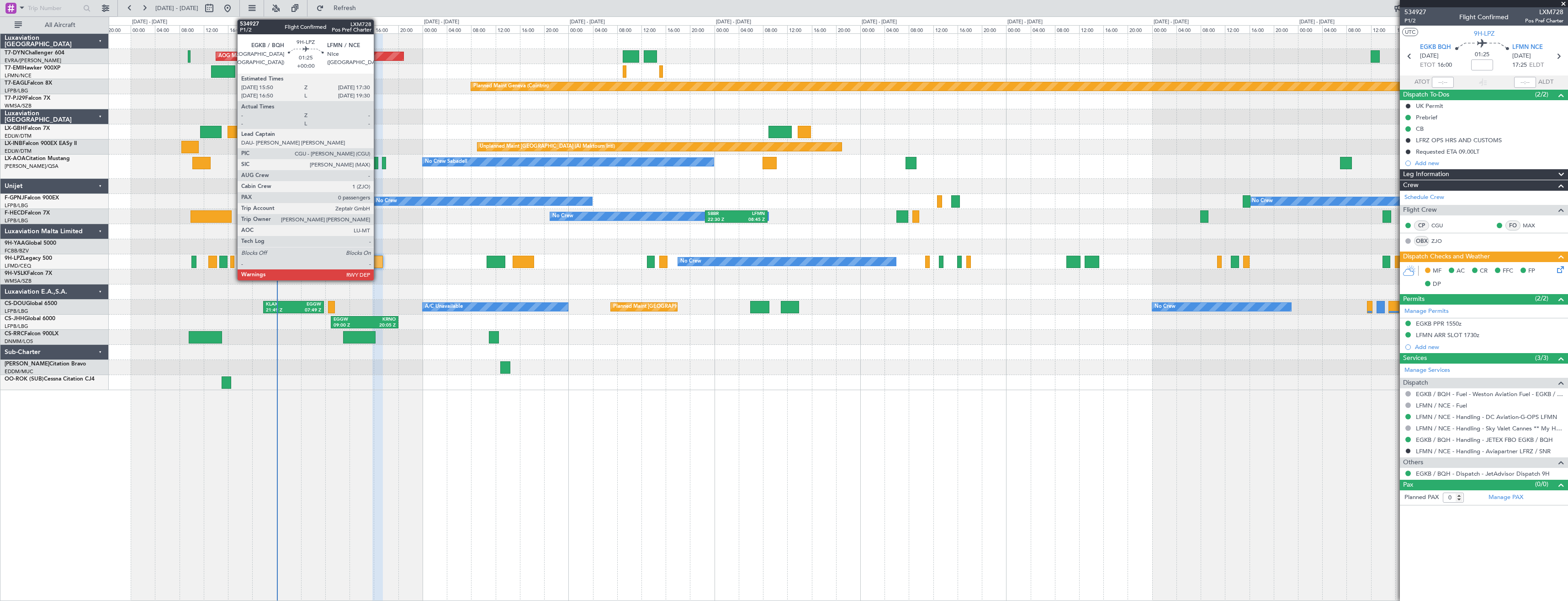
click at [378, 263] on div at bounding box center [377, 261] width 11 height 12
click at [368, 263] on div at bounding box center [363, 261] width 11 height 12
type input "+00:10"
type input "5"
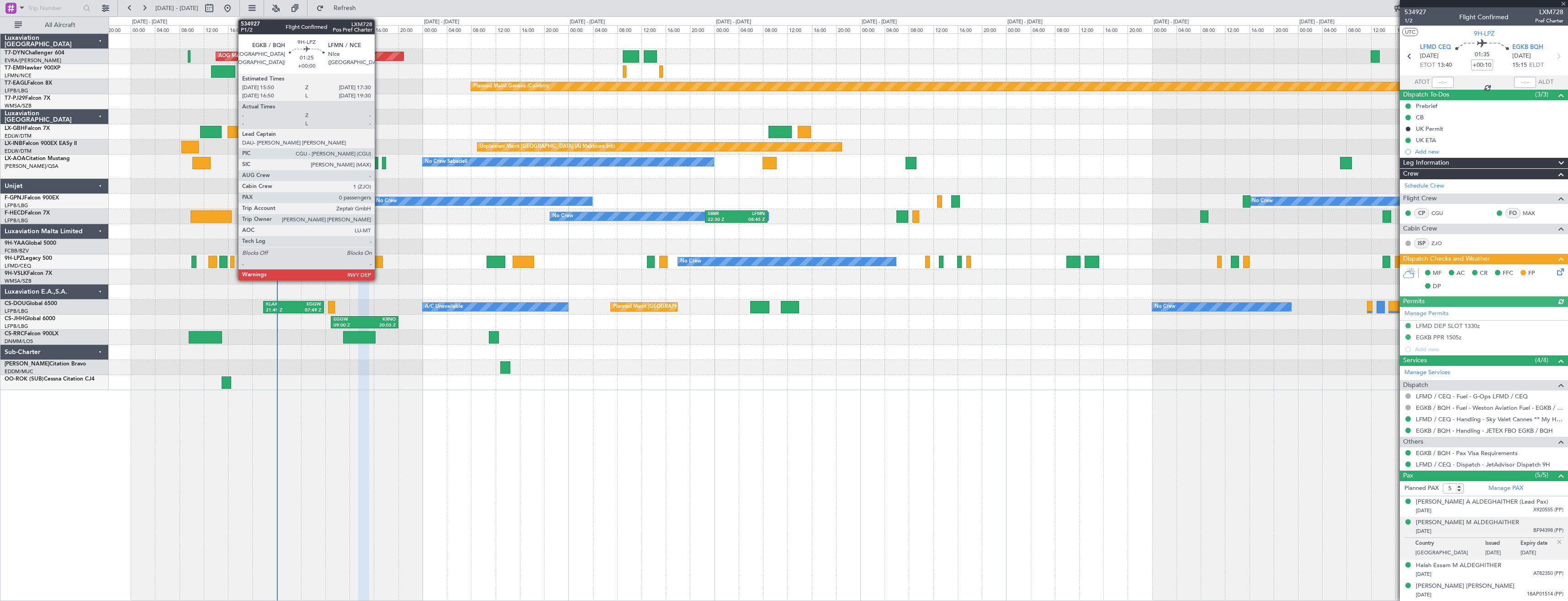
click at [378, 263] on div at bounding box center [377, 261] width 11 height 12
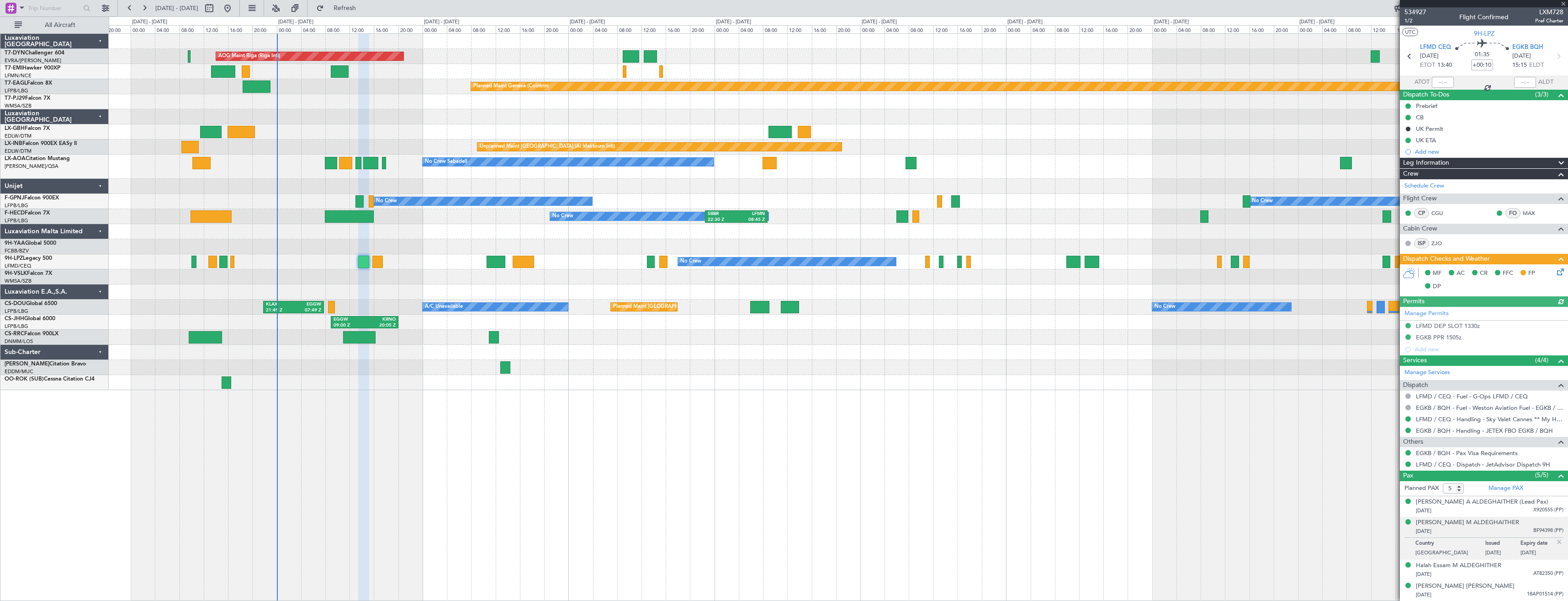
type input "0"
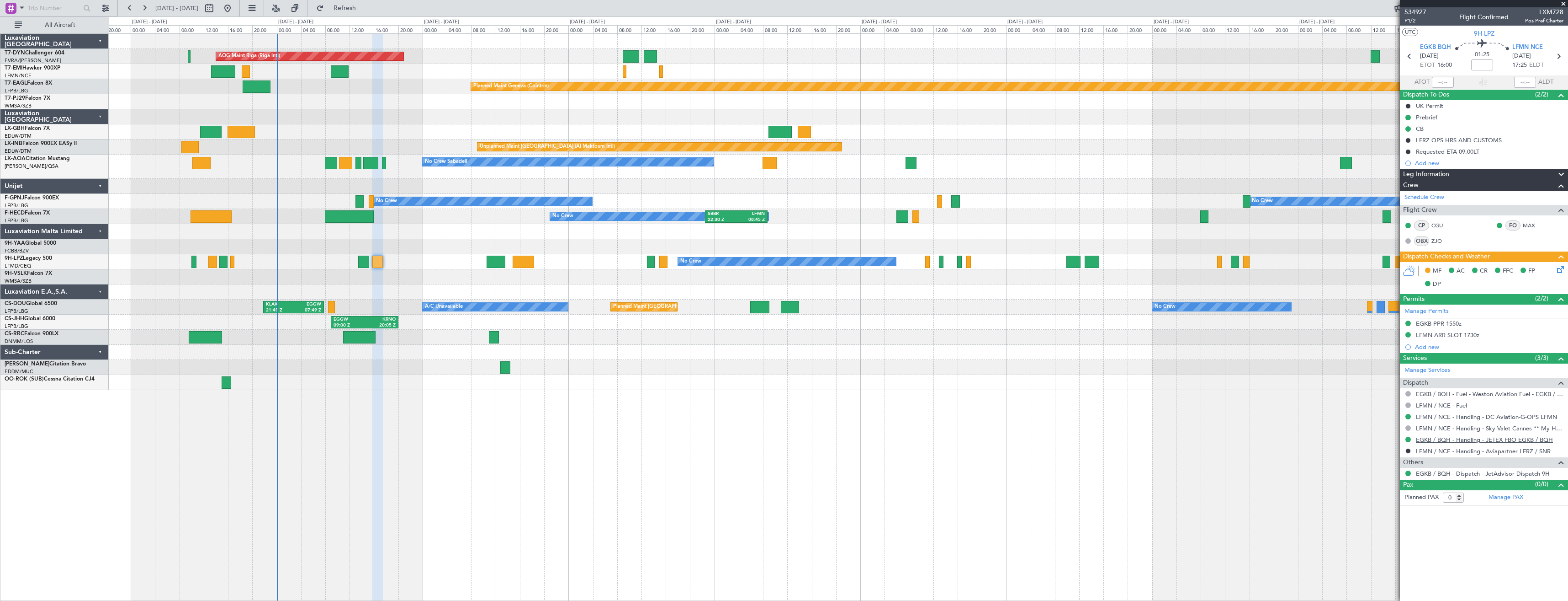
click at [1448, 441] on link "EGKB / BQH - Handling - JETEX FBO EGKB / BQH" at bounding box center [1484, 439] width 137 height 8
click at [1447, 418] on link "LFMN / NCE - Handling - DC Aviation-G-OPS LFMN" at bounding box center [1487, 416] width 141 height 8
click at [1560, 270] on icon at bounding box center [1559, 268] width 7 height 7
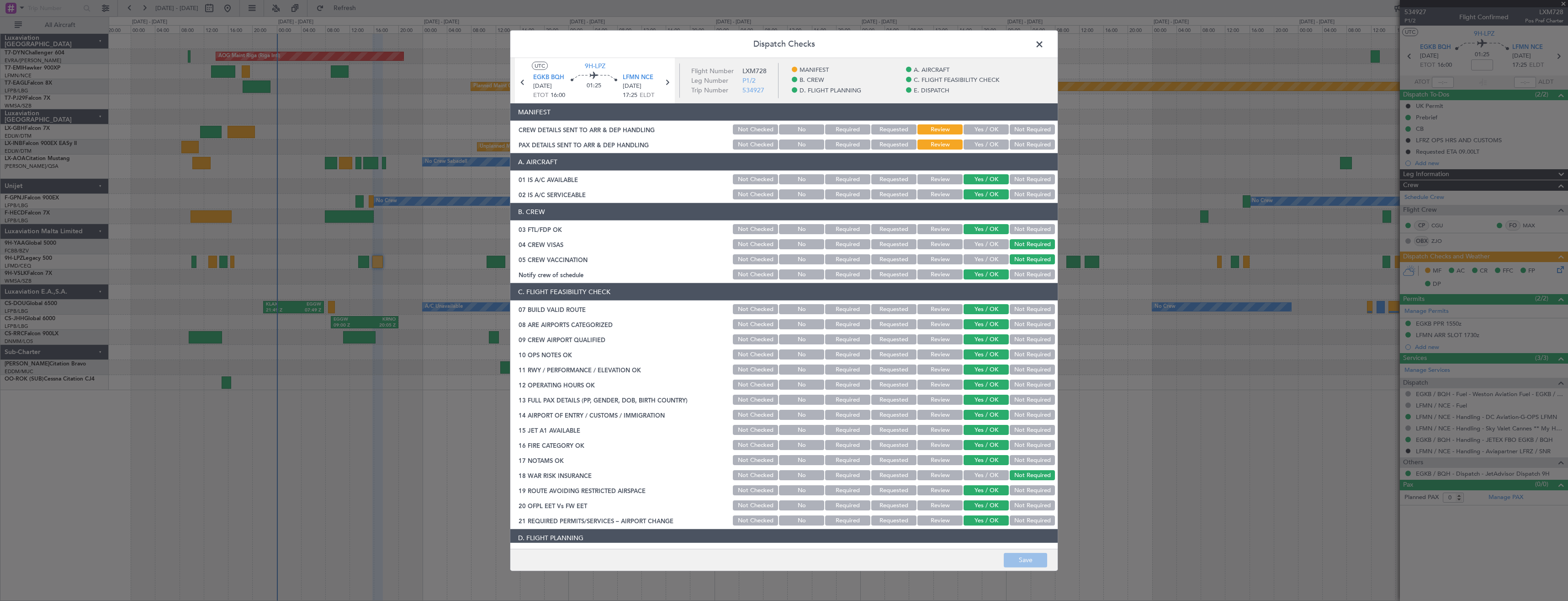
click at [978, 146] on button "Yes / OK" at bounding box center [985, 144] width 45 height 10
click at [977, 129] on button "Yes / OK" at bounding box center [985, 129] width 45 height 10
click at [1017, 561] on button "Save" at bounding box center [1025, 559] width 43 height 14
click at [1044, 40] on span at bounding box center [1044, 46] width 0 height 18
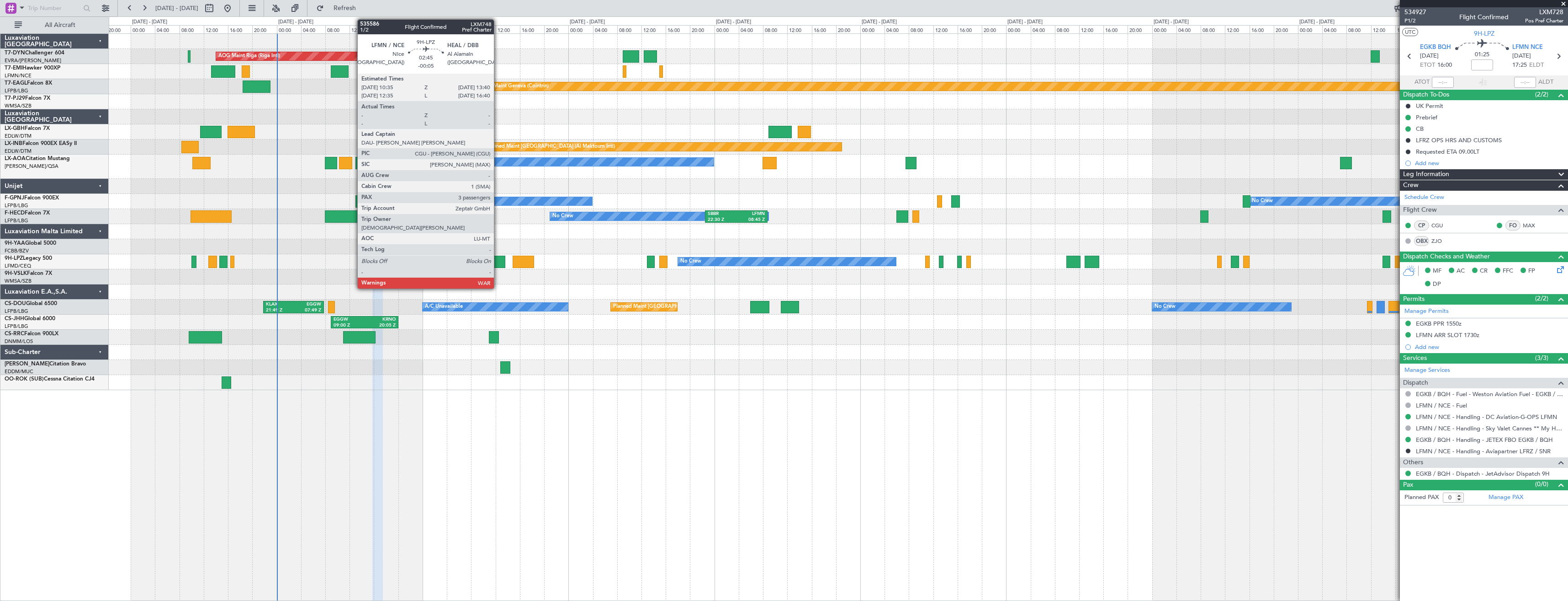
click at [498, 259] on div at bounding box center [496, 261] width 19 height 12
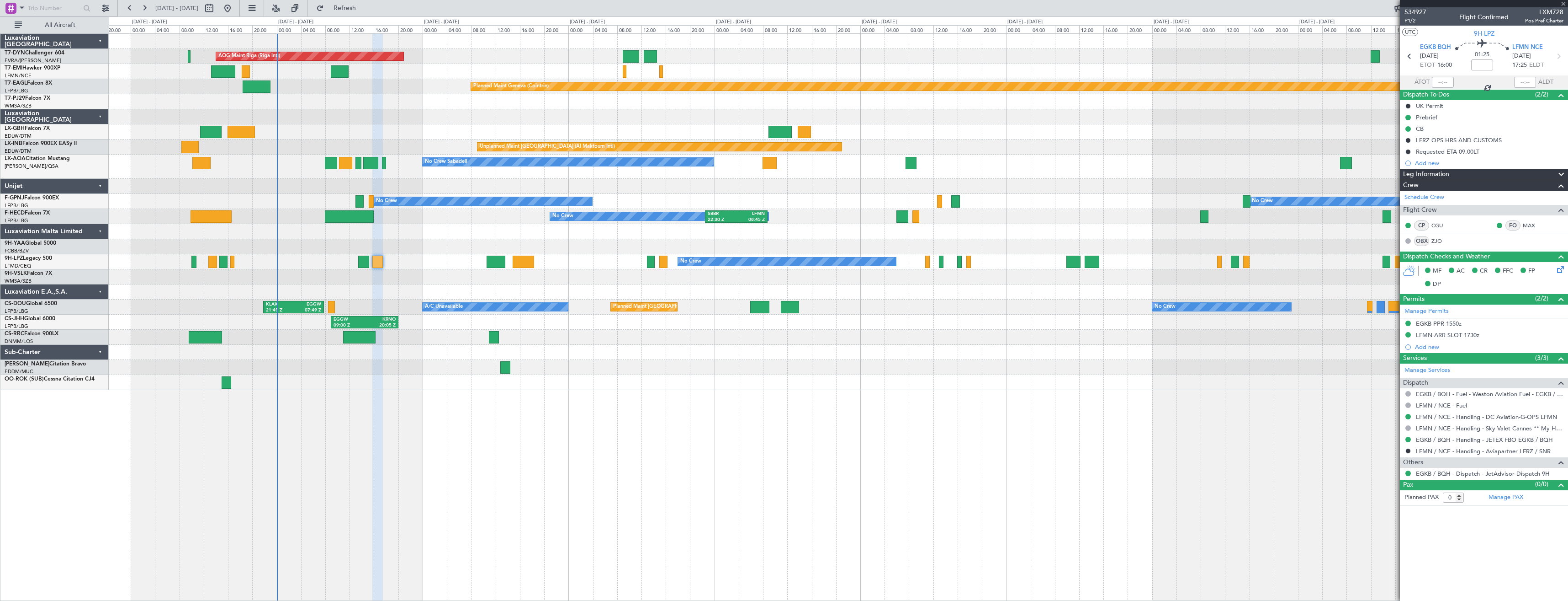
type input "-00:05"
type input "3"
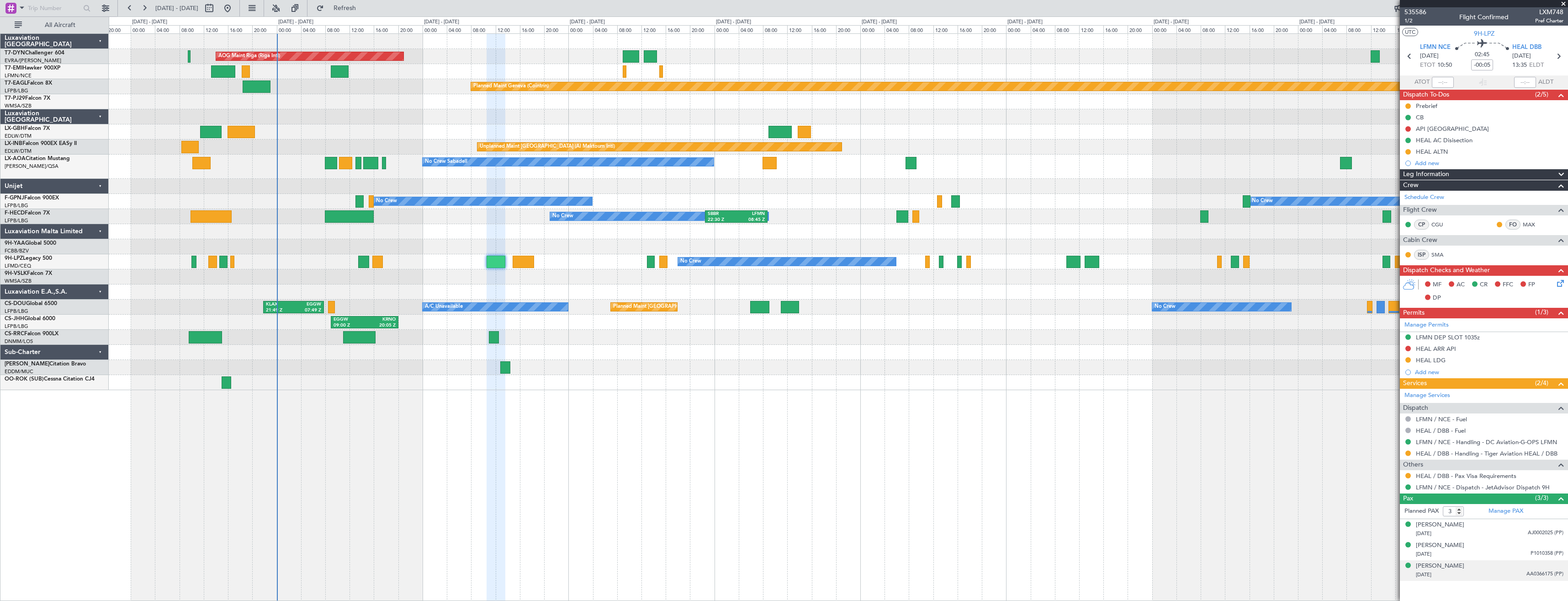
click at [1497, 572] on div "09/12/1971 AA0366175 (PP)" at bounding box center [1489, 574] width 148 height 9
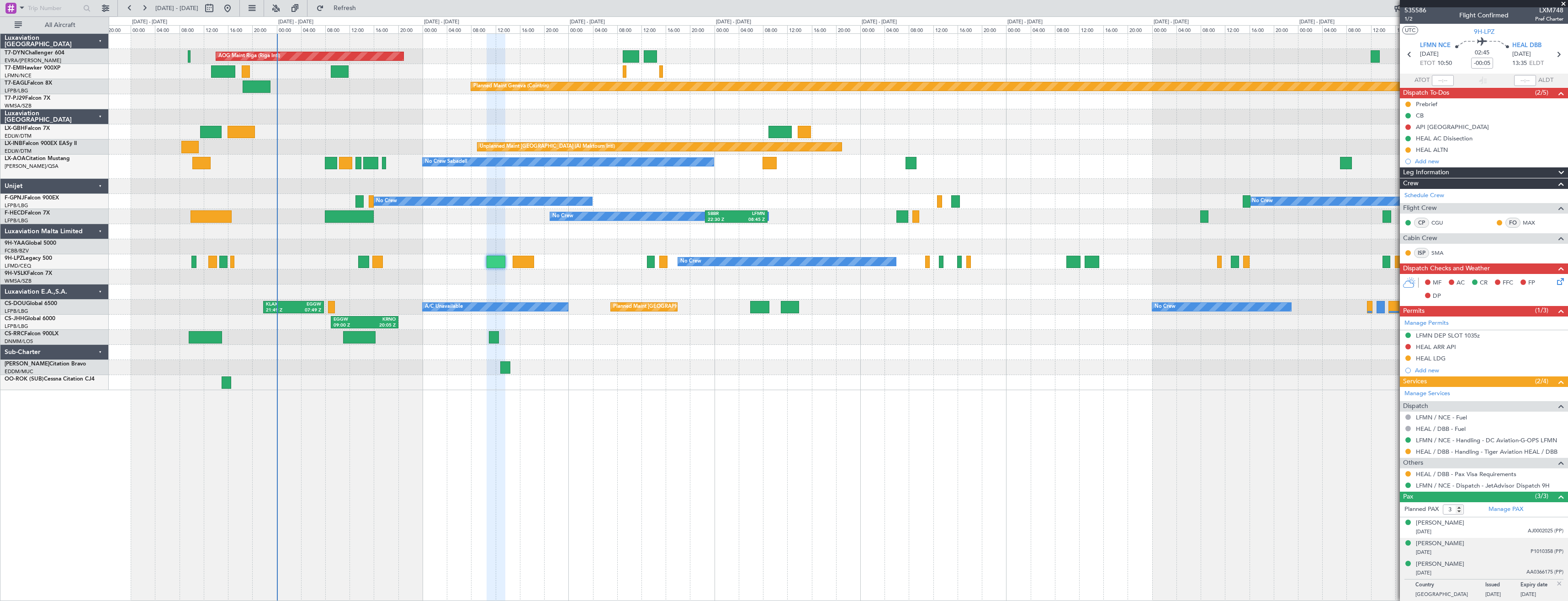
click at [1480, 543] on div "Nijil Tarachery 13/02/1989 P1010358 (PP)" at bounding box center [1489, 548] width 148 height 18
click at [1482, 530] on div "26/11/1939 AJ0002025 (PP)" at bounding box center [1489, 532] width 148 height 9
click at [1434, 473] on link "HEAL / DBB - Pax Visa Requirements" at bounding box center [1466, 473] width 100 height 8
click at [1460, 129] on div "API [GEOGRAPHIC_DATA]" at bounding box center [1484, 127] width 168 height 12
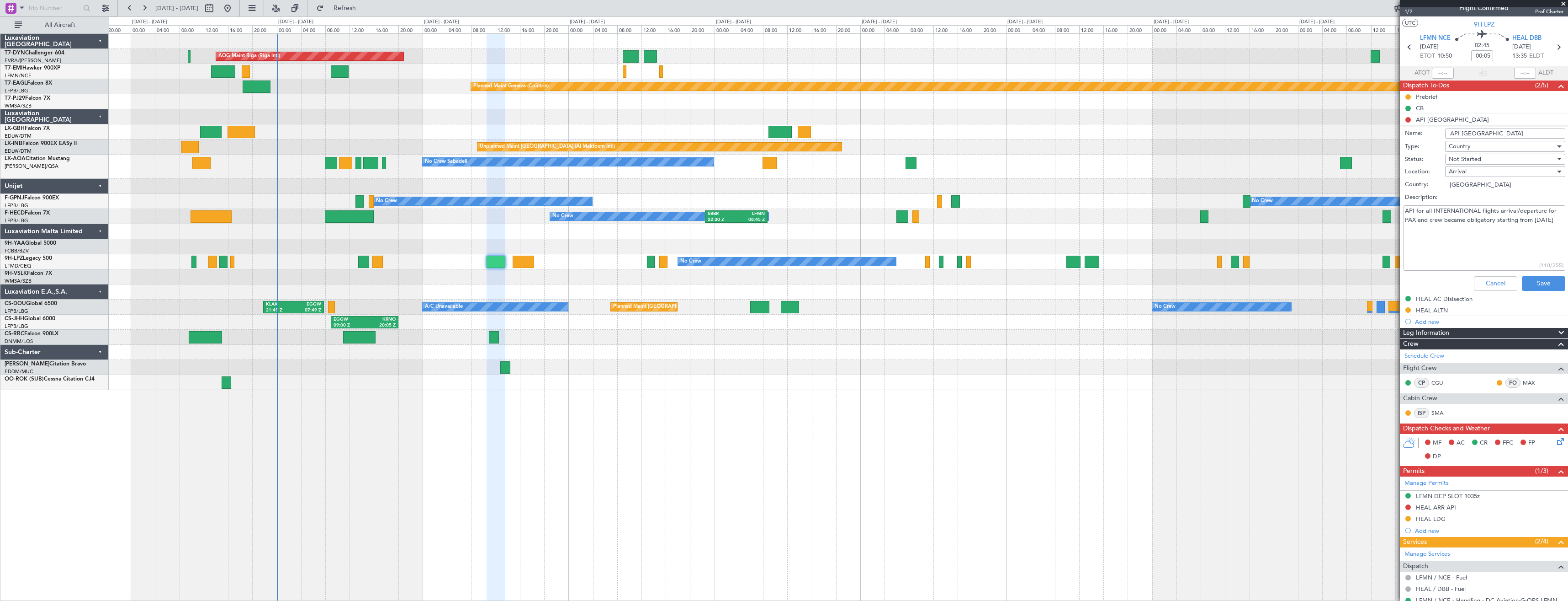
scroll to position [0, 0]
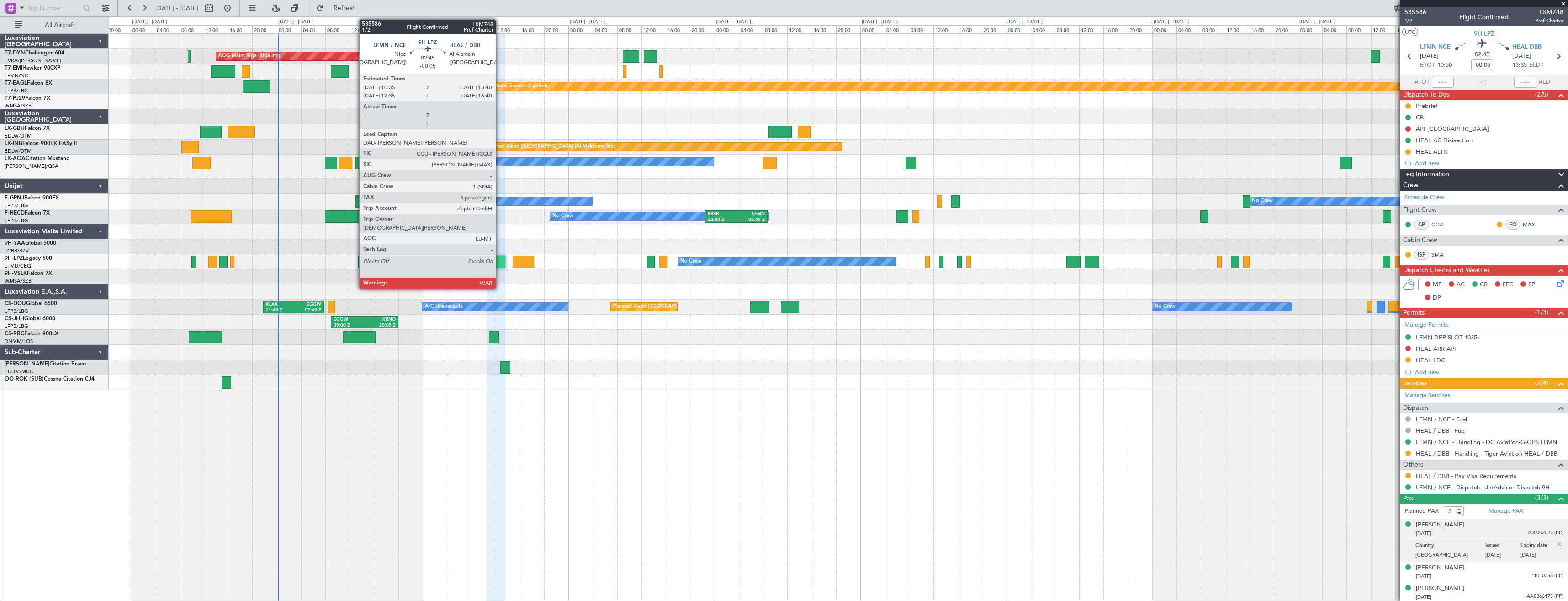
click at [500, 258] on div at bounding box center [496, 261] width 19 height 12
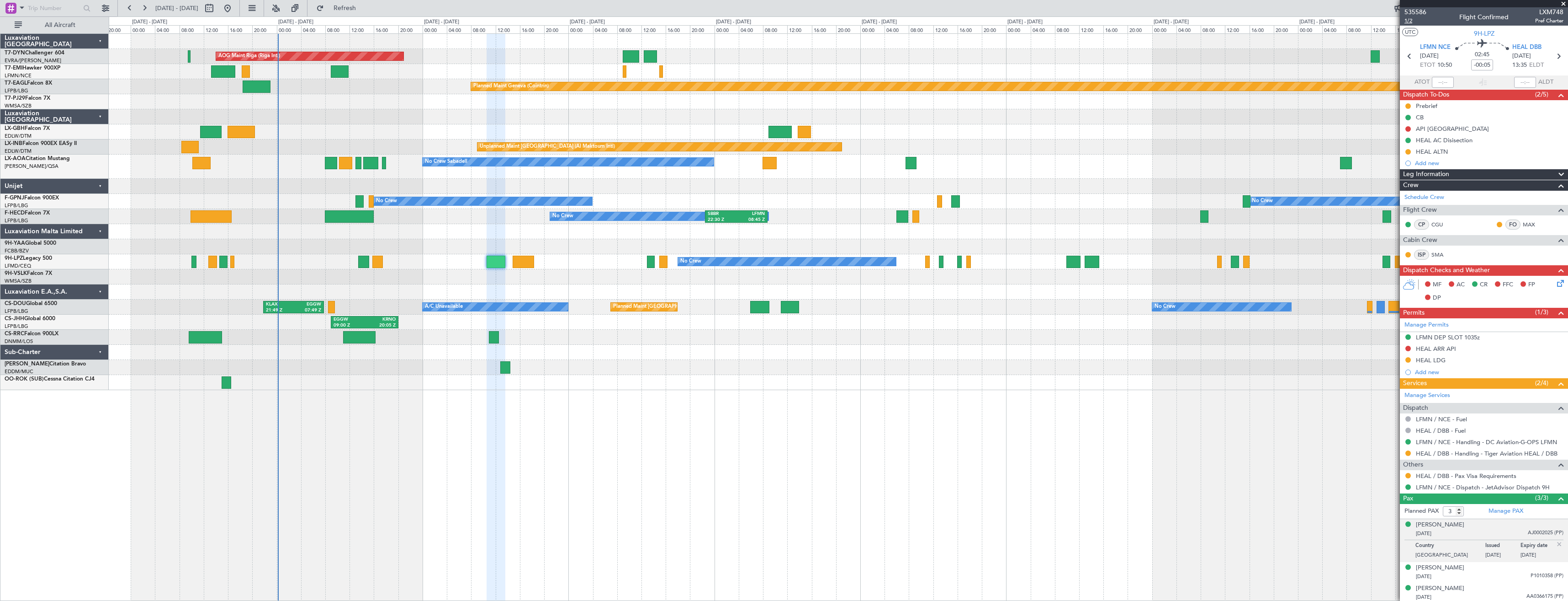
click at [1411, 19] on span "1/2" at bounding box center [1415, 20] width 22 height 8
click at [1421, 439] on link "LFMN / NCE - Handling - DC Aviation-G-OPS LFMN" at bounding box center [1487, 442] width 141 height 8
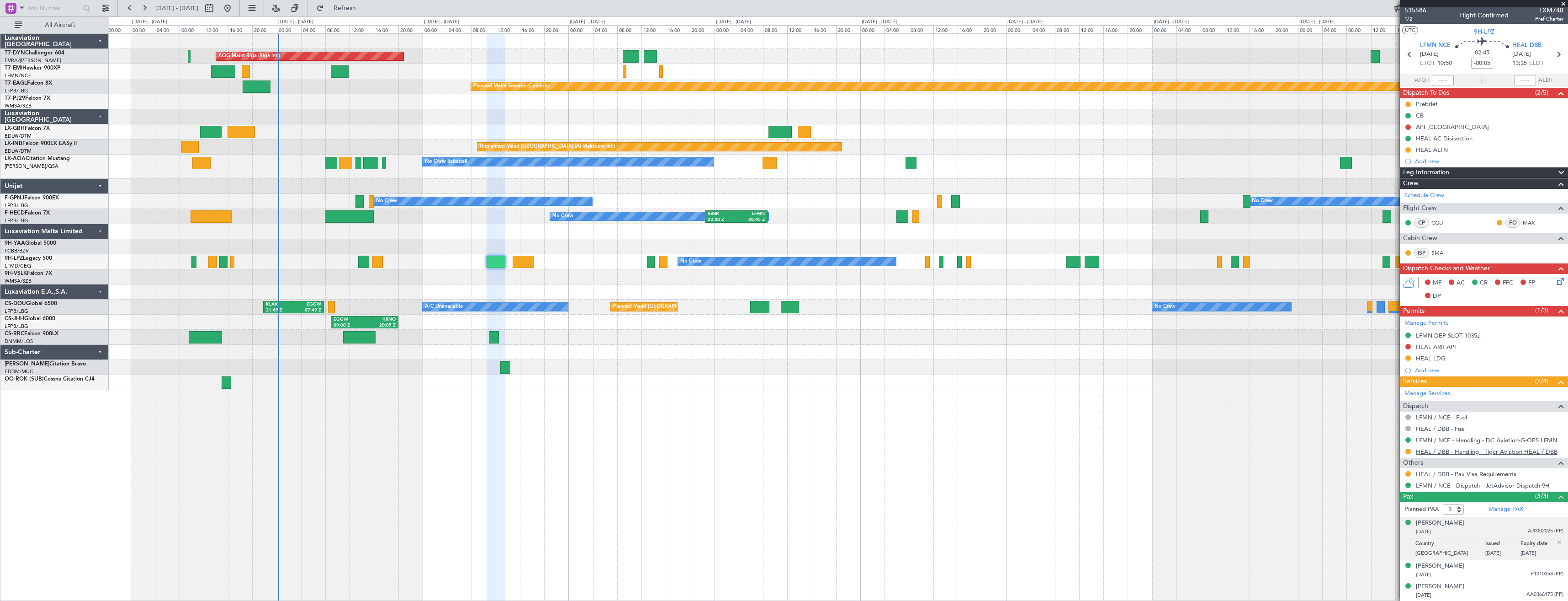
click at [1437, 449] on link "HEAL / DBB - Handling - Tiger Aviation HEAL / DBB" at bounding box center [1487, 451] width 141 height 8
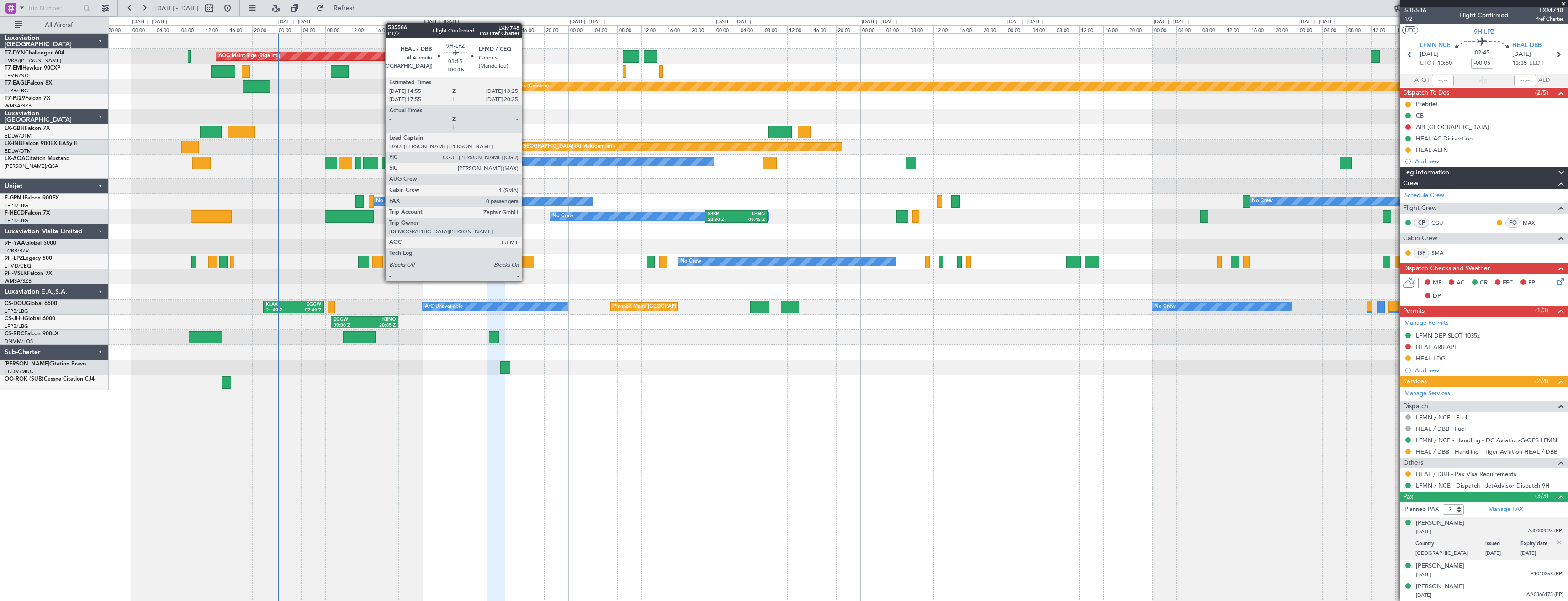
click at [526, 264] on div at bounding box center [523, 261] width 22 height 12
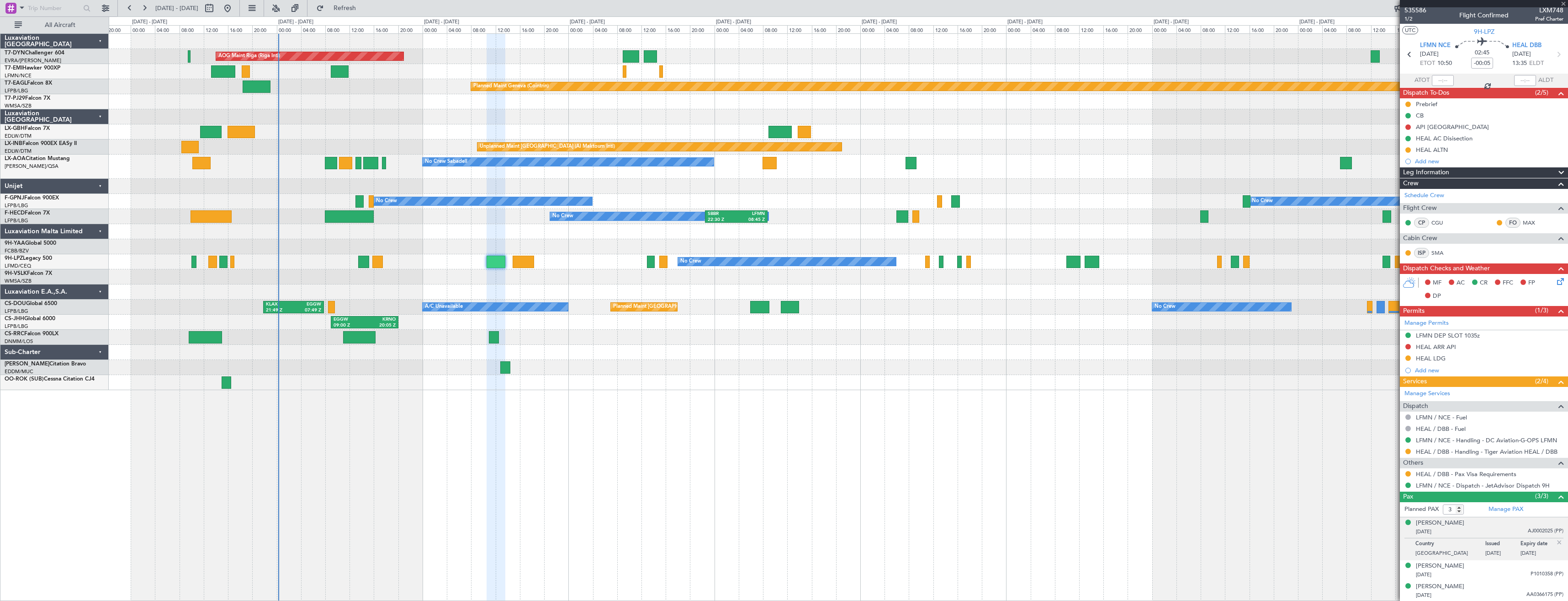
type input "+00:15"
type input "0"
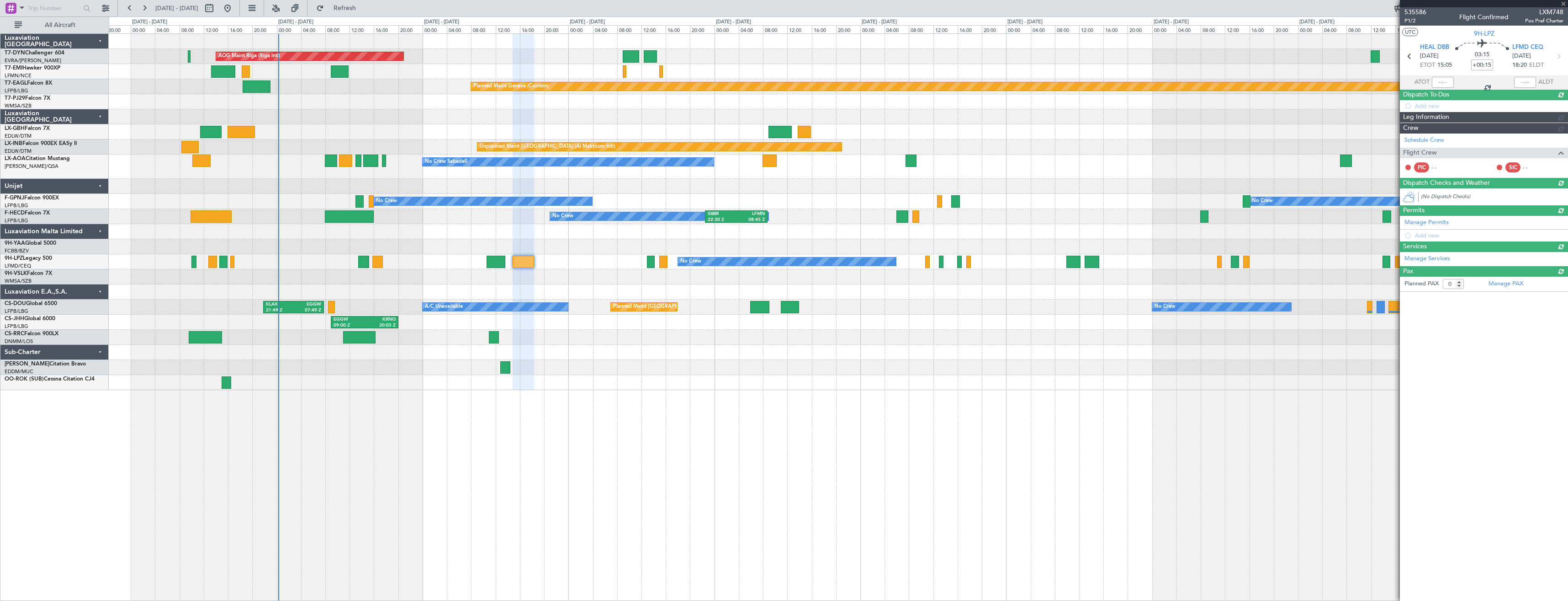
scroll to position [0, 0]
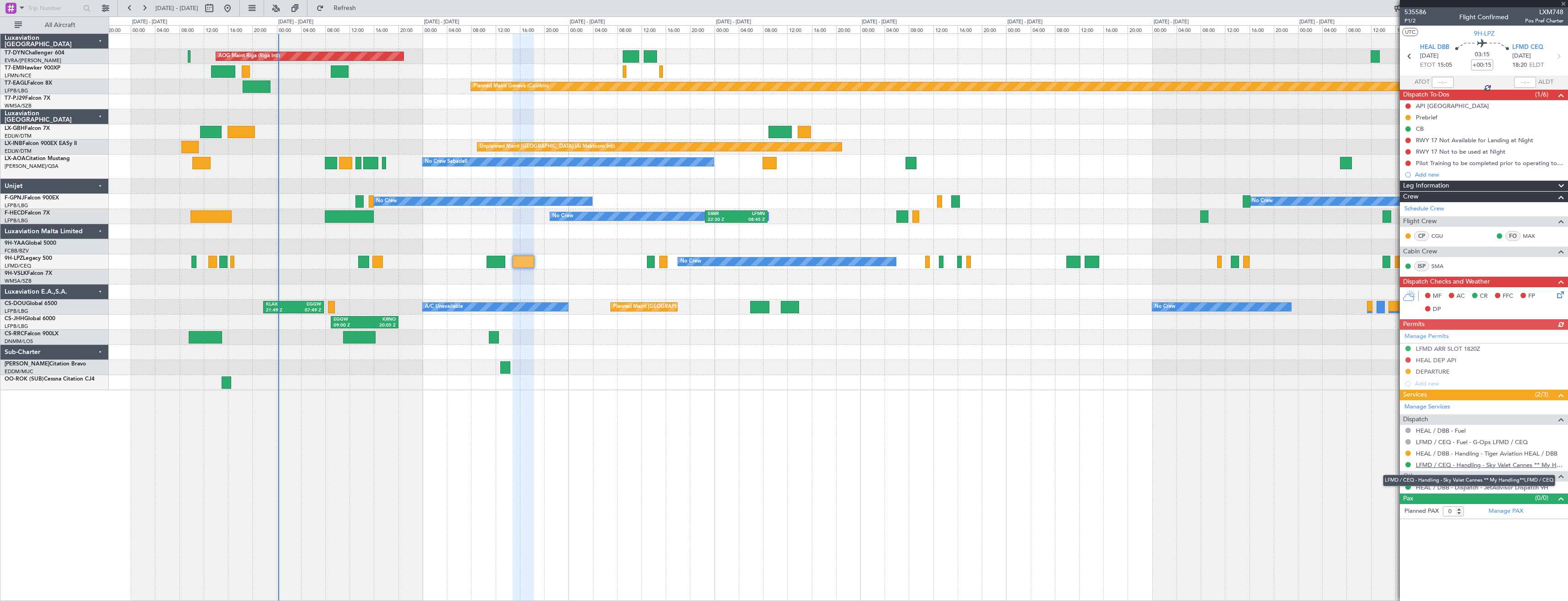
click at [1437, 465] on link "LFMD / CEQ - Handling - Sky Valet Cannes ** My Handling**LFMD / CEQ" at bounding box center [1489, 465] width 148 height 8
click at [1561, 295] on icon at bounding box center [1559, 293] width 7 height 7
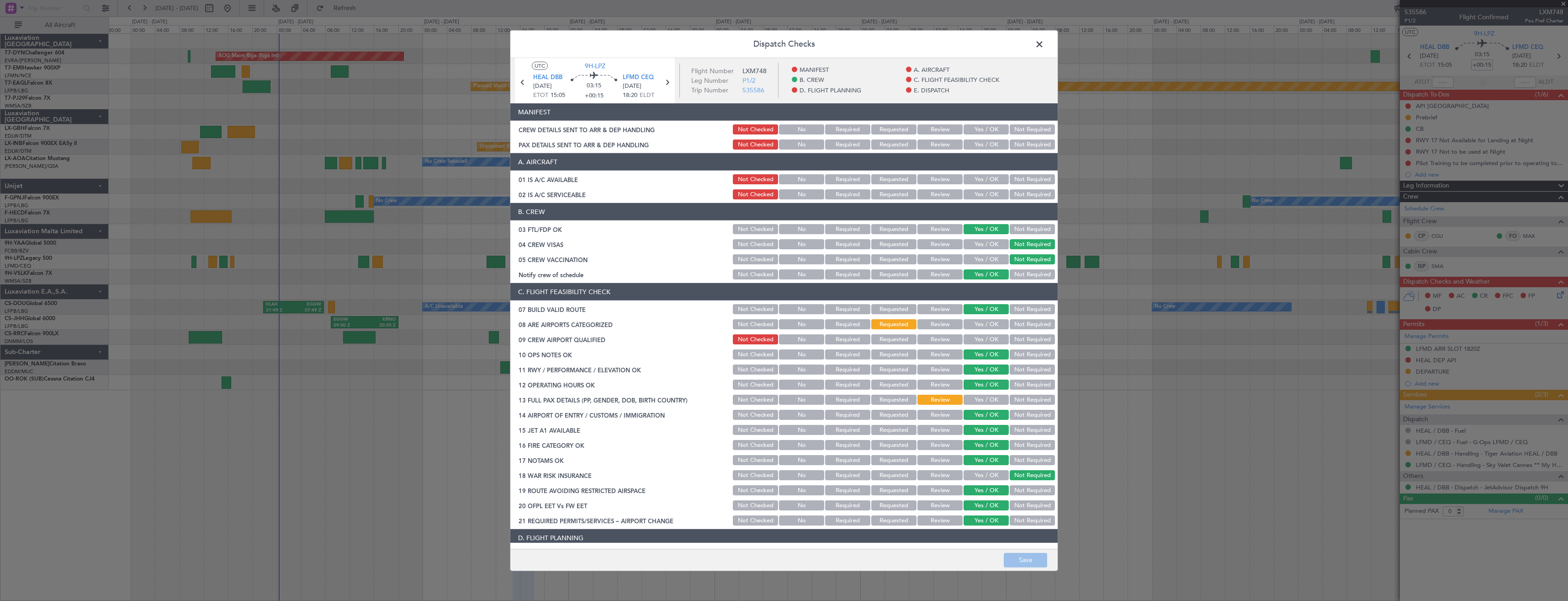
click at [967, 139] on button "Yes / OK" at bounding box center [985, 144] width 45 height 10
click at [970, 127] on button "Yes / OK" at bounding box center [985, 129] width 45 height 10
click at [1024, 562] on button "Save" at bounding box center [1025, 559] width 43 height 14
click at [1044, 44] on span at bounding box center [1044, 46] width 0 height 18
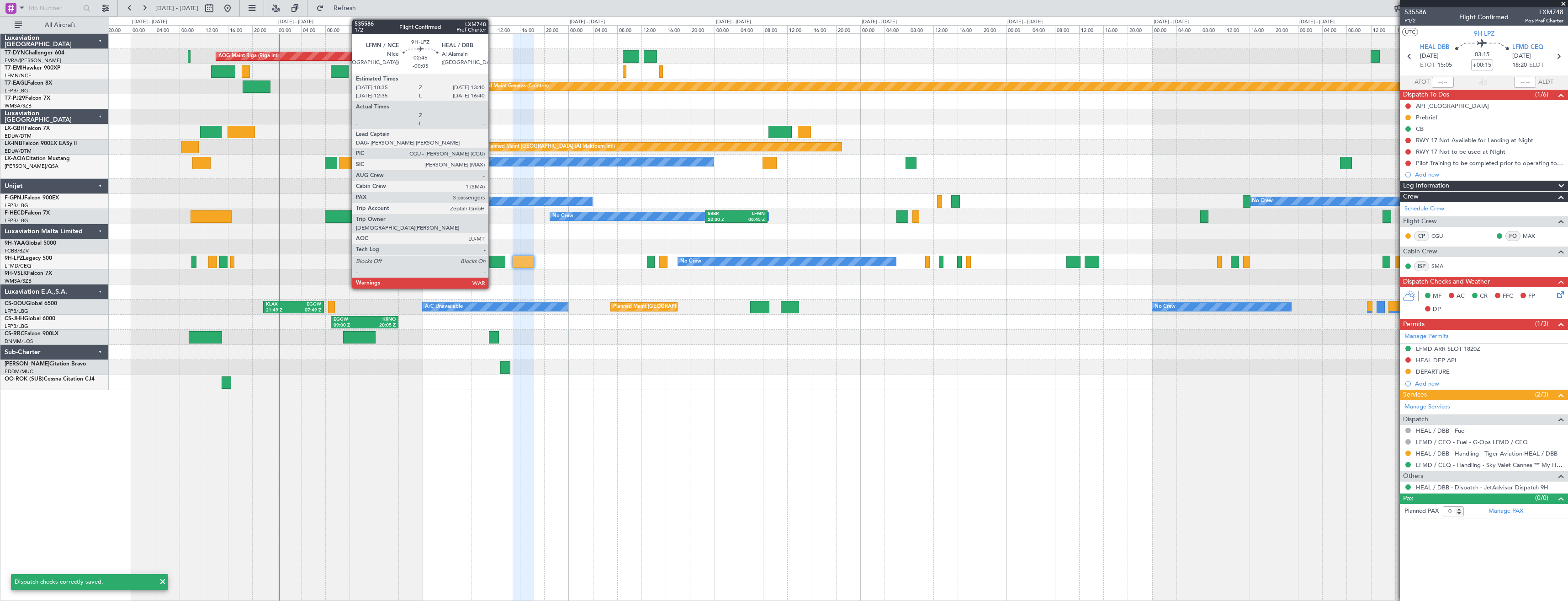
click at [493, 261] on div at bounding box center [496, 261] width 19 height 12
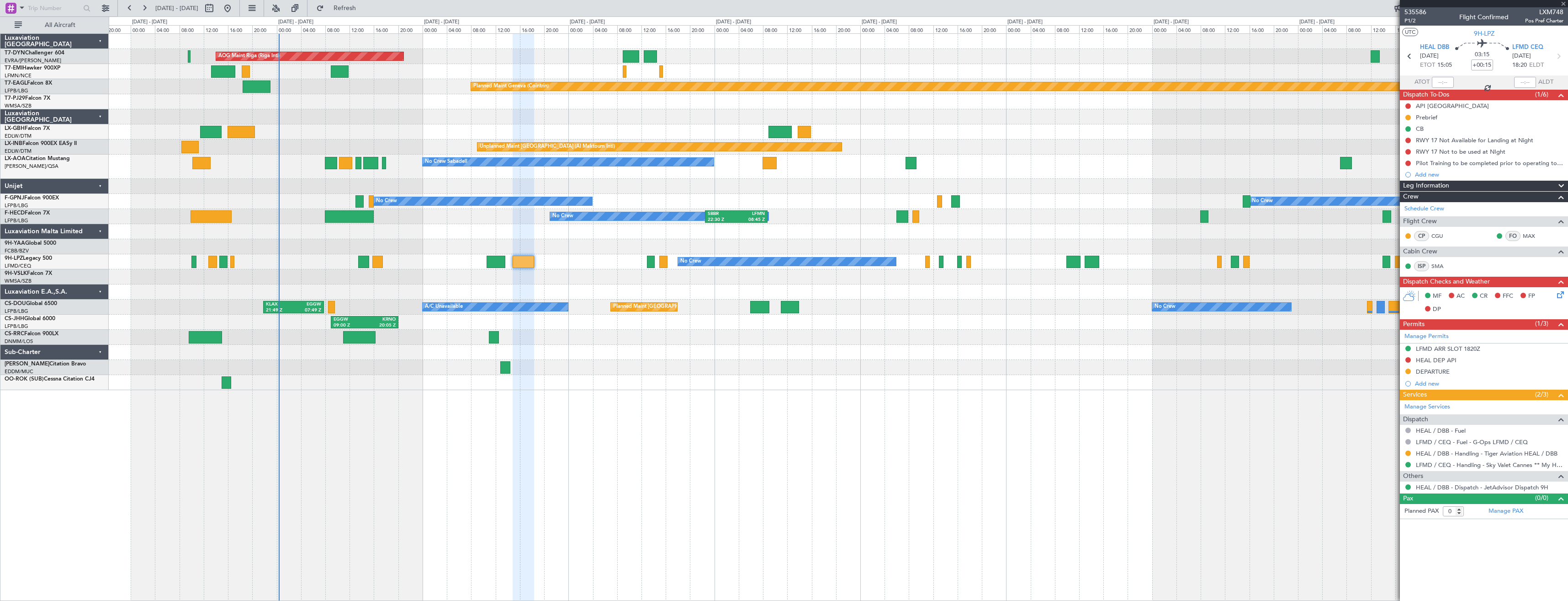
type input "-00:05"
type input "3"
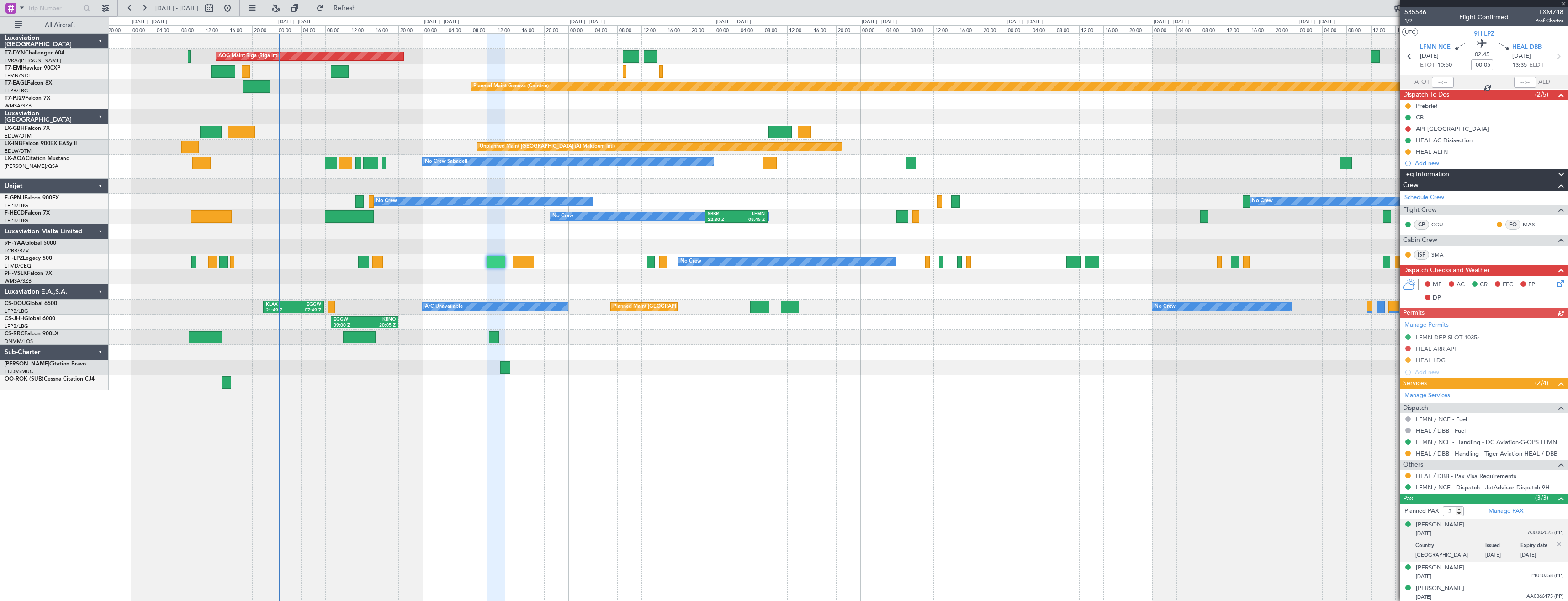
click at [1555, 282] on icon at bounding box center [1559, 281] width 7 height 7
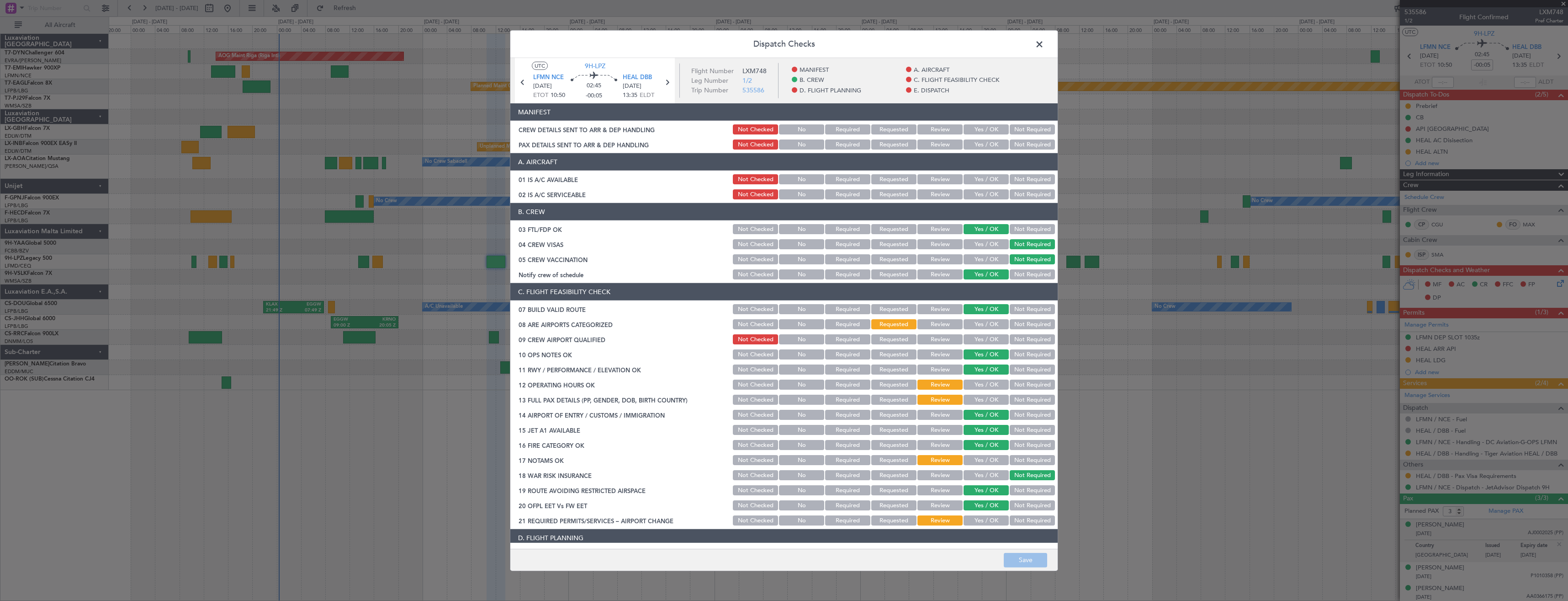
click at [973, 144] on button "Yes / OK" at bounding box center [985, 144] width 45 height 10
click at [973, 126] on button "Yes / OK" at bounding box center [985, 129] width 45 height 10
click at [1011, 556] on button "Save" at bounding box center [1025, 559] width 43 height 14
click at [1044, 43] on span at bounding box center [1044, 46] width 0 height 18
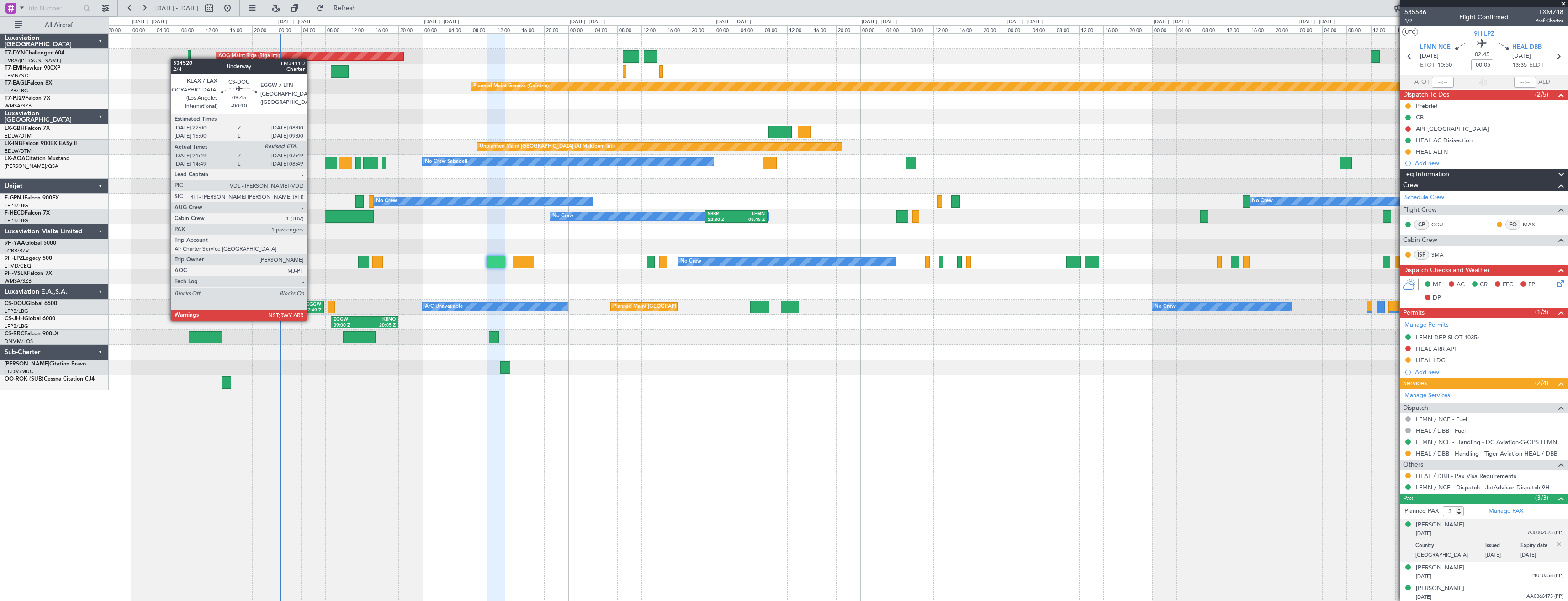
click at [311, 312] on div "07:49 Z" at bounding box center [307, 310] width 28 height 6
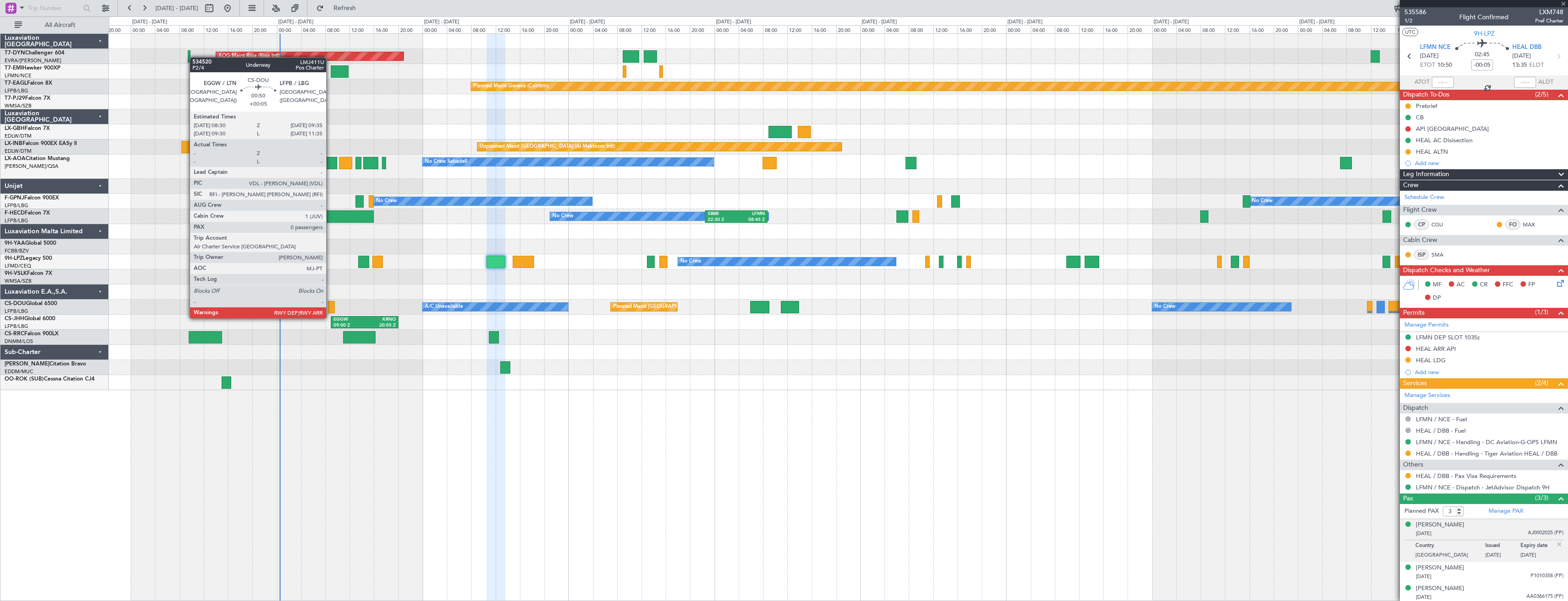
click at [330, 309] on div at bounding box center [332, 307] width 7 height 12
type input "-00:10"
type input "21:59"
type input "1"
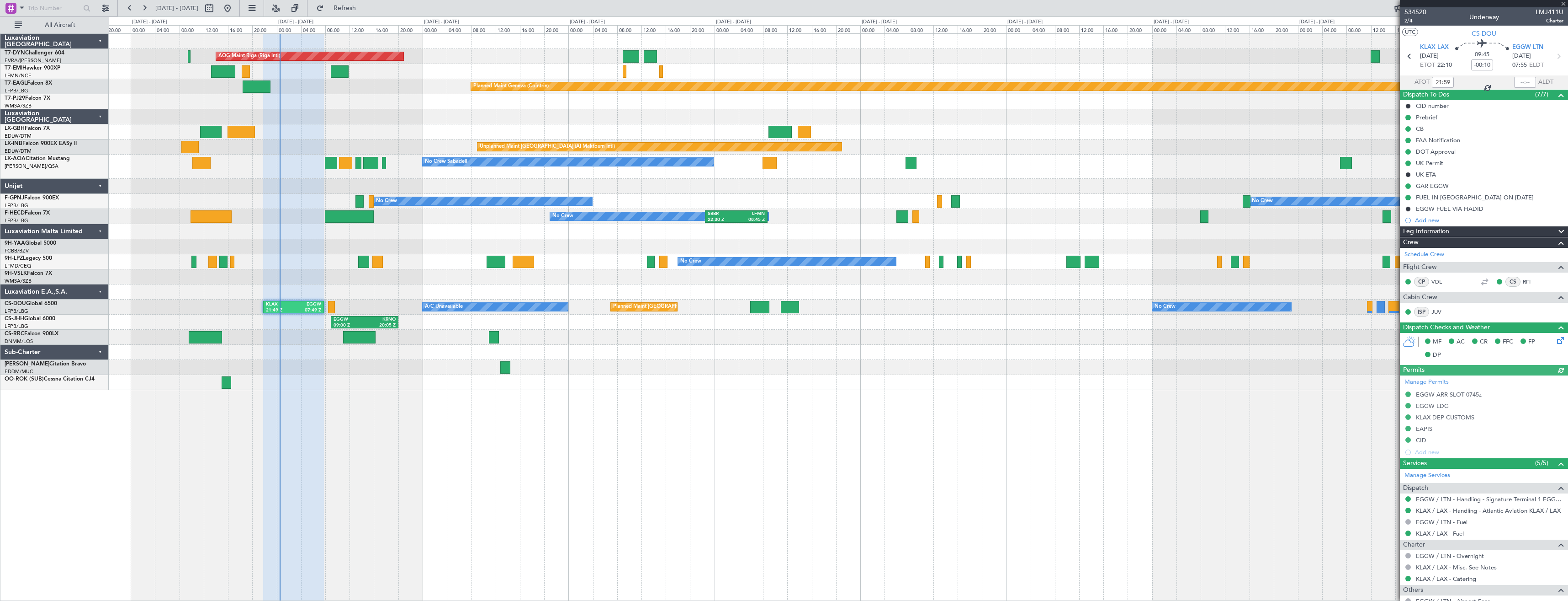
type input "+00:05"
type input "0"
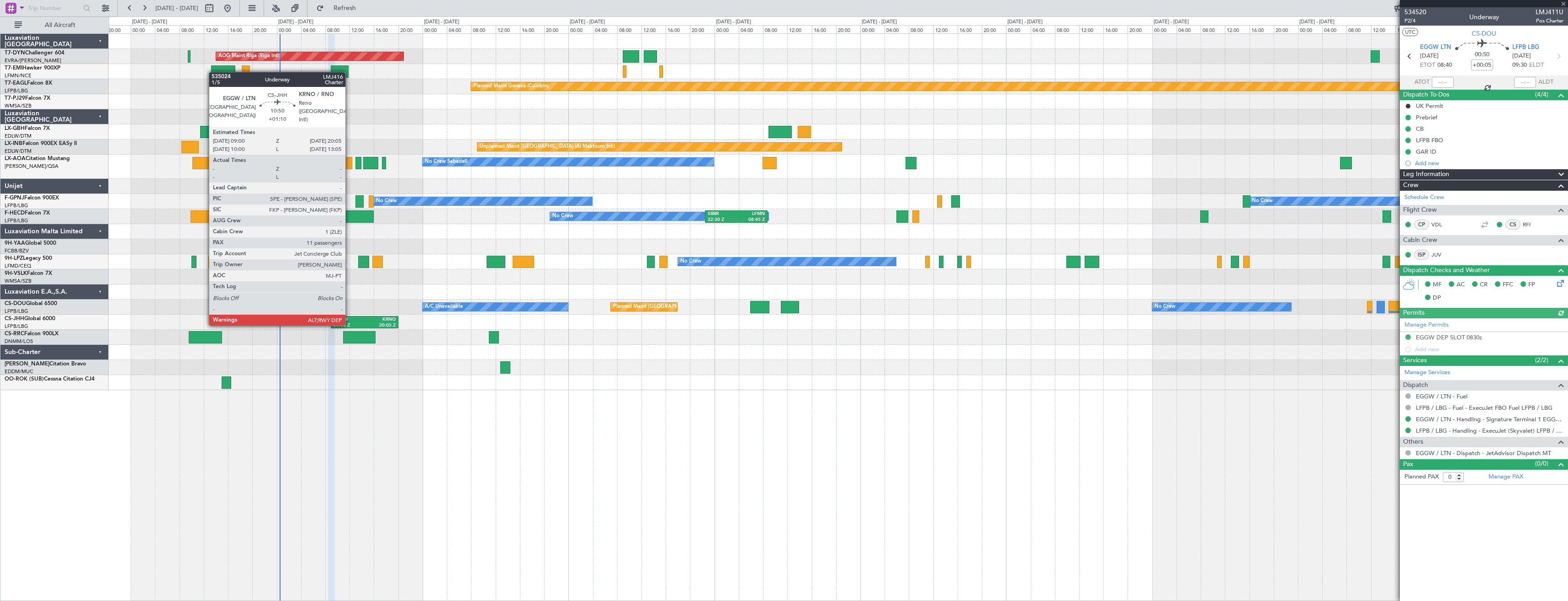
click at [350, 325] on div "09:00 Z" at bounding box center [349, 325] width 31 height 6
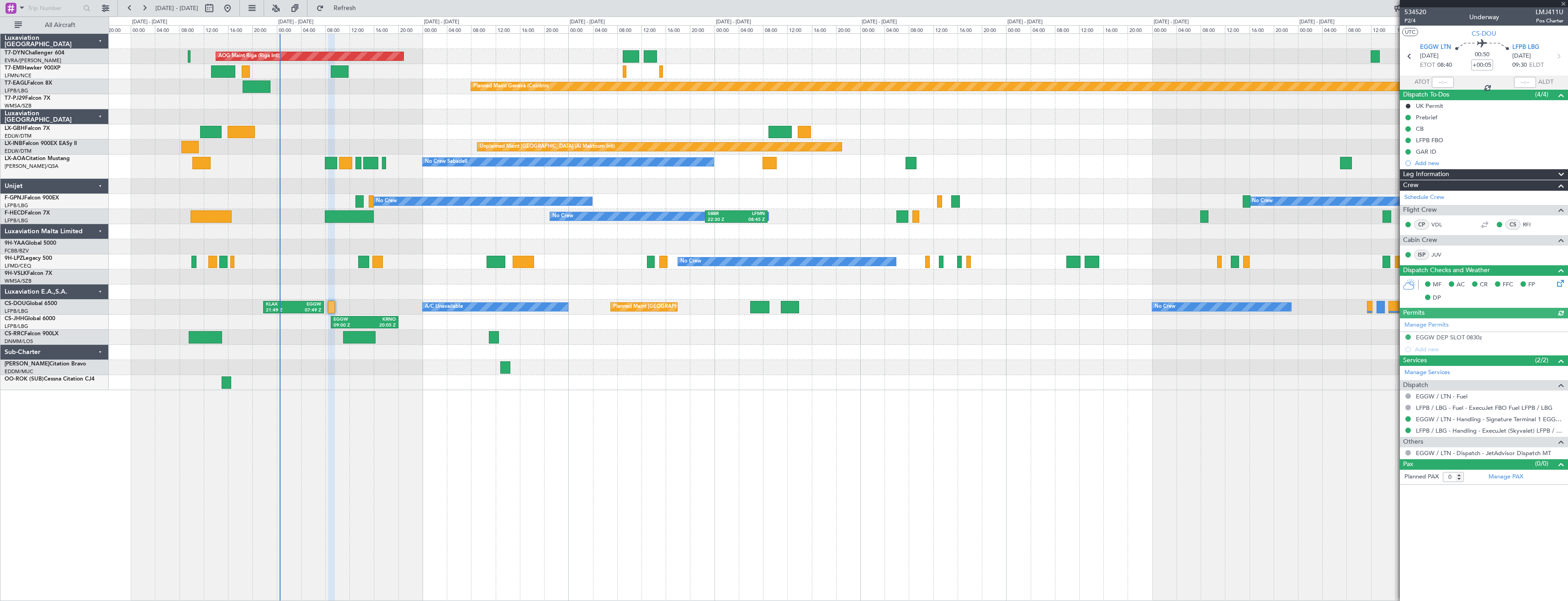
type input "+01:10"
type input "11"
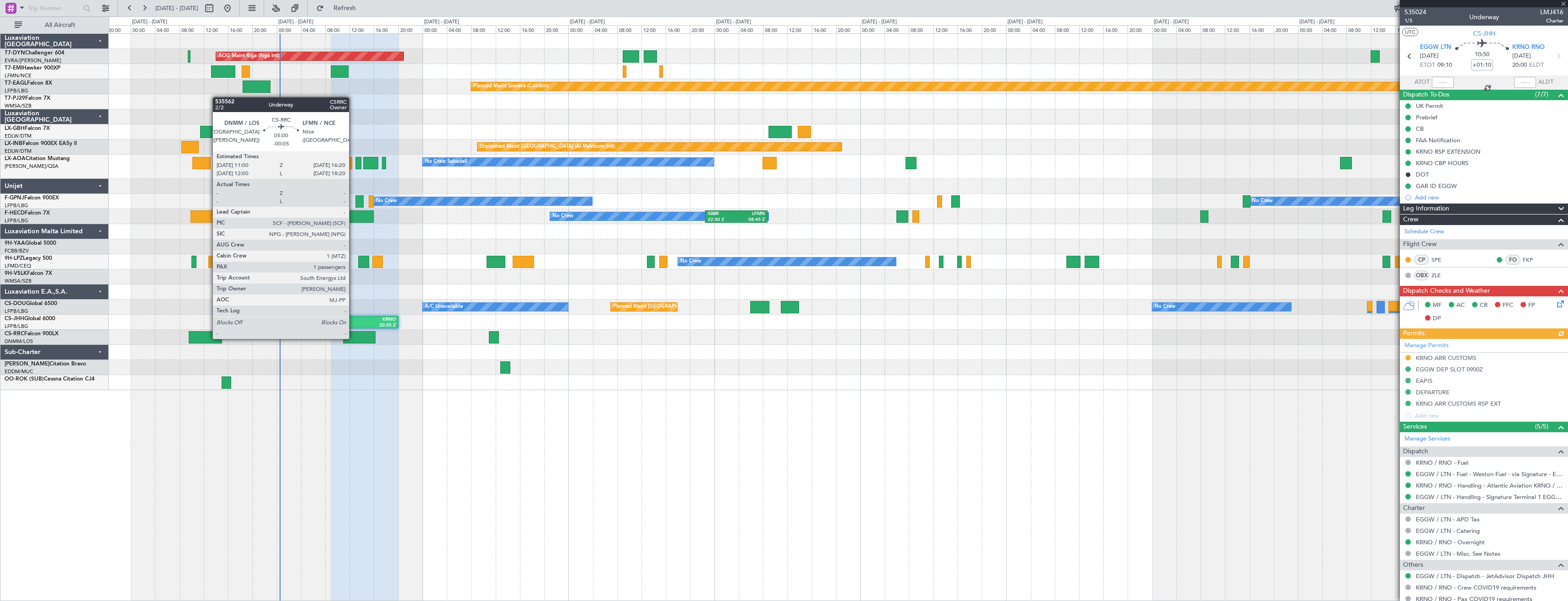
click at [353, 338] on div at bounding box center [359, 337] width 32 height 12
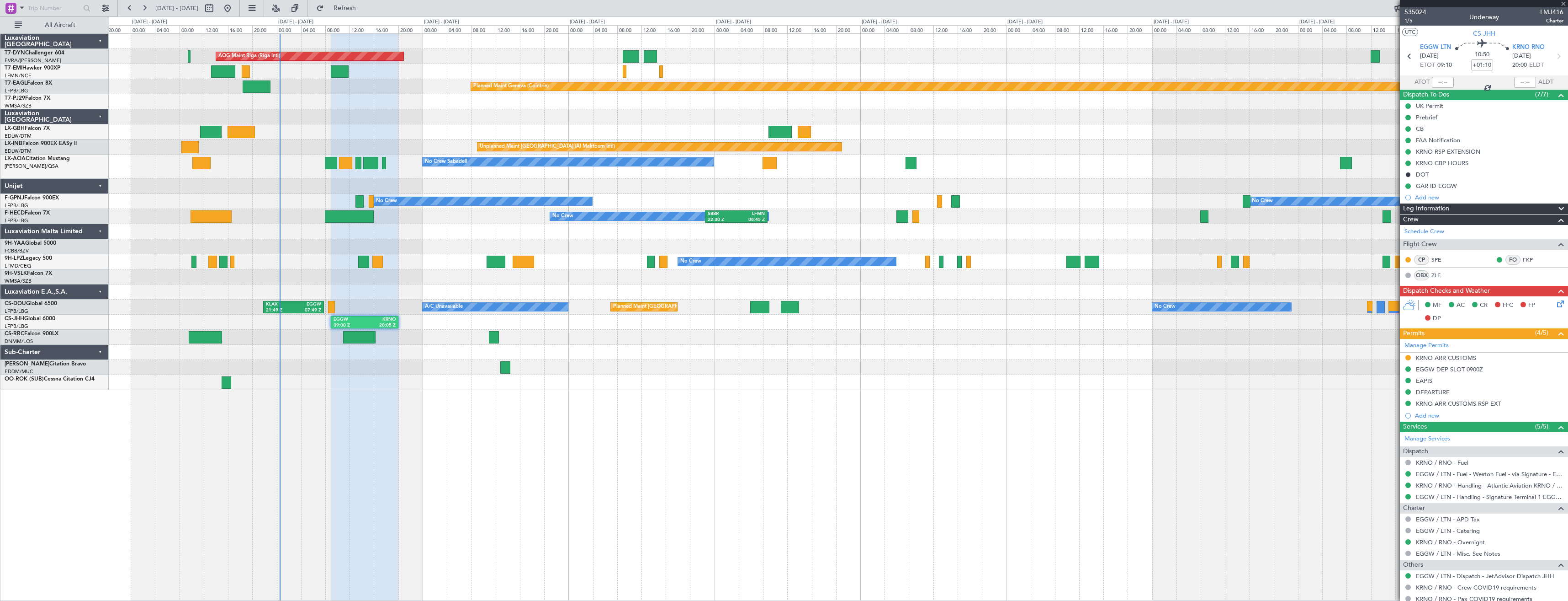
type input "-00:05"
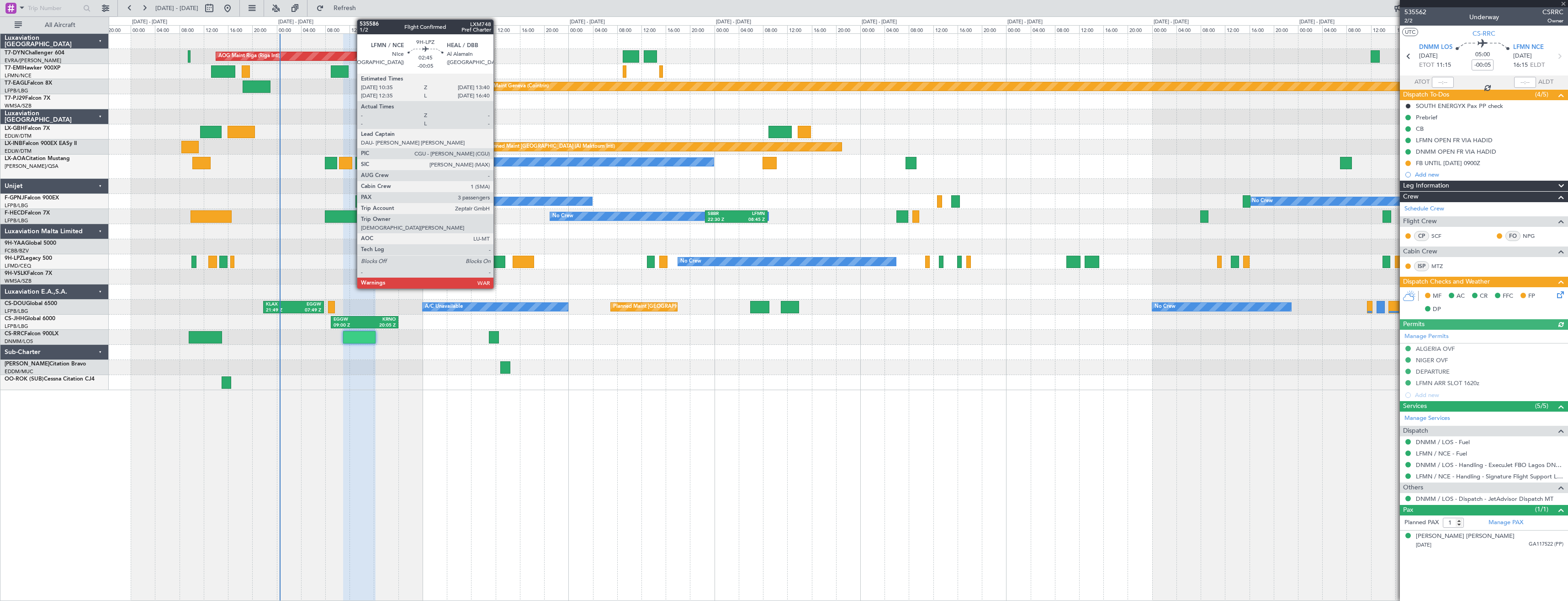
click at [497, 263] on div at bounding box center [496, 261] width 19 height 12
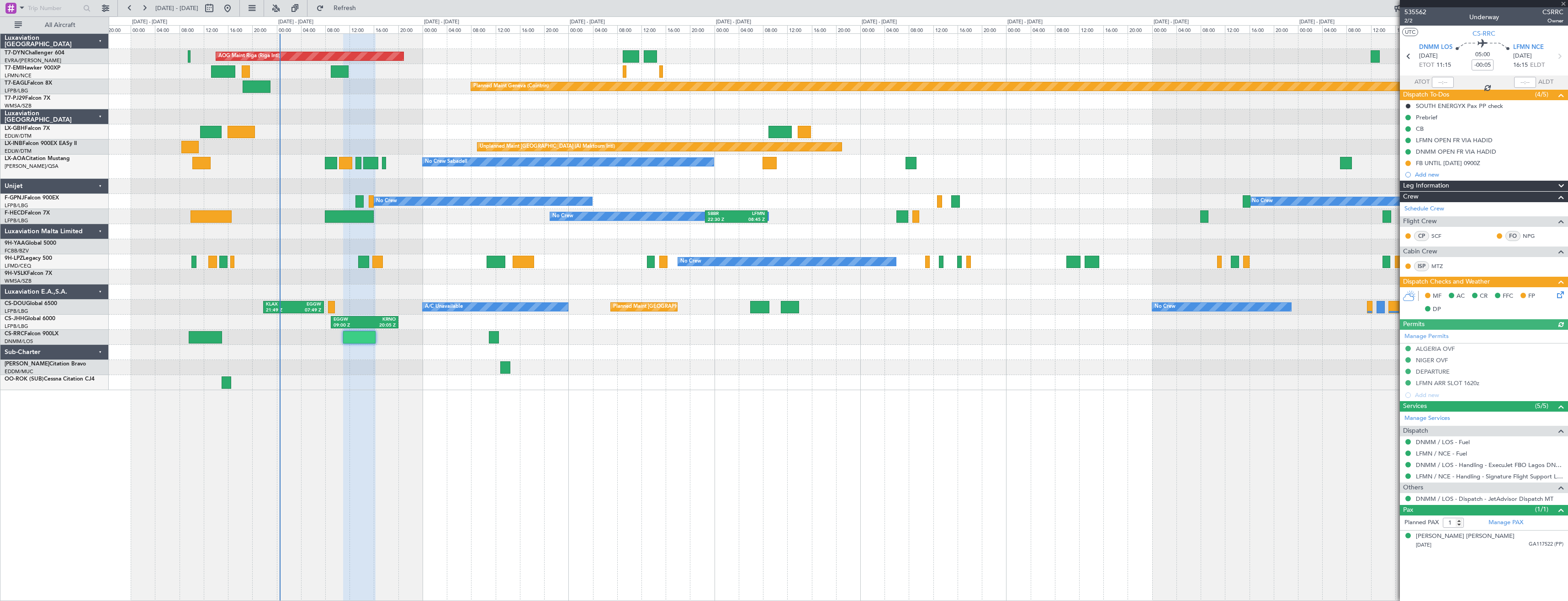
type input "3"
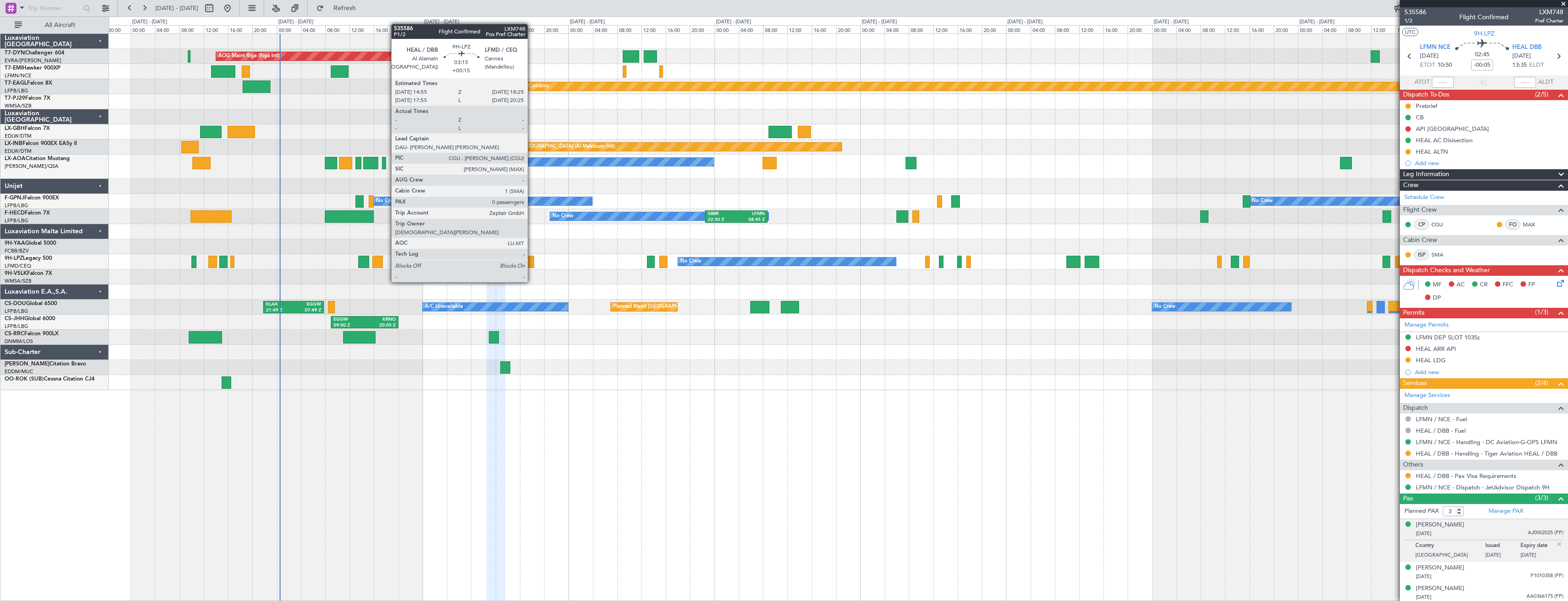
click at [532, 265] on div at bounding box center [523, 261] width 22 height 12
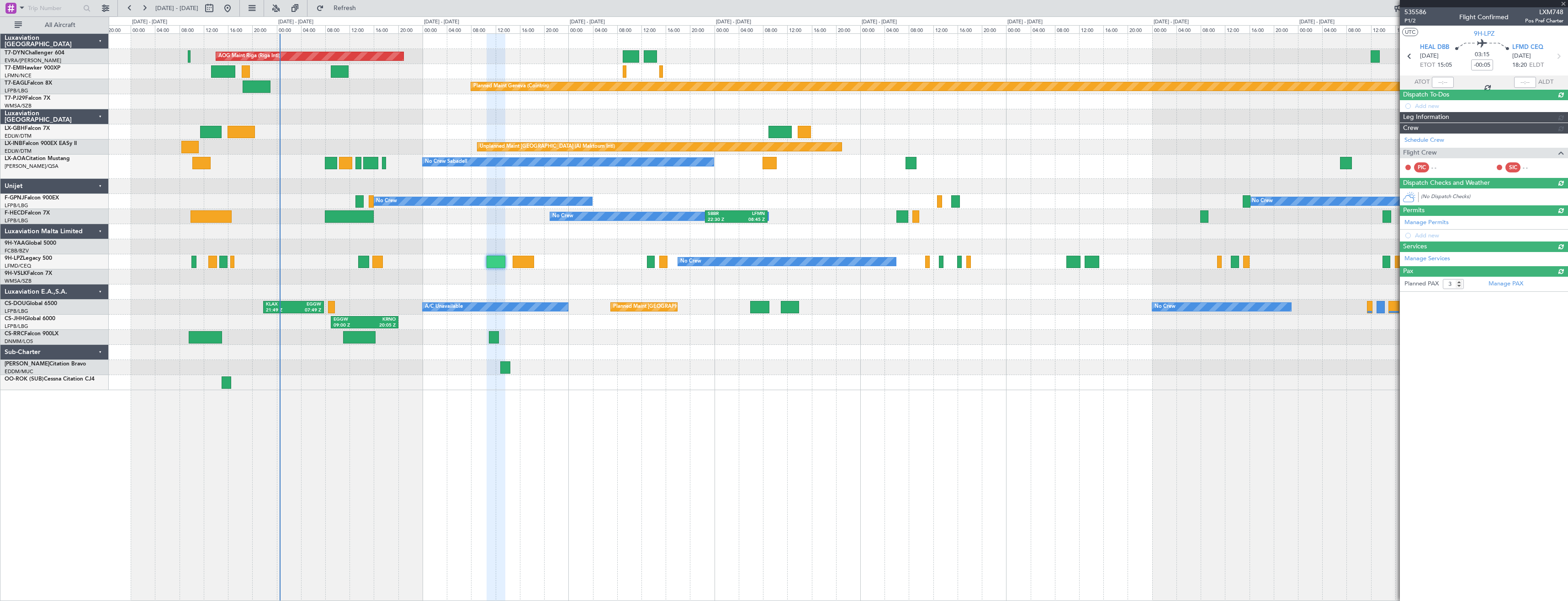
type input "+00:15"
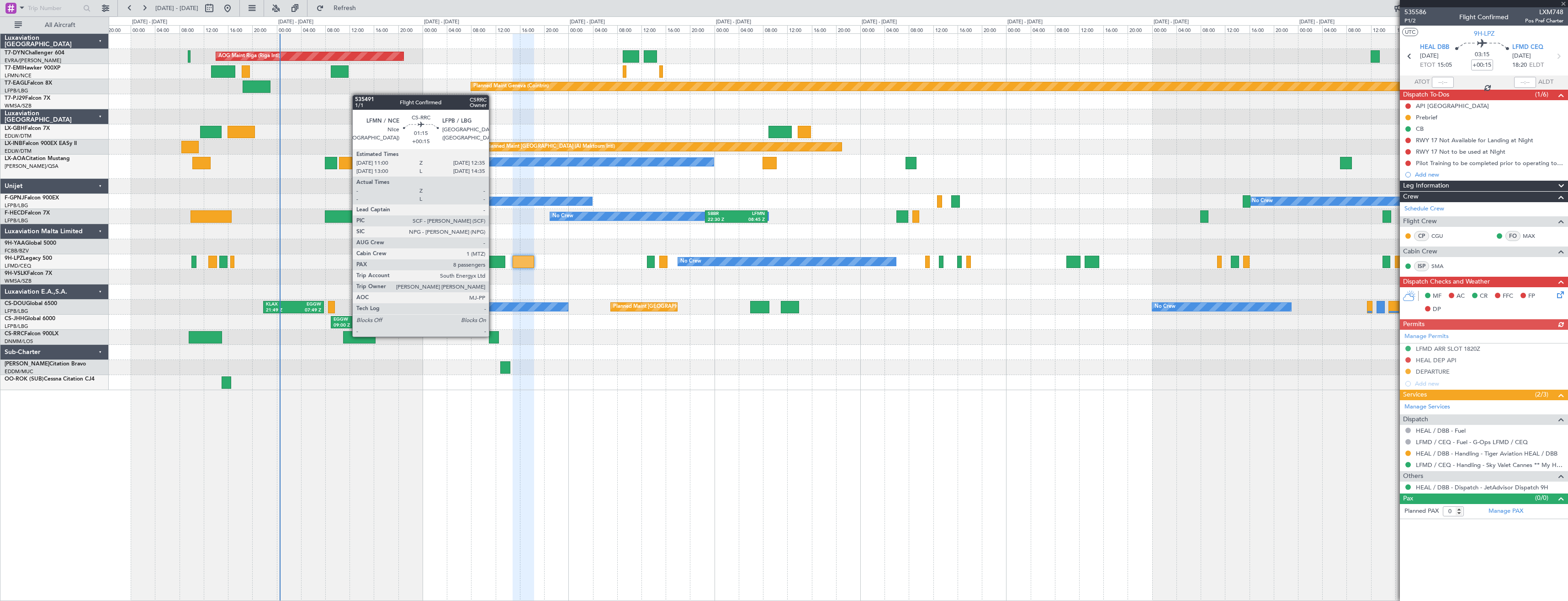
click at [493, 335] on div at bounding box center [494, 337] width 10 height 12
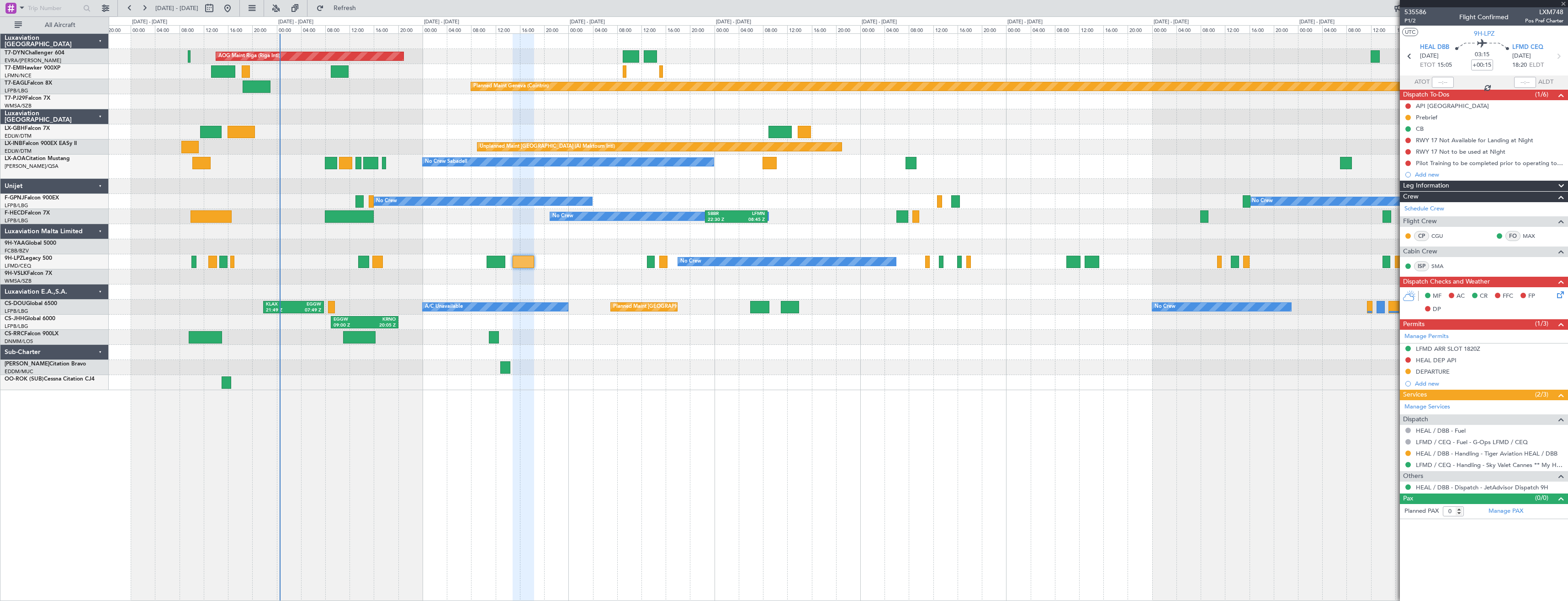
type input "8"
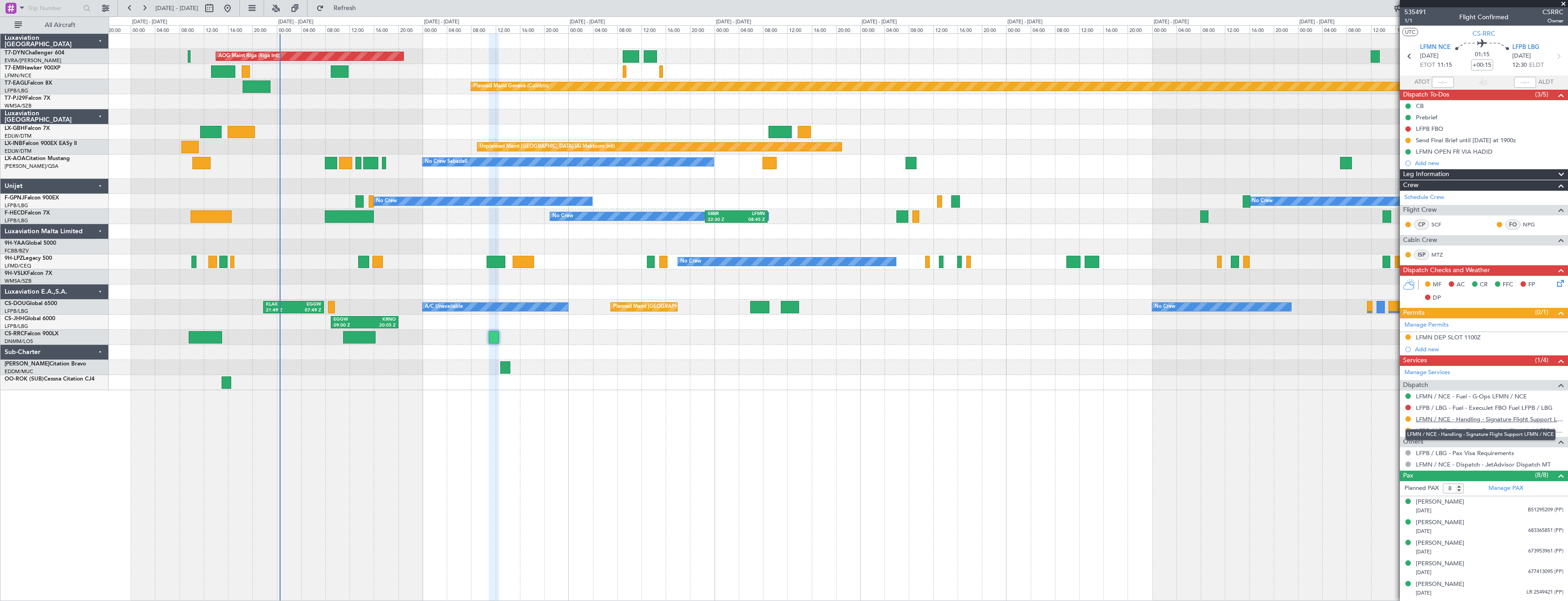
click at [1440, 421] on link "LFMN / NCE - Handling - Signature Flight Support LFMN / NCE" at bounding box center [1489, 418] width 148 height 8
click at [1430, 429] on link "LFPB / LBG - Handling - ExecuJet (Skyvalet) LFPB / LBG" at bounding box center [1489, 430] width 148 height 8
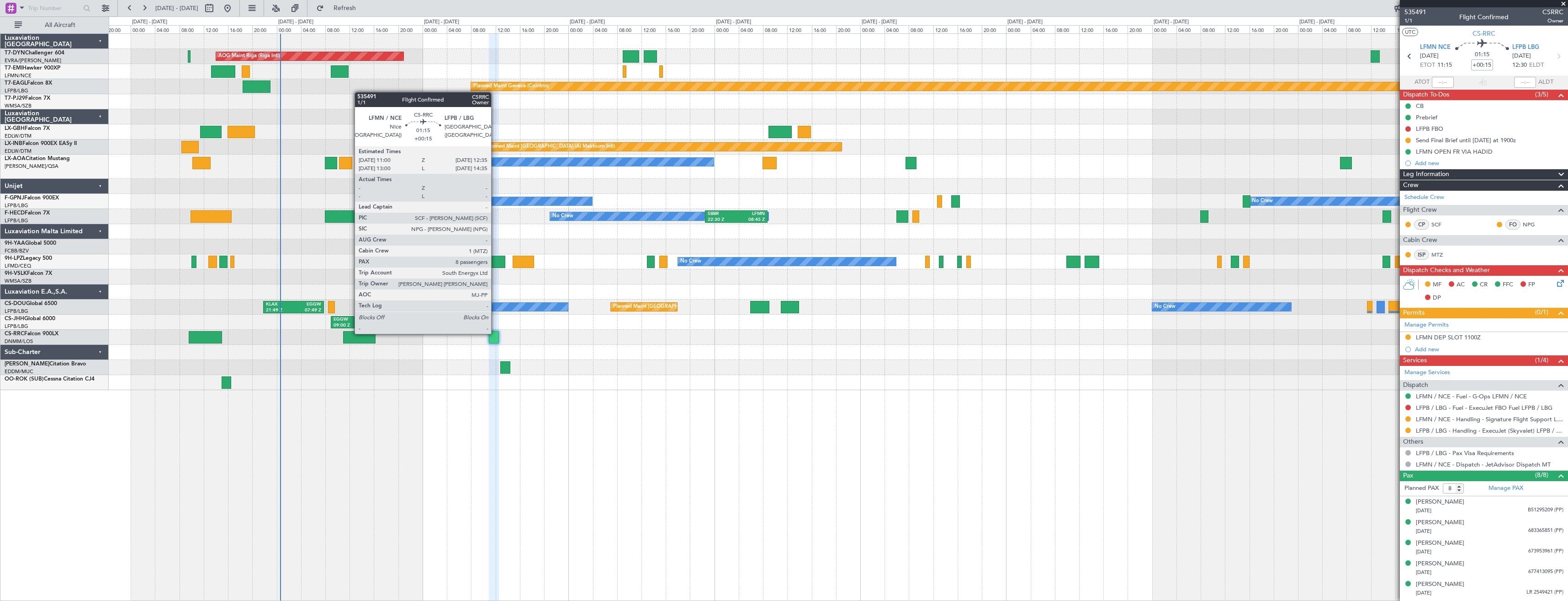
click at [495, 333] on div at bounding box center [494, 337] width 10 height 12
click at [497, 335] on div at bounding box center [494, 337] width 10 height 12
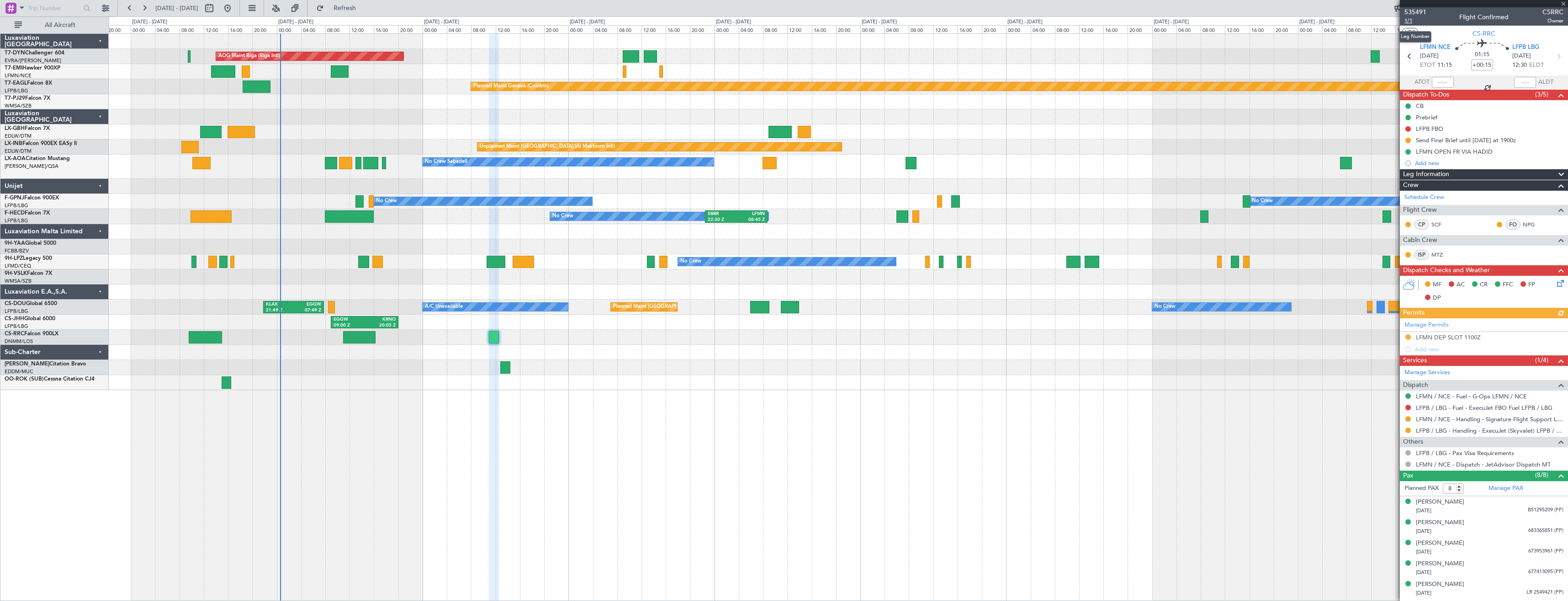
click at [1410, 17] on span "1/1" at bounding box center [1415, 20] width 22 height 8
click at [1555, 284] on icon at bounding box center [1559, 281] width 7 height 7
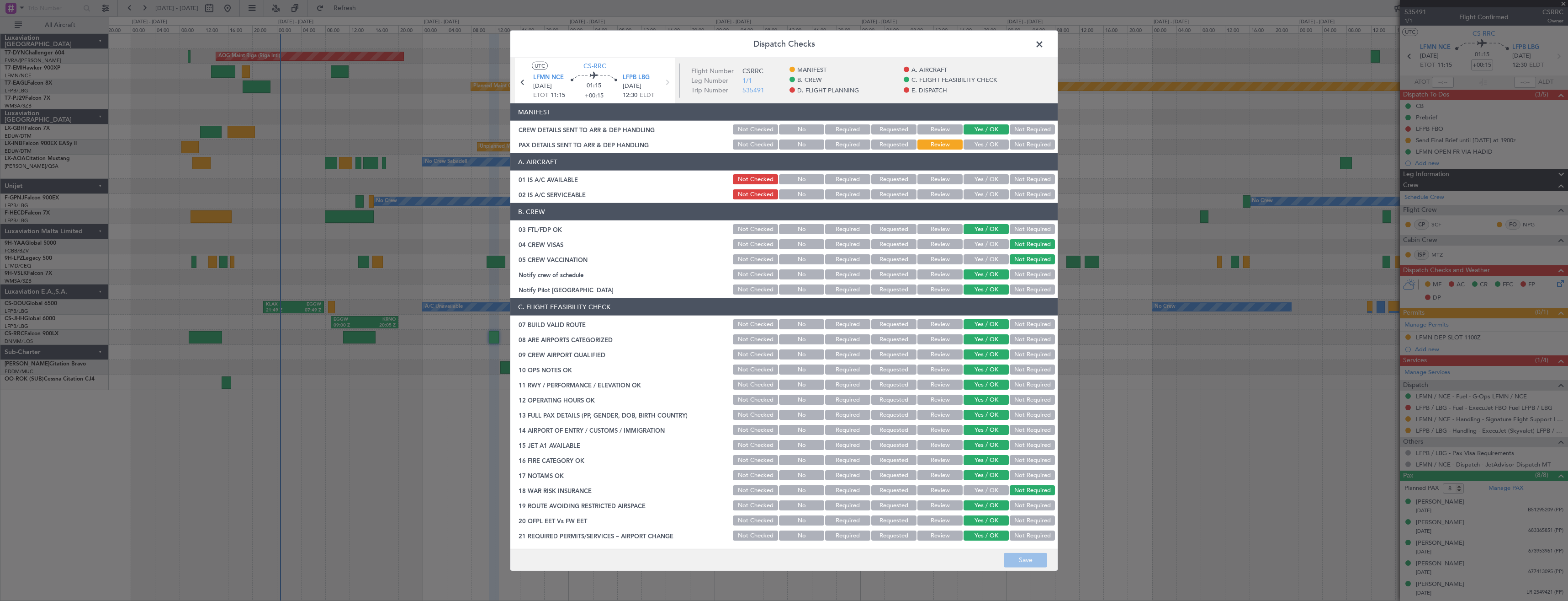
click at [970, 139] on div "Yes / OK" at bounding box center [985, 144] width 46 height 13
click at [973, 147] on button "Yes / OK" at bounding box center [985, 144] width 45 height 10
click at [1021, 561] on button "Save" at bounding box center [1025, 559] width 43 height 14
click at [1044, 44] on span at bounding box center [1044, 46] width 0 height 18
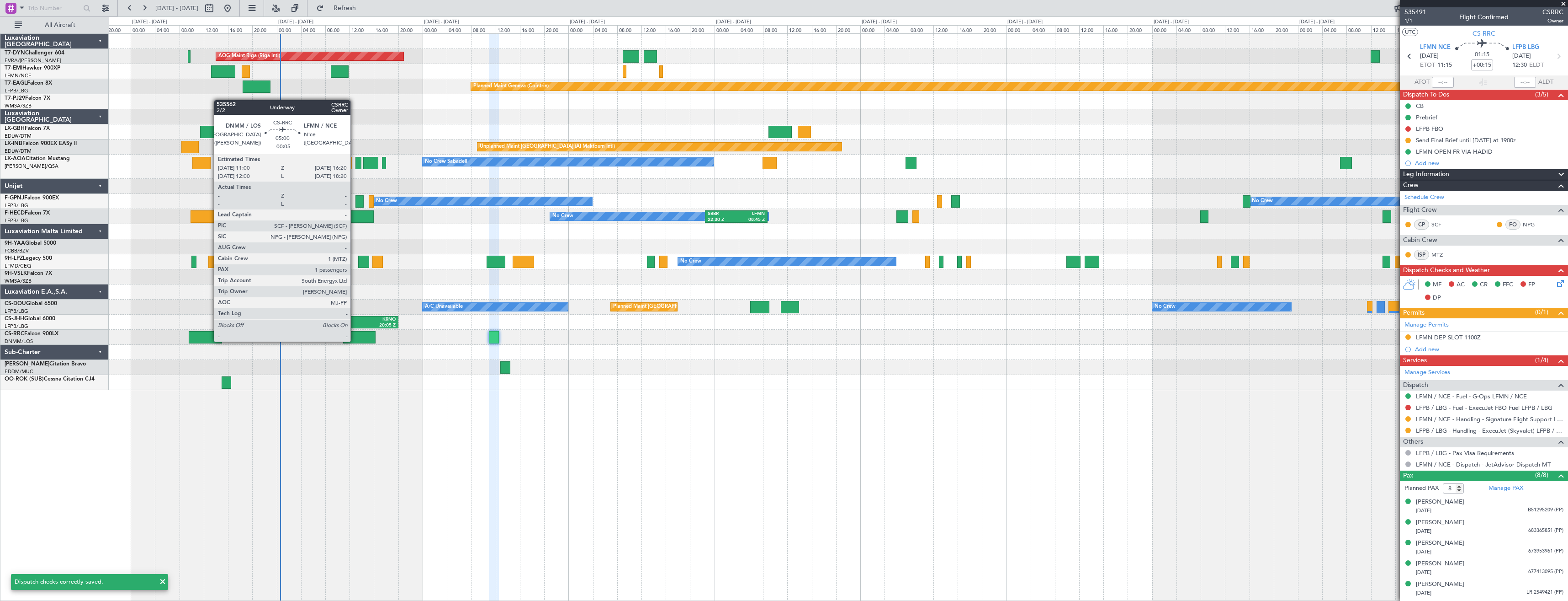
click at [355, 341] on div at bounding box center [359, 337] width 32 height 12
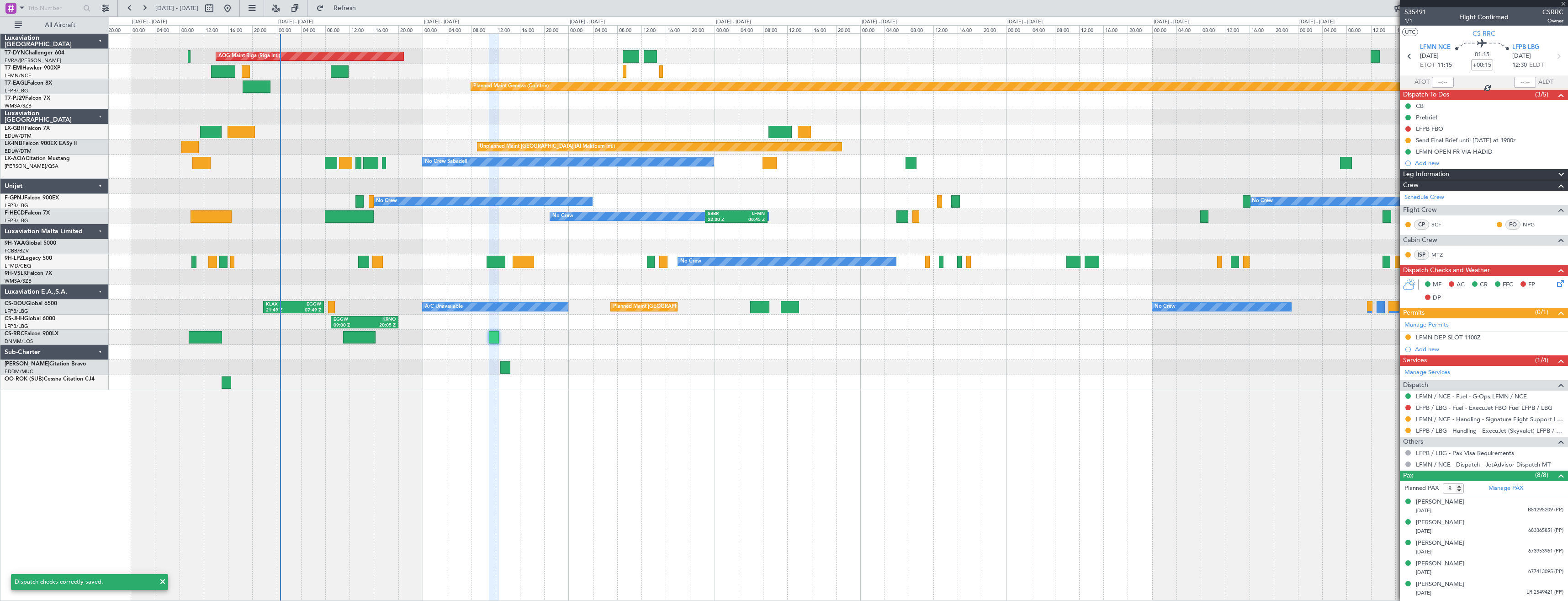
type input "-00:05"
type input "1"
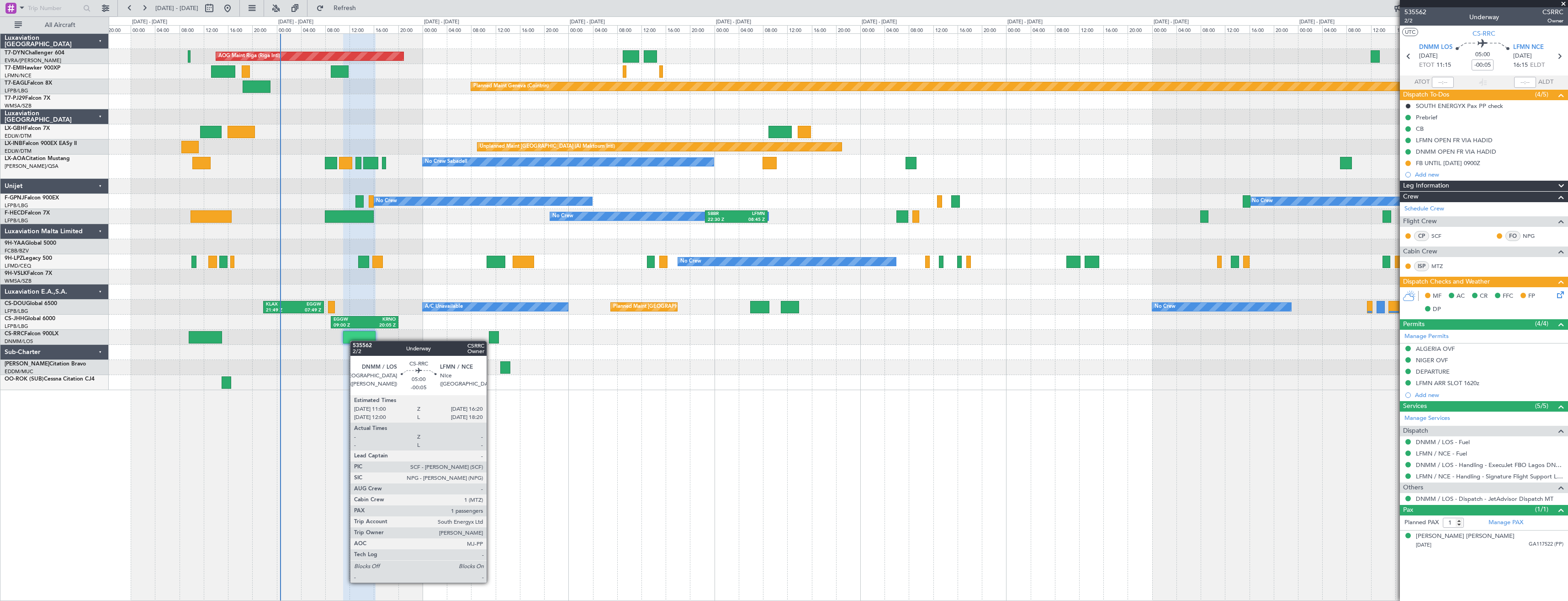
click at [355, 341] on div at bounding box center [359, 337] width 32 height 12
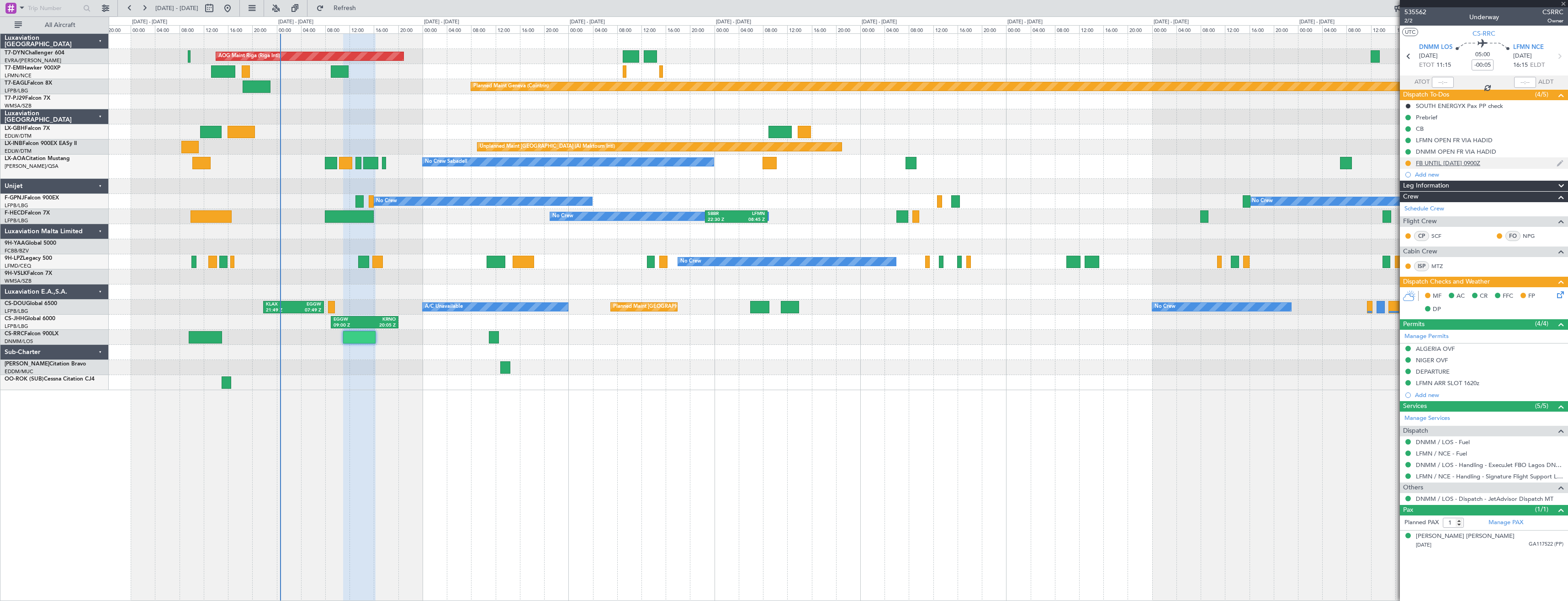
click at [1493, 157] on div "FB UNTIL [DATE] 0900Z" at bounding box center [1484, 163] width 168 height 12
click at [1506, 165] on div "FB UNTIL [DATE] 0900Z" at bounding box center [1484, 163] width 168 height 12
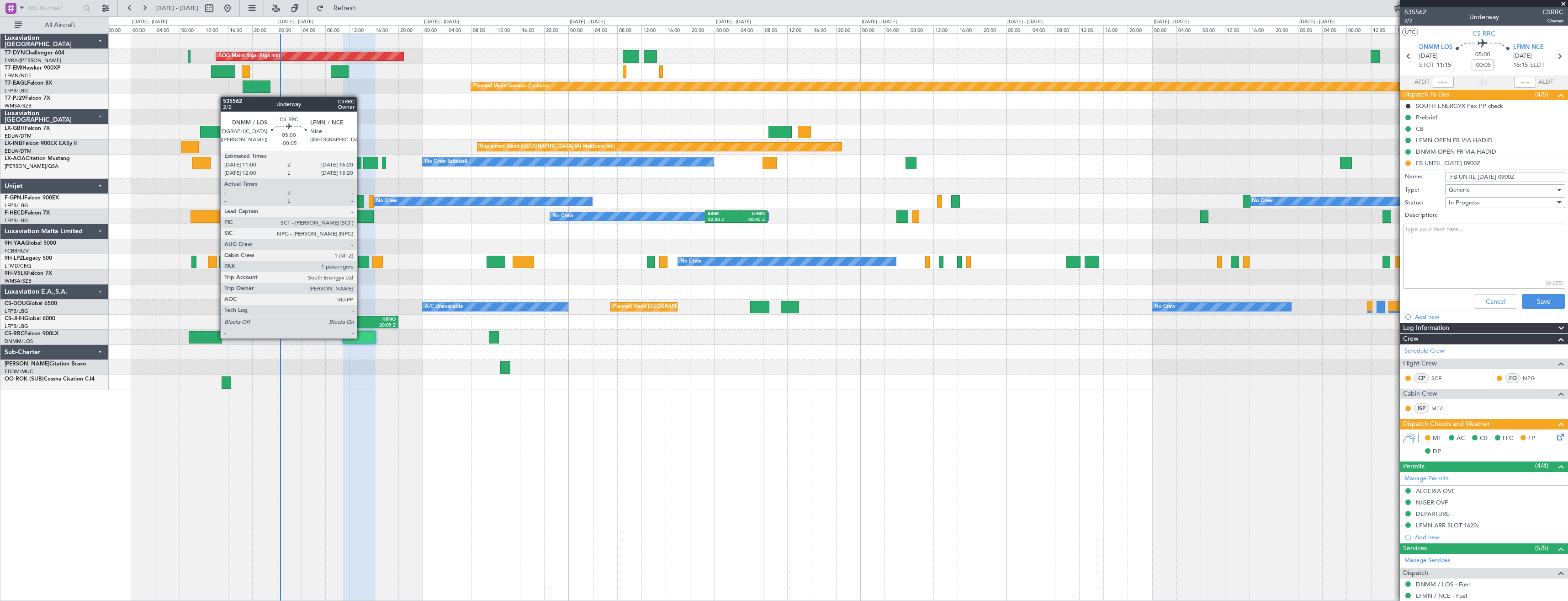
click at [361, 336] on div at bounding box center [359, 337] width 32 height 12
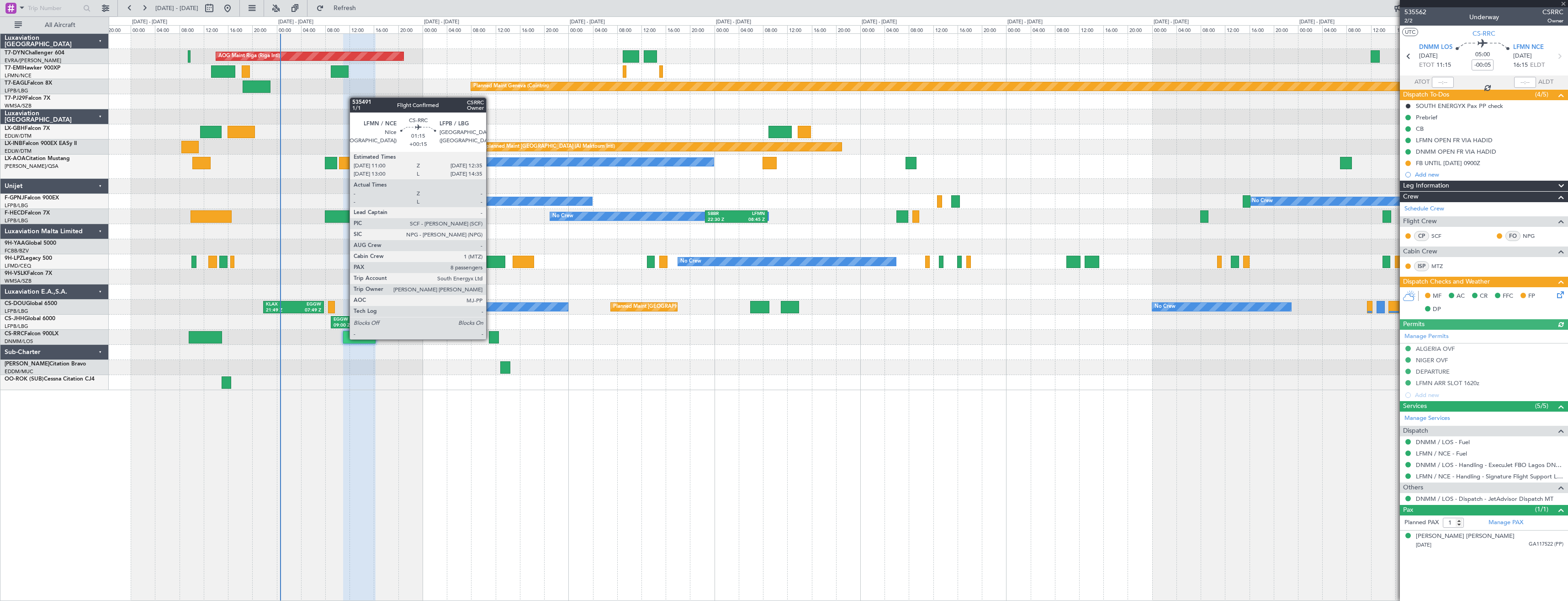
click at [490, 338] on div at bounding box center [494, 337] width 10 height 12
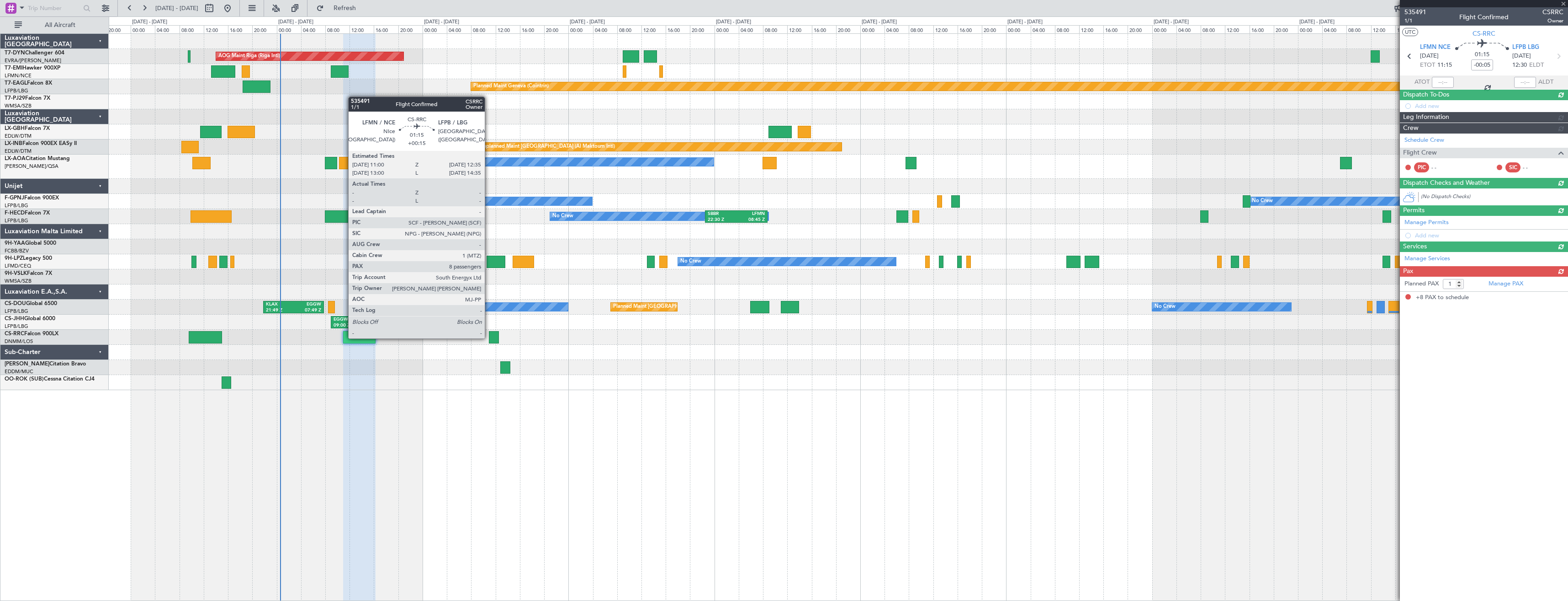
type input "+00:15"
type input "8"
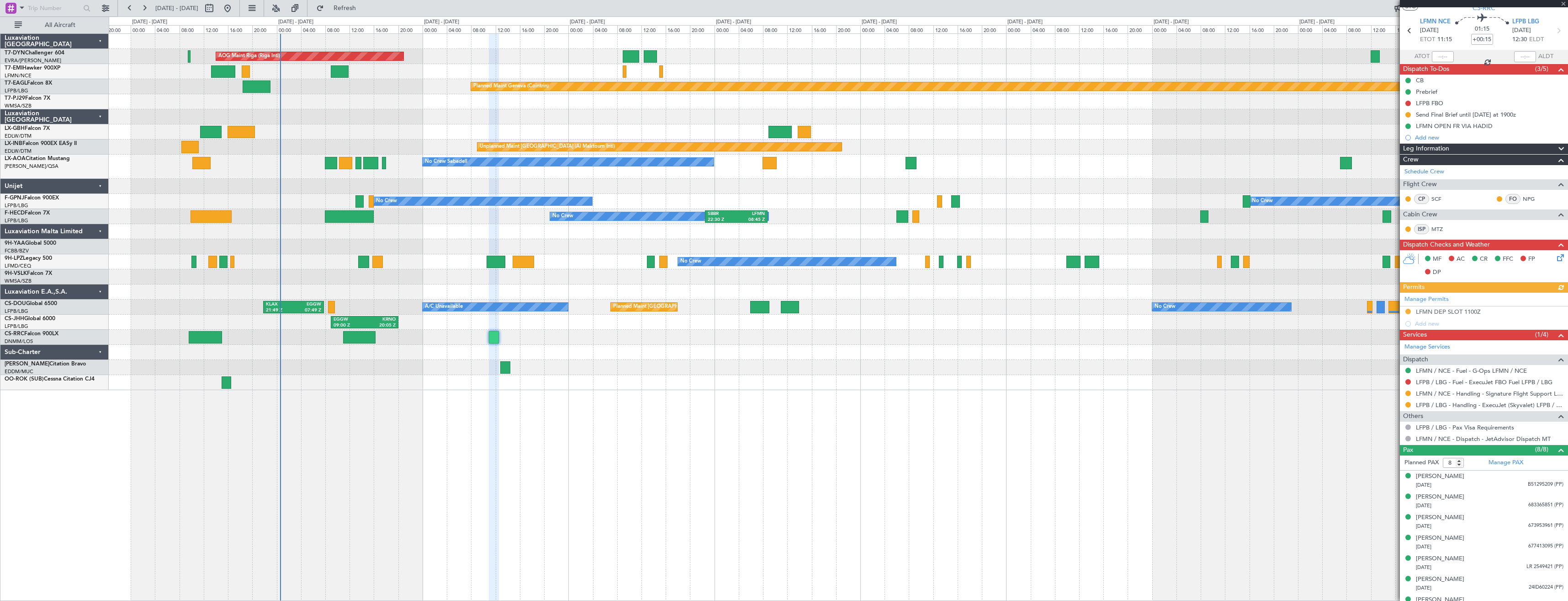
scroll to position [59, 0]
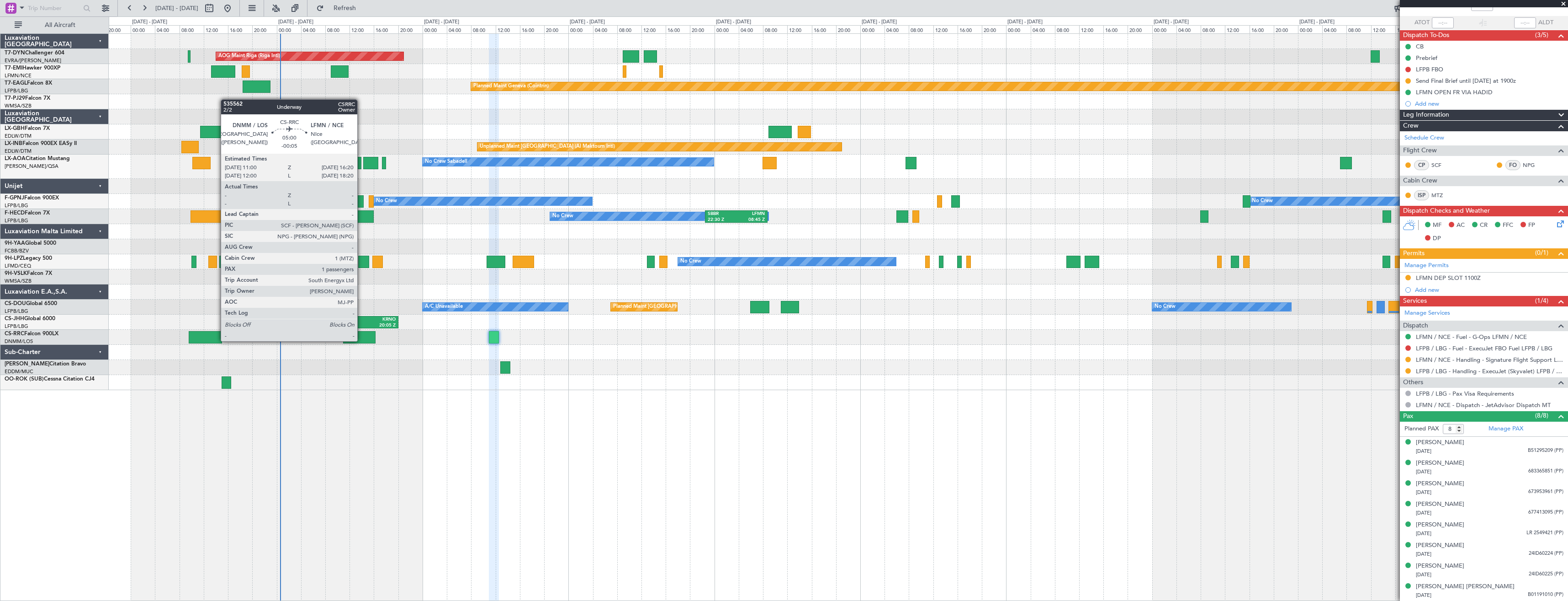
click at [358, 343] on div at bounding box center [359, 337] width 32 height 12
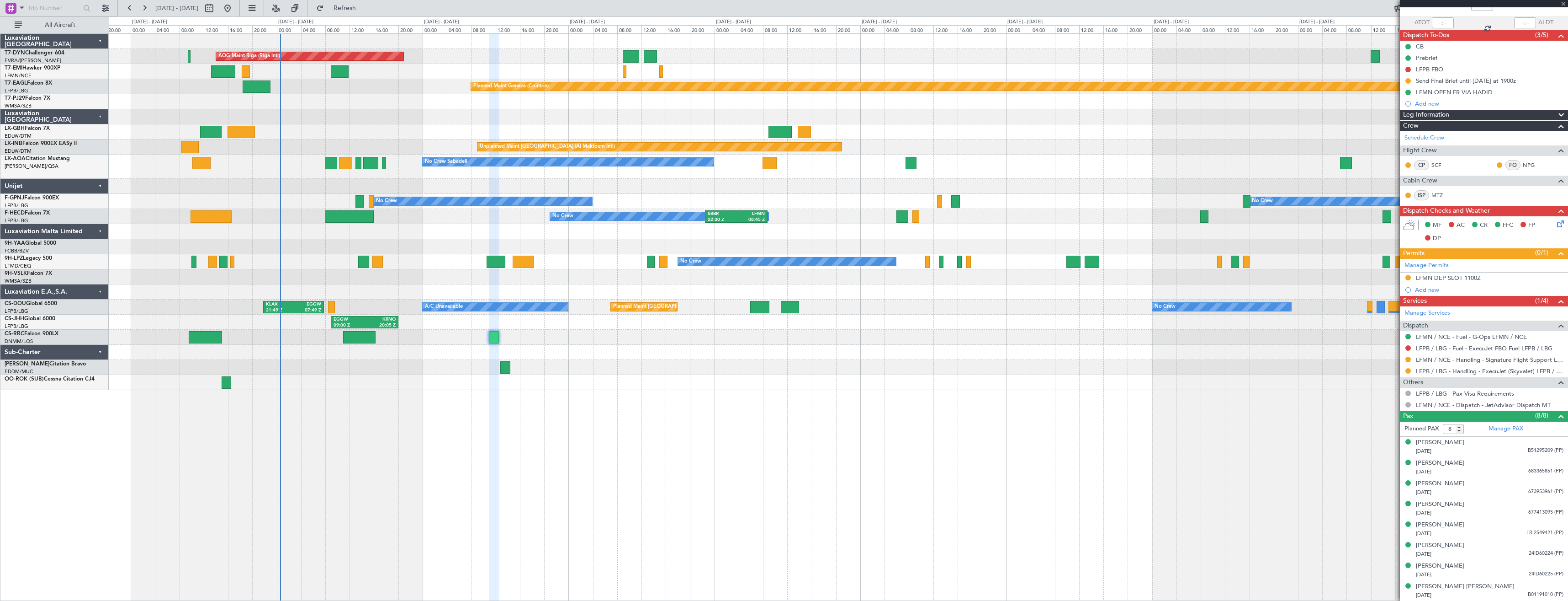
type input "-00:05"
type input "1"
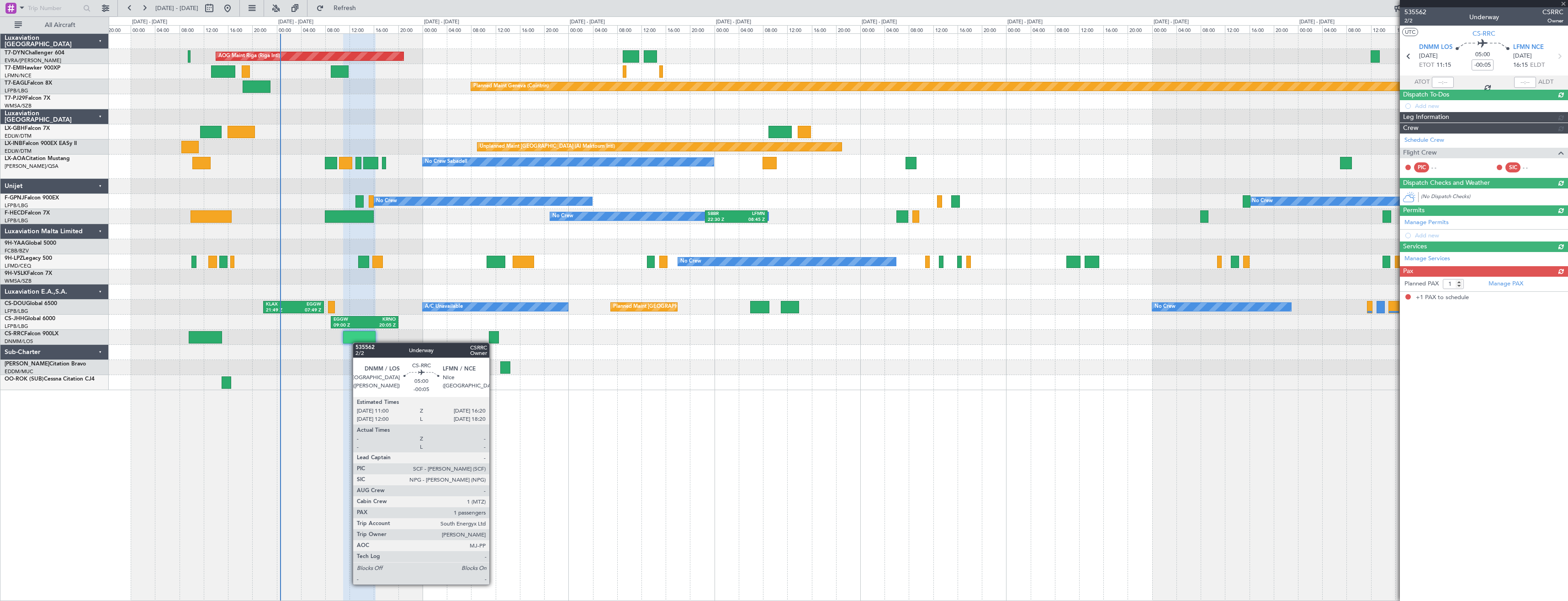
scroll to position [0, 0]
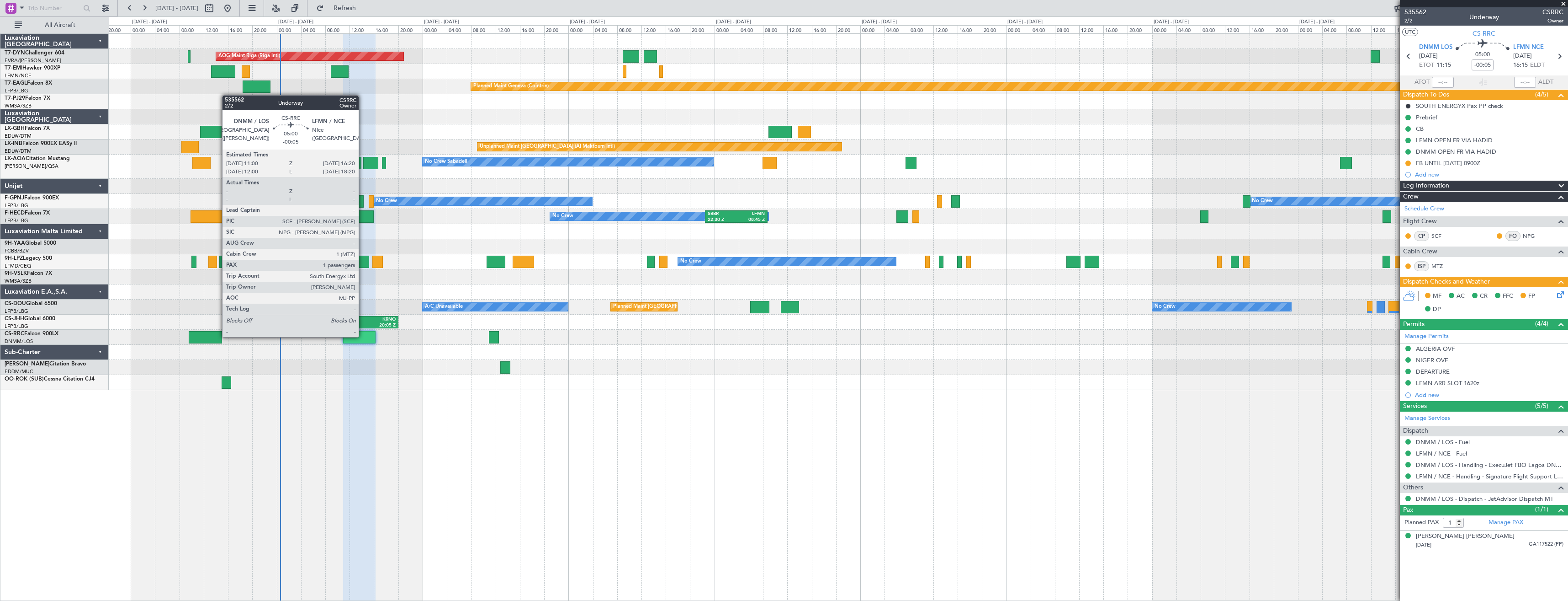
click at [362, 336] on div at bounding box center [359, 337] width 32 height 12
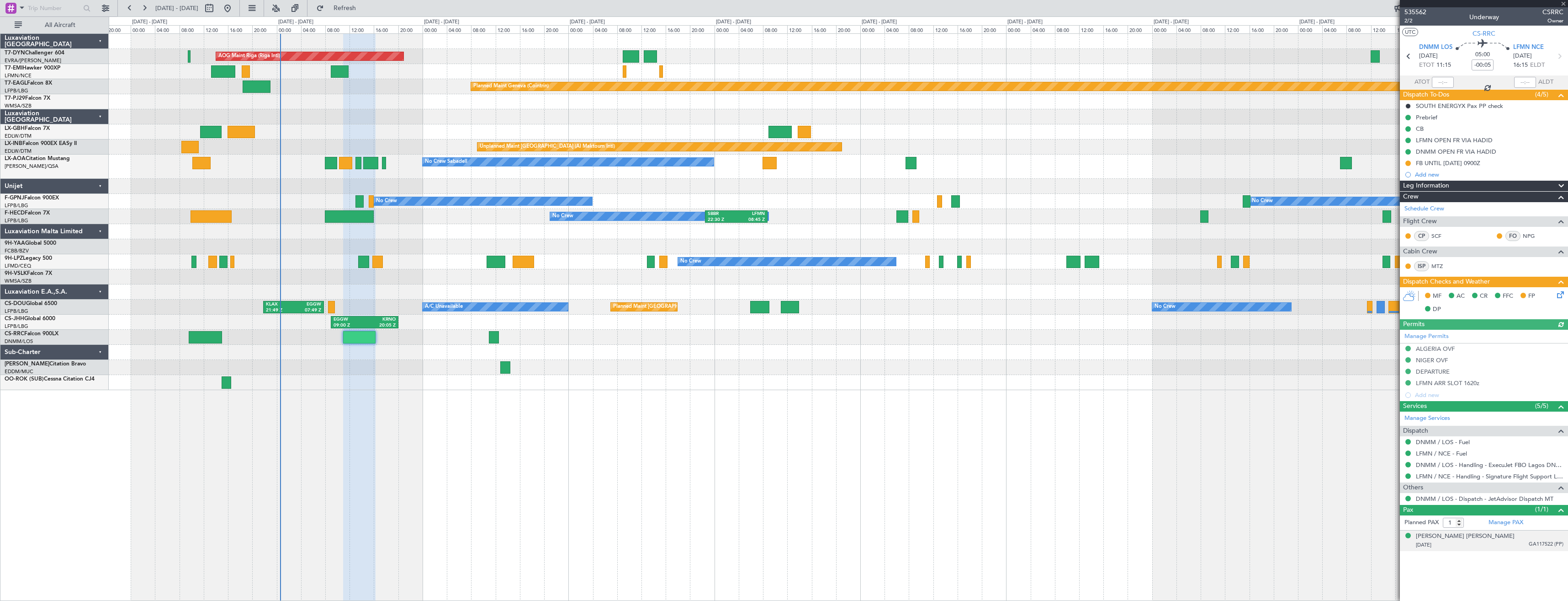
click at [1512, 544] on div "[DATE] GA117522 (PP)" at bounding box center [1489, 545] width 148 height 9
click at [1406, 22] on span "2/2" at bounding box center [1415, 20] width 22 height 8
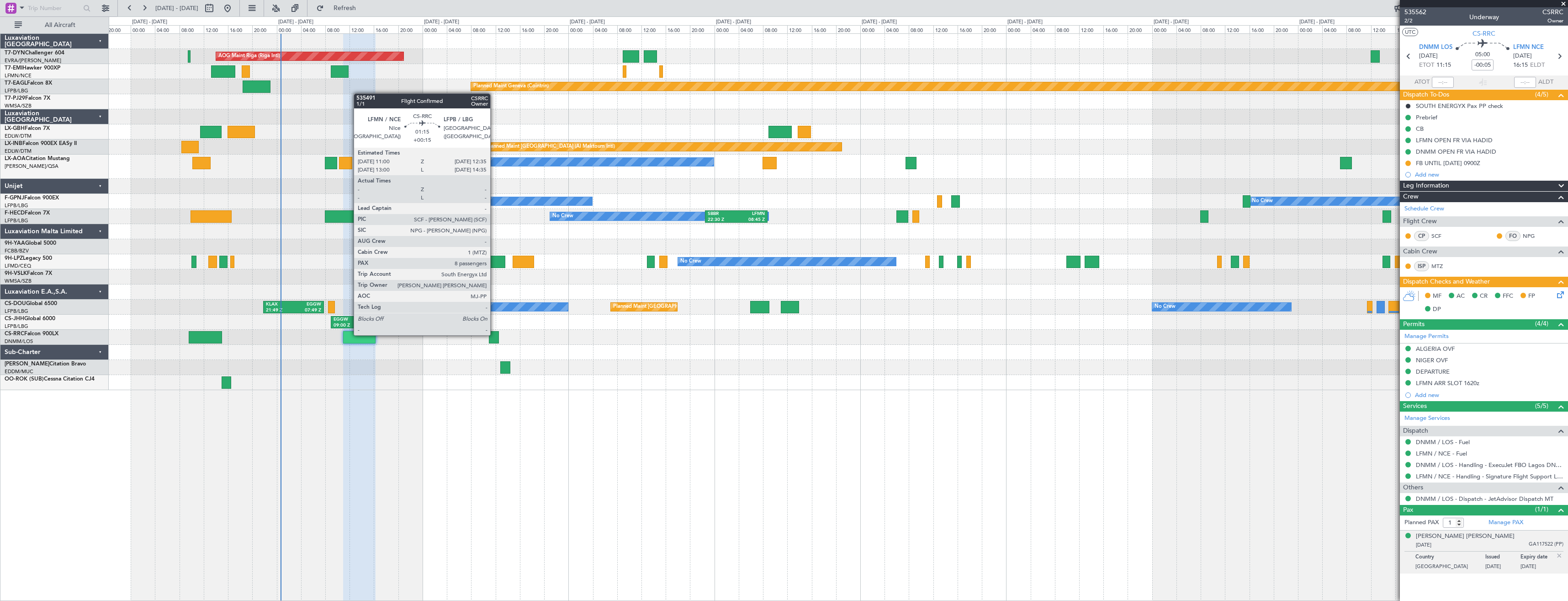
click at [495, 334] on div at bounding box center [494, 337] width 10 height 12
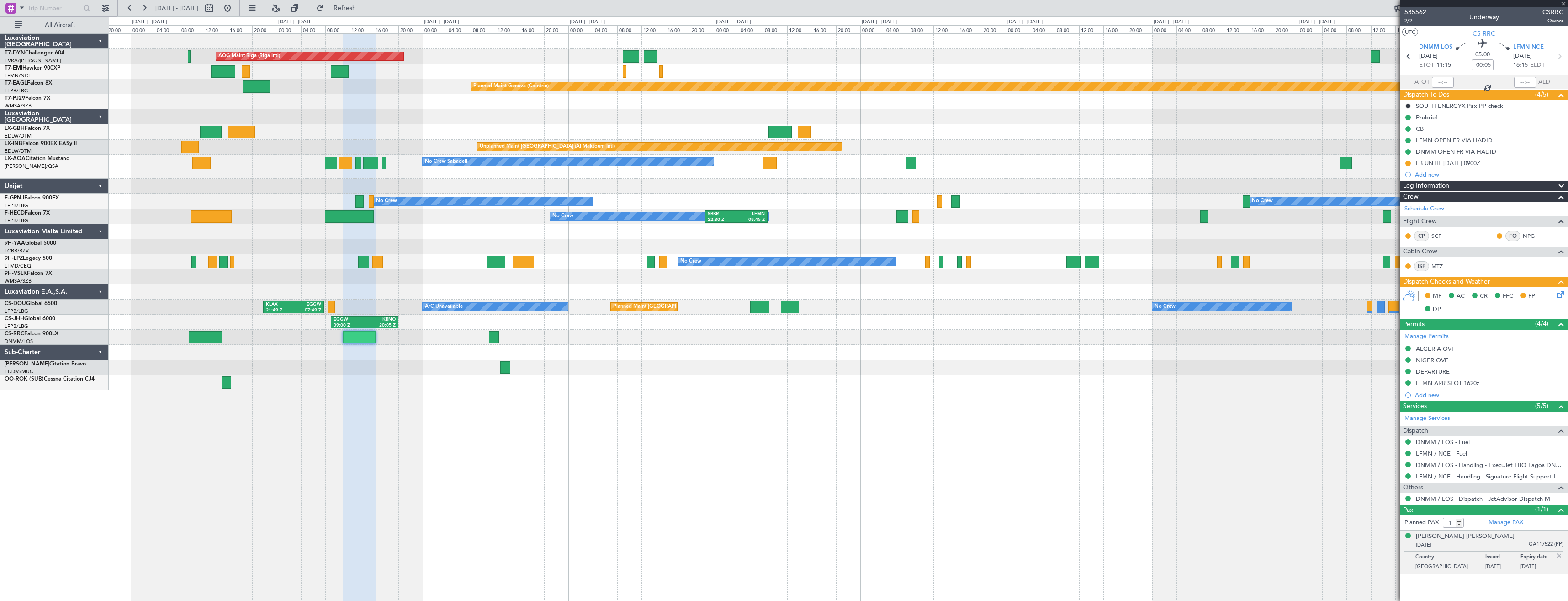
type input "+00:15"
type input "8"
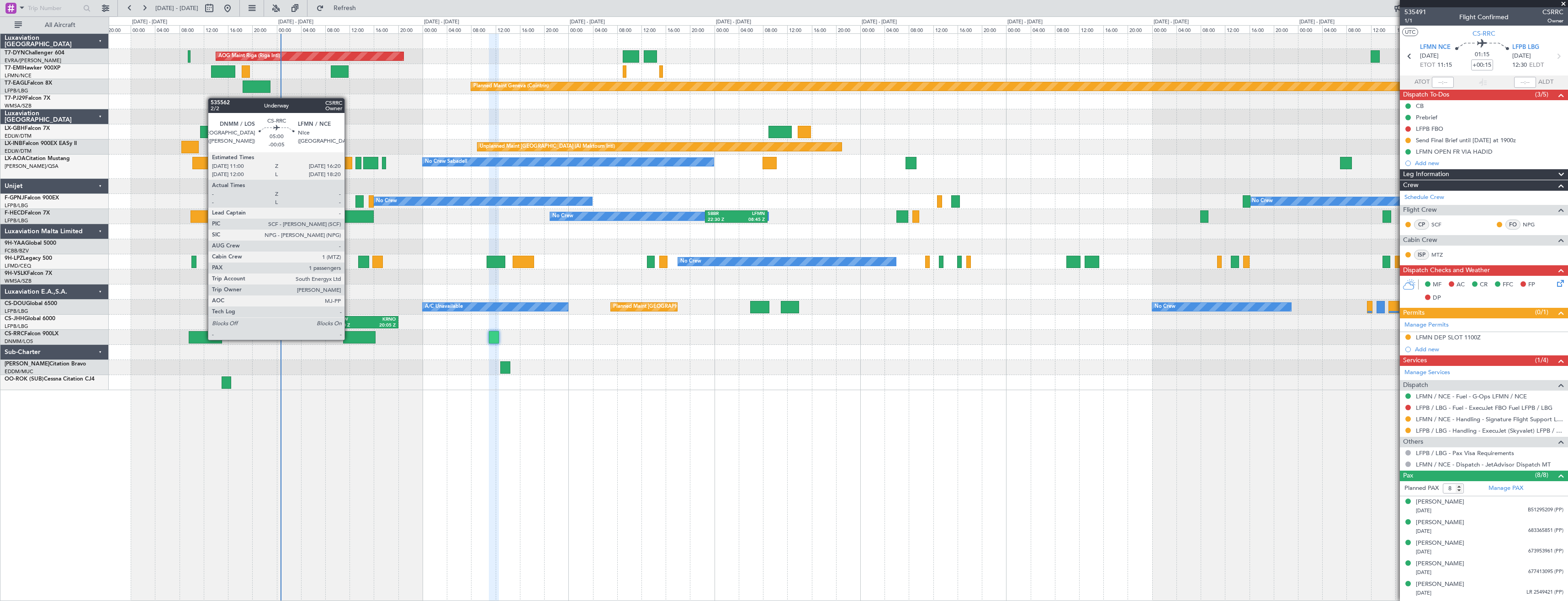
click at [348, 339] on div at bounding box center [359, 337] width 32 height 12
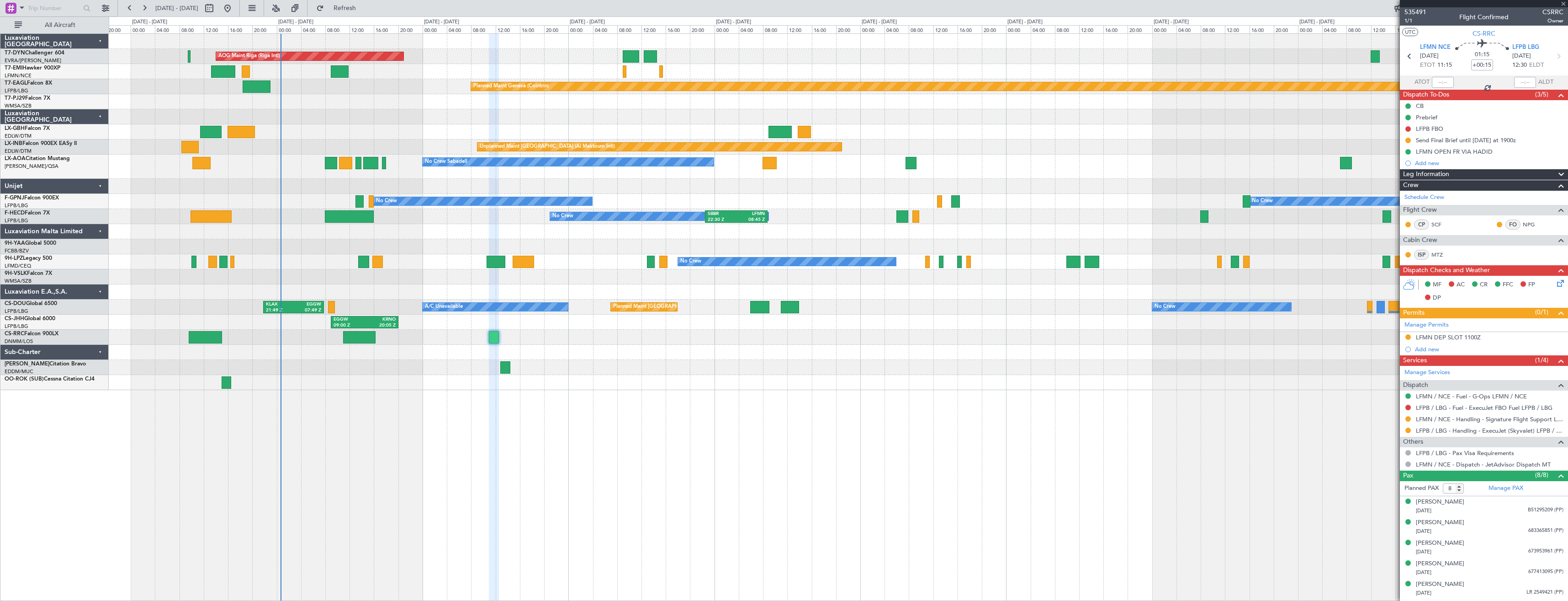
type input "-00:05"
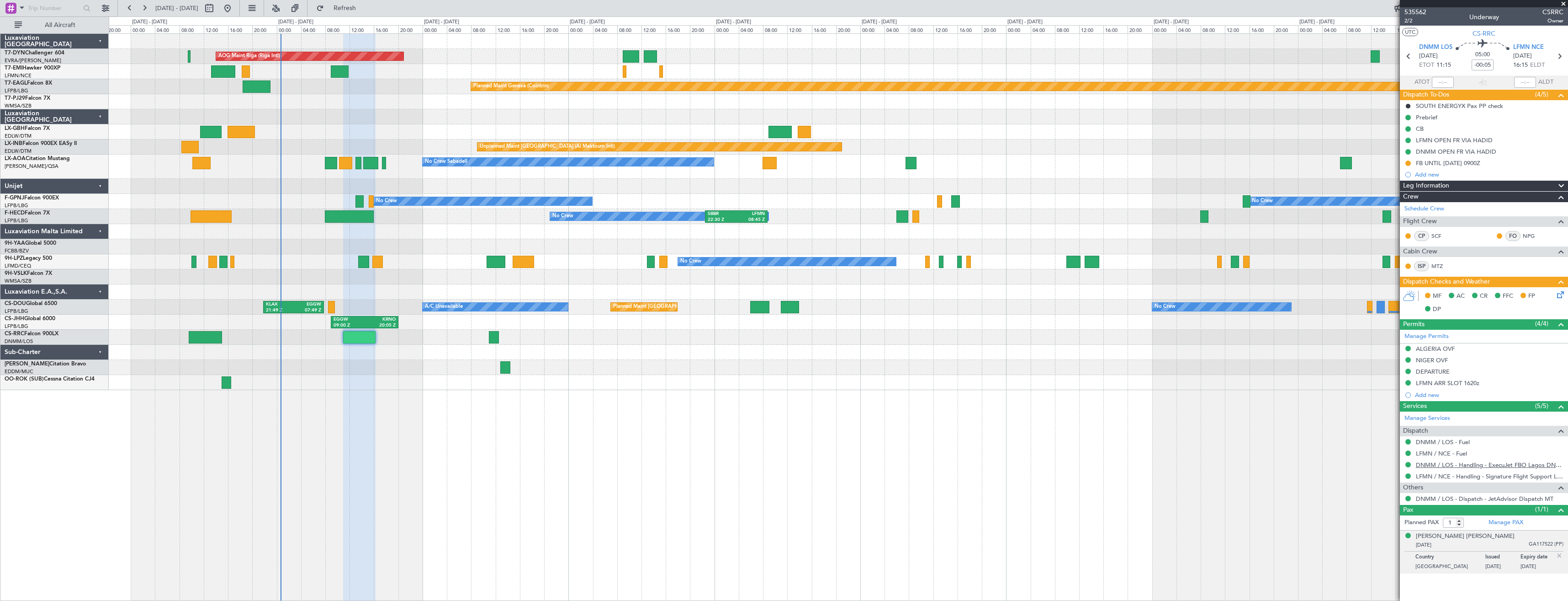
click at [1428, 468] on link "DNMM / LOS - Handling - ExecuJet FBO Lagos DNMM / LOS" at bounding box center [1489, 465] width 148 height 8
click at [1441, 475] on link "LFMN / NCE - Handling - Signature Flight Support LFMN / NCE" at bounding box center [1489, 476] width 148 height 8
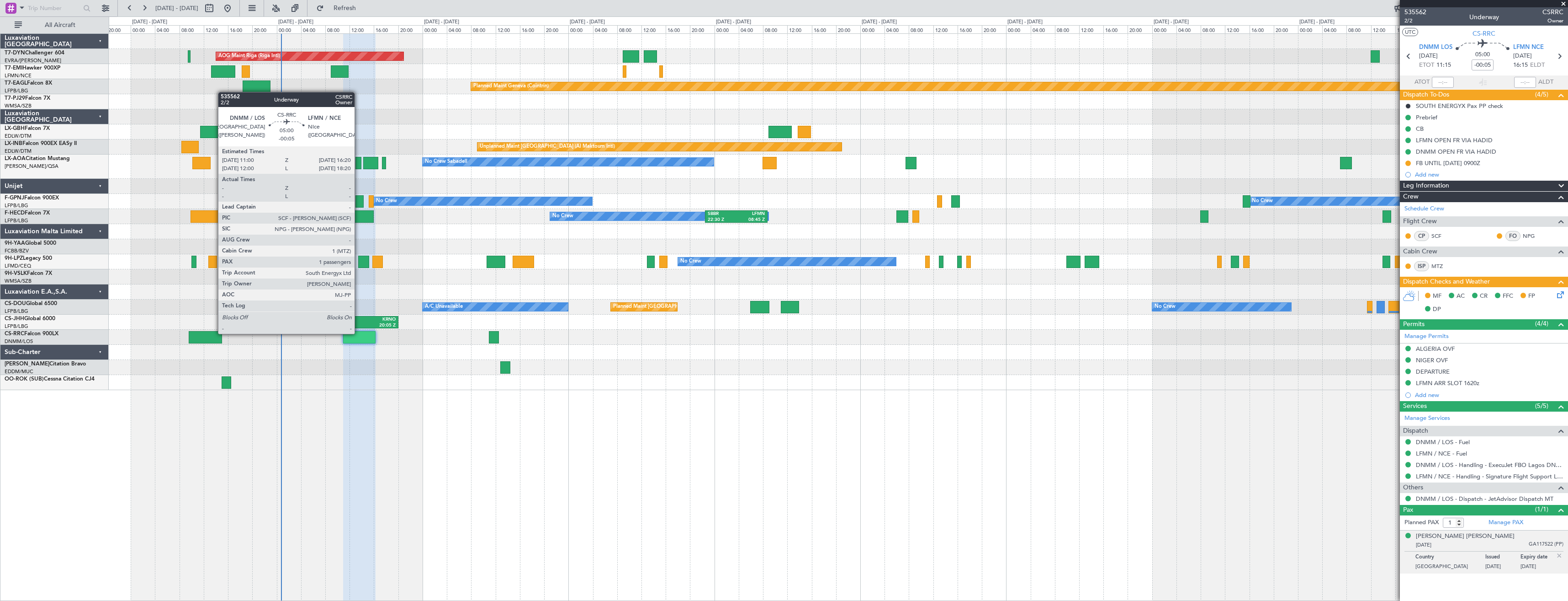
click at [358, 333] on div at bounding box center [359, 337] width 32 height 12
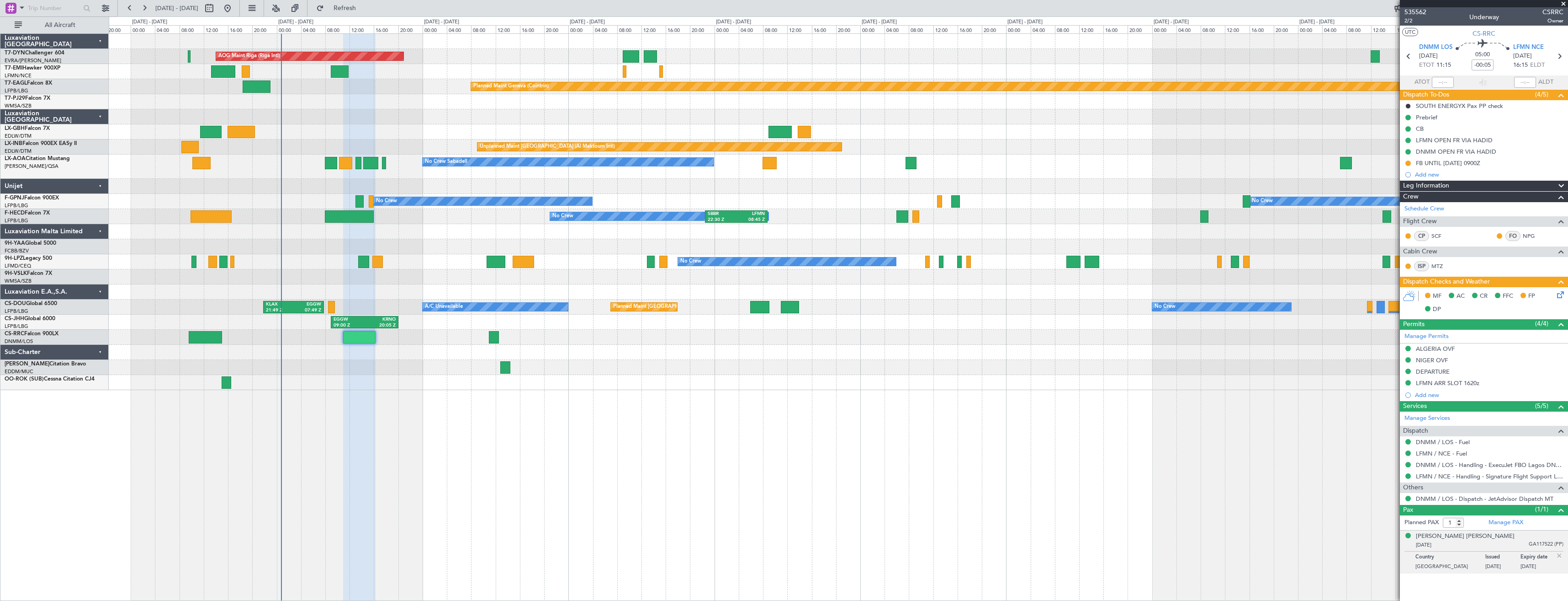
click at [1561, 291] on icon at bounding box center [1559, 293] width 7 height 7
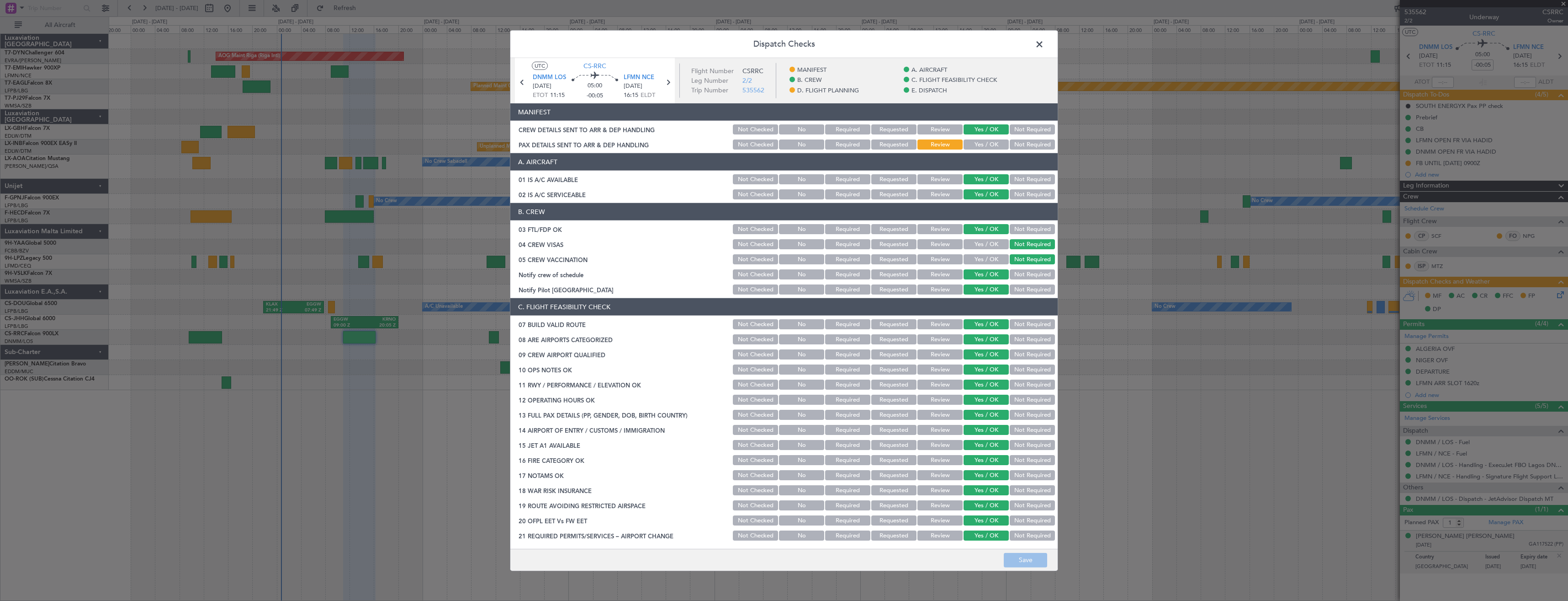
click at [981, 154] on header "A. AIRCRAFT" at bounding box center [784, 162] width 547 height 17
click at [980, 146] on button "Yes / OK" at bounding box center [985, 144] width 45 height 10
click at [1027, 553] on button "Save" at bounding box center [1025, 559] width 43 height 14
click at [1044, 45] on span at bounding box center [1044, 46] width 0 height 18
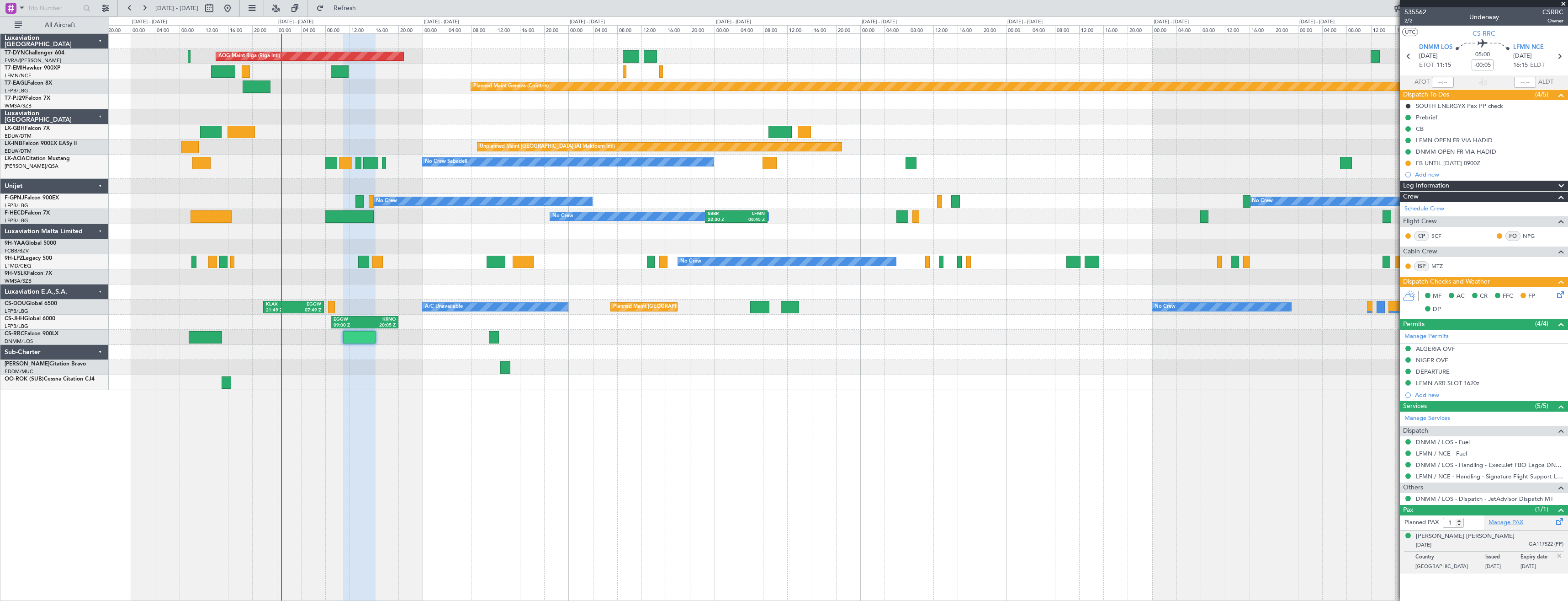
click at [1516, 519] on link "Manage PAX" at bounding box center [1505, 522] width 35 height 9
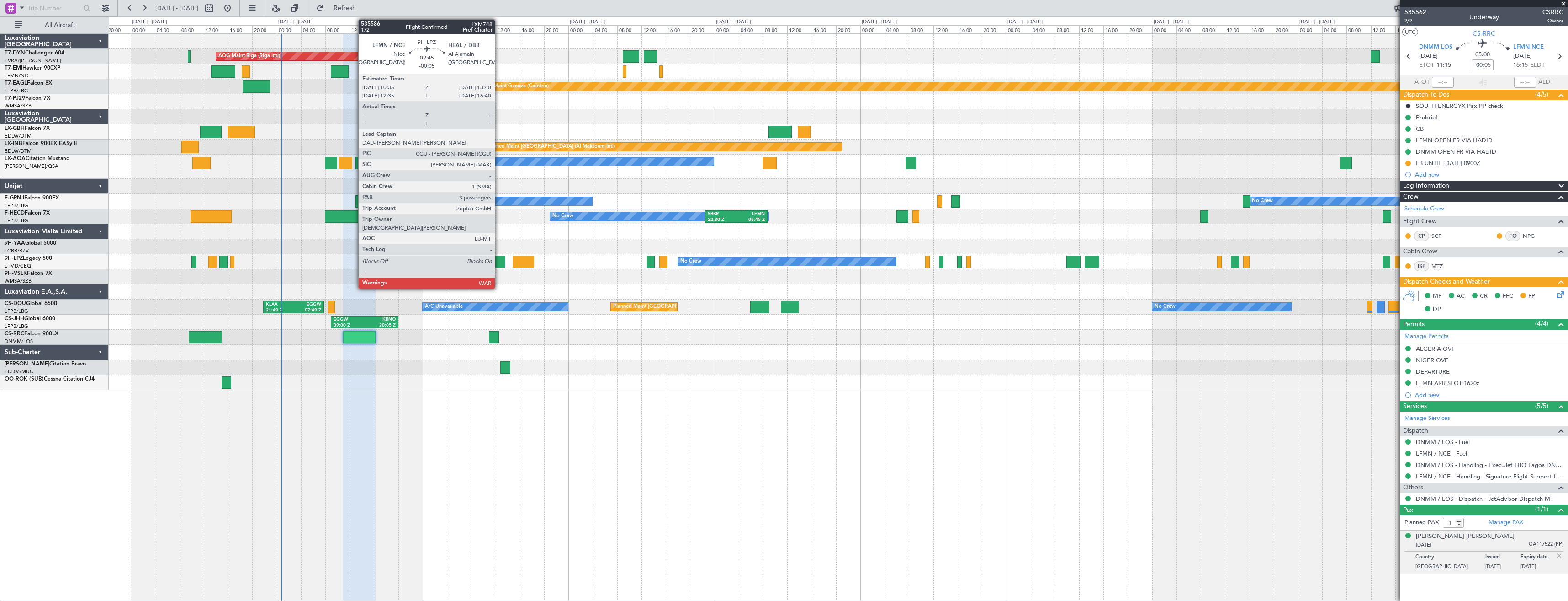
click at [499, 260] on div at bounding box center [496, 261] width 19 height 12
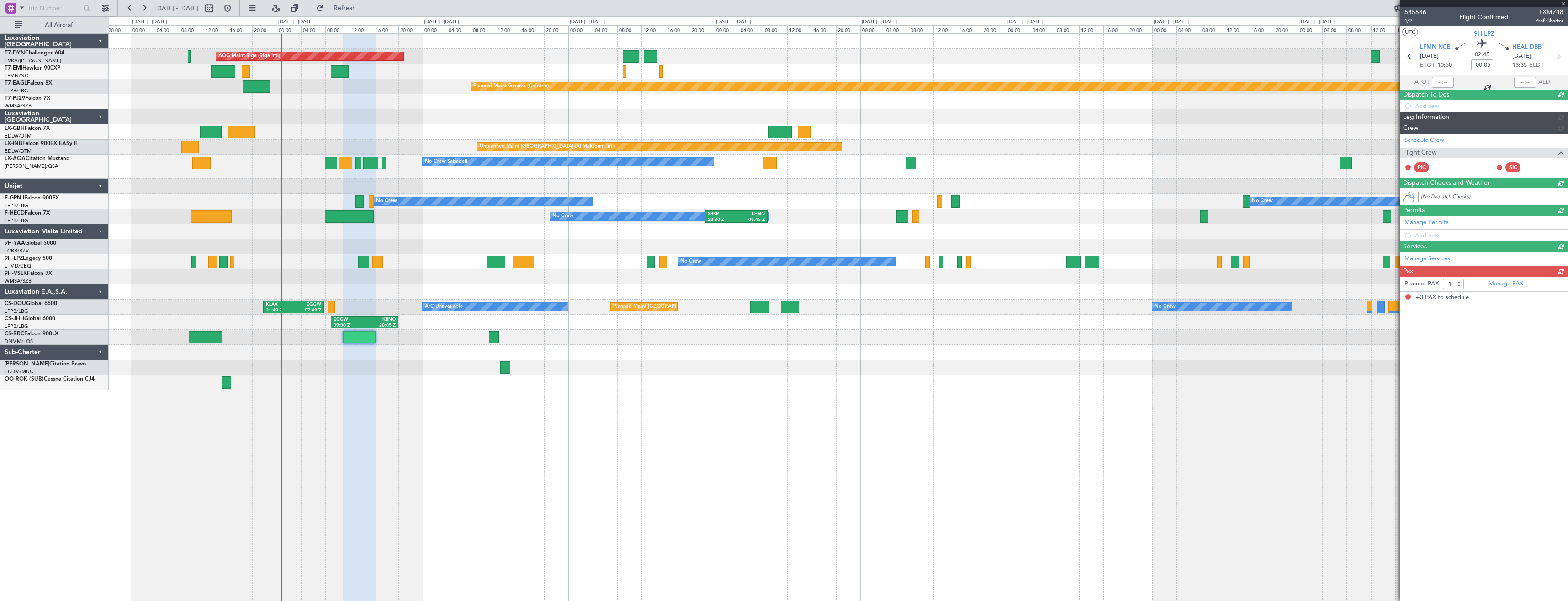
type input "3"
